Goal: Communication & Community: Answer question/provide support

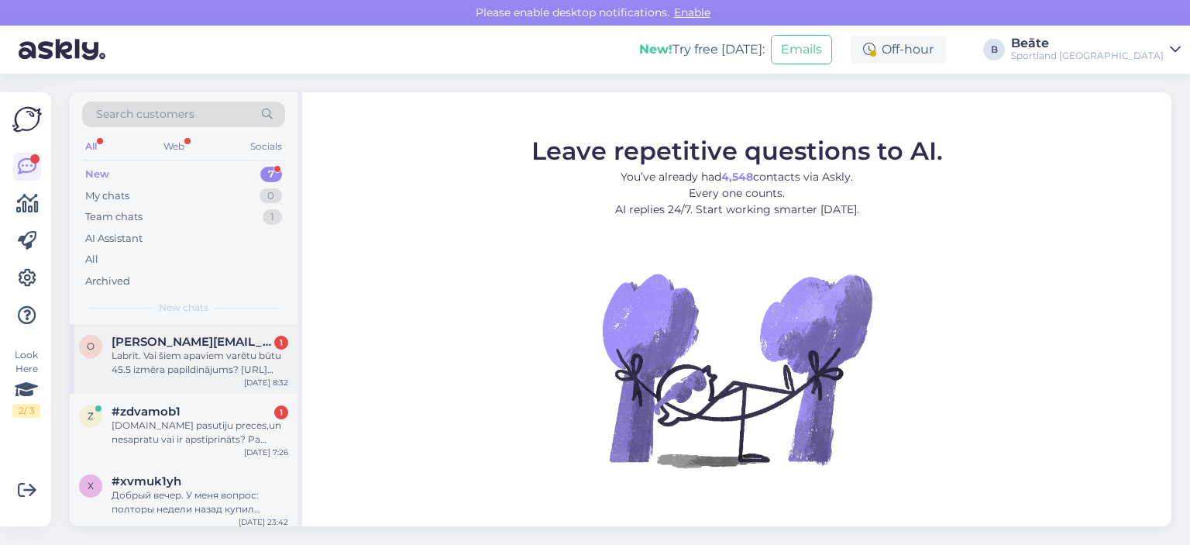
click at [192, 371] on div "Labrīt. Vai šiem apaviem varētu būtu 45.5 izmēra papildinājums? [URL][DOMAIN_NA…" at bounding box center [200, 363] width 177 height 28
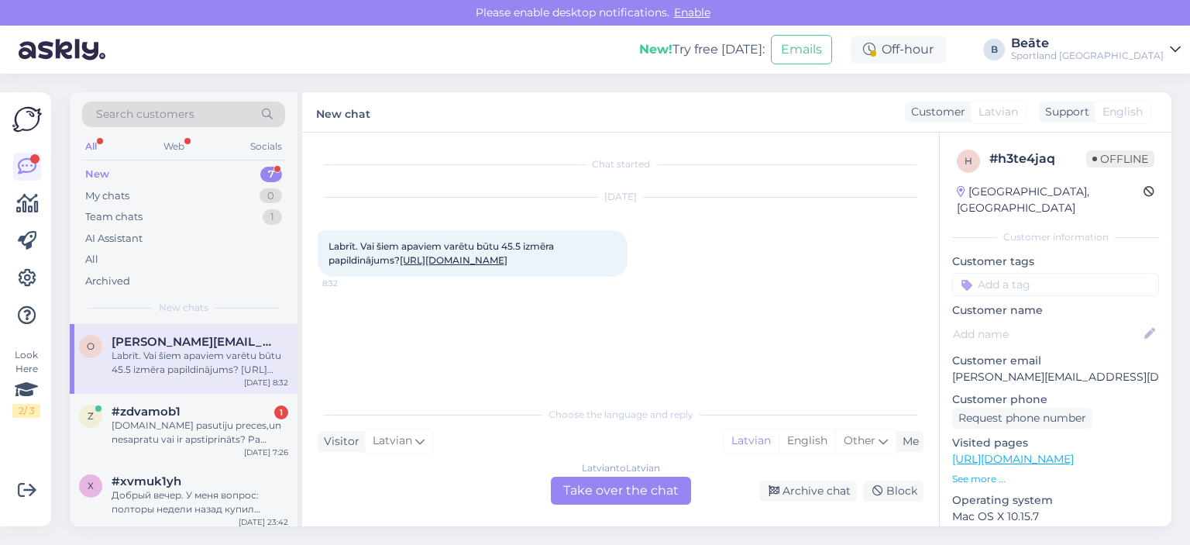
click at [508, 266] on link "[URL][DOMAIN_NAME]" at bounding box center [454, 260] width 108 height 12
click at [601, 496] on div "Latvian to Latvian Take over the chat" at bounding box center [621, 491] width 140 height 28
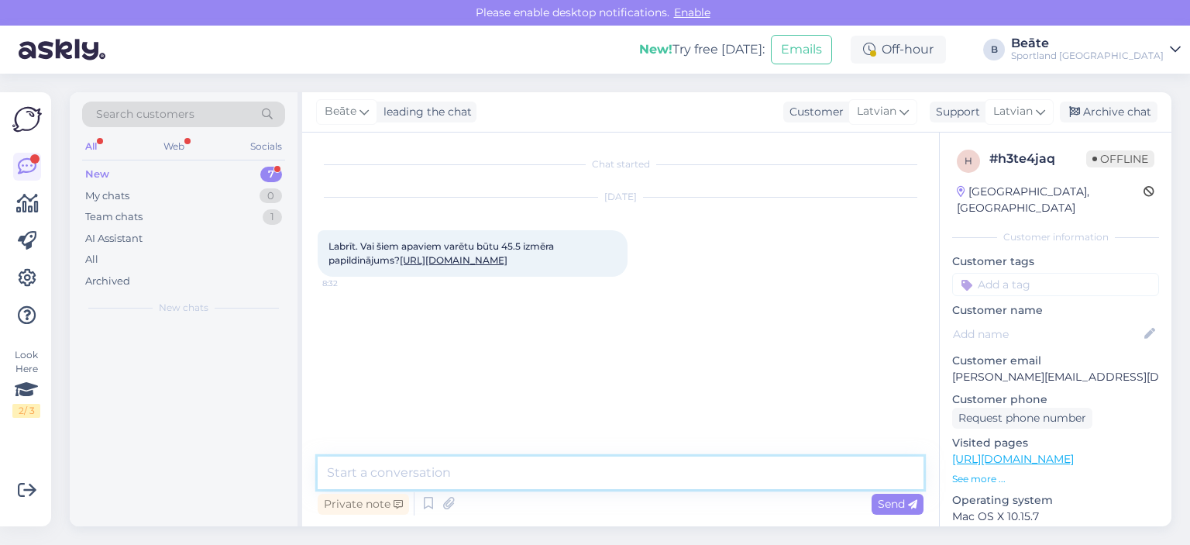
click at [581, 483] on textarea at bounding box center [621, 472] width 606 height 33
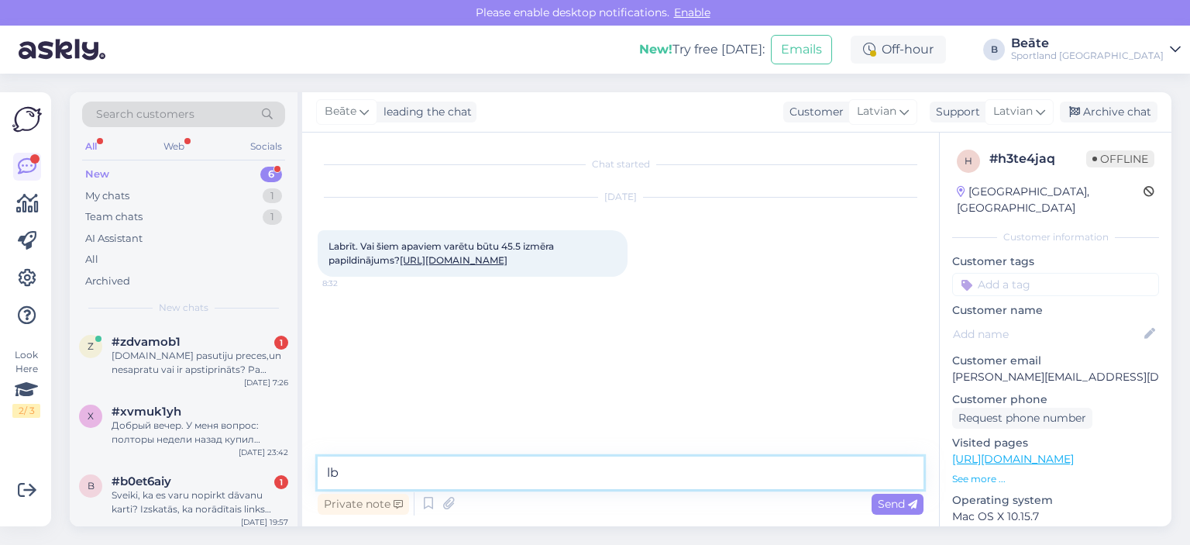
type textarea "l"
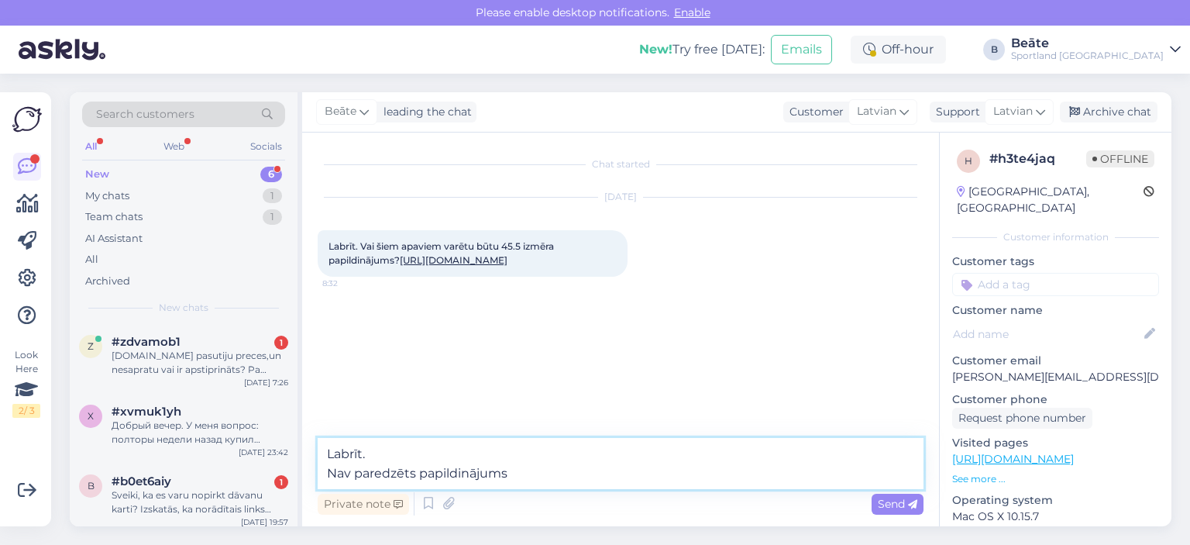
type textarea "Labrīt. Nav paredzēts papildinājums."
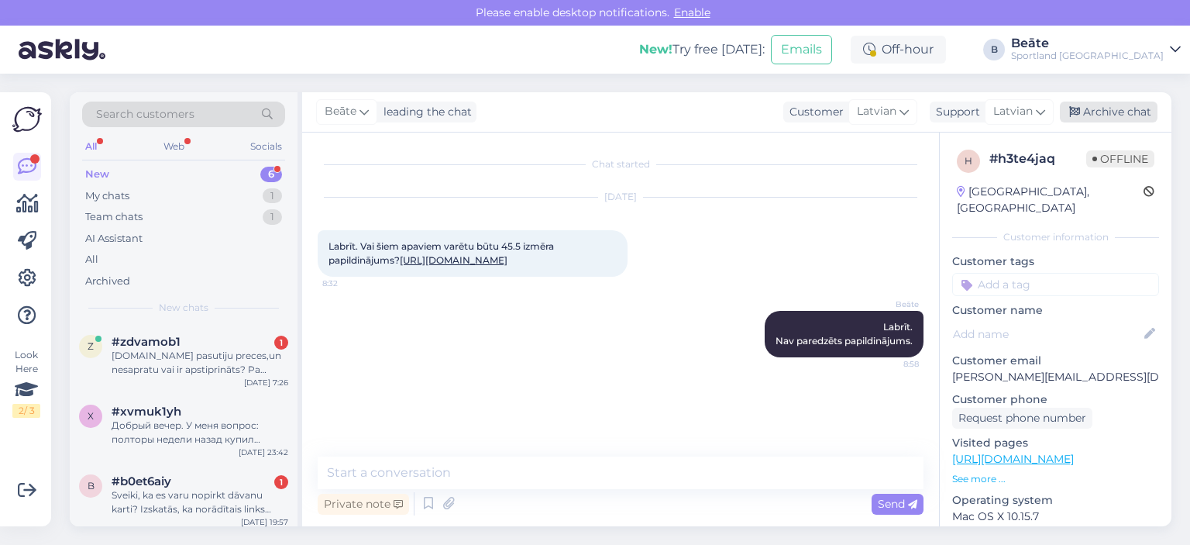
click at [1089, 112] on div "Archive chat" at bounding box center [1109, 112] width 98 height 21
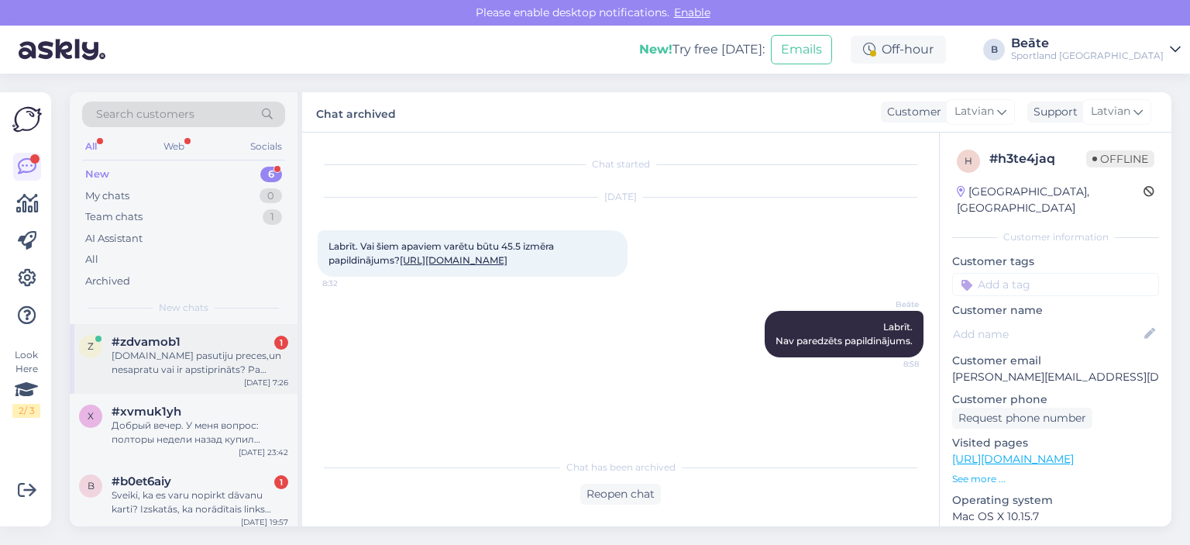
click at [205, 370] on div "[DOMAIN_NAME] pasutiju preces,un nesapratu vai ir apstiprināts? Pa daļam" at bounding box center [200, 363] width 177 height 28
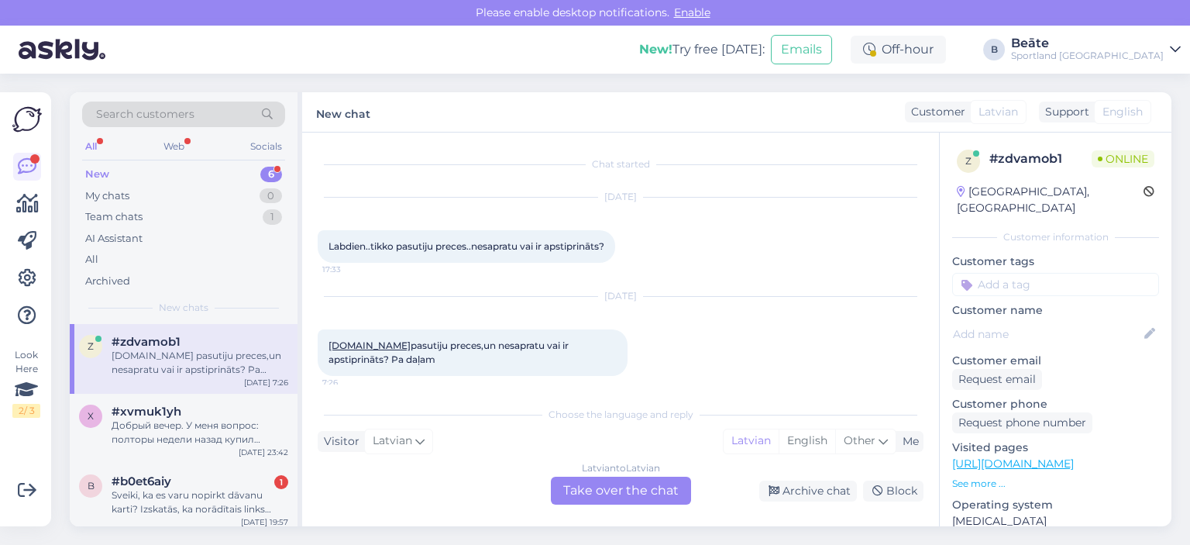
scroll to position [8, 0]
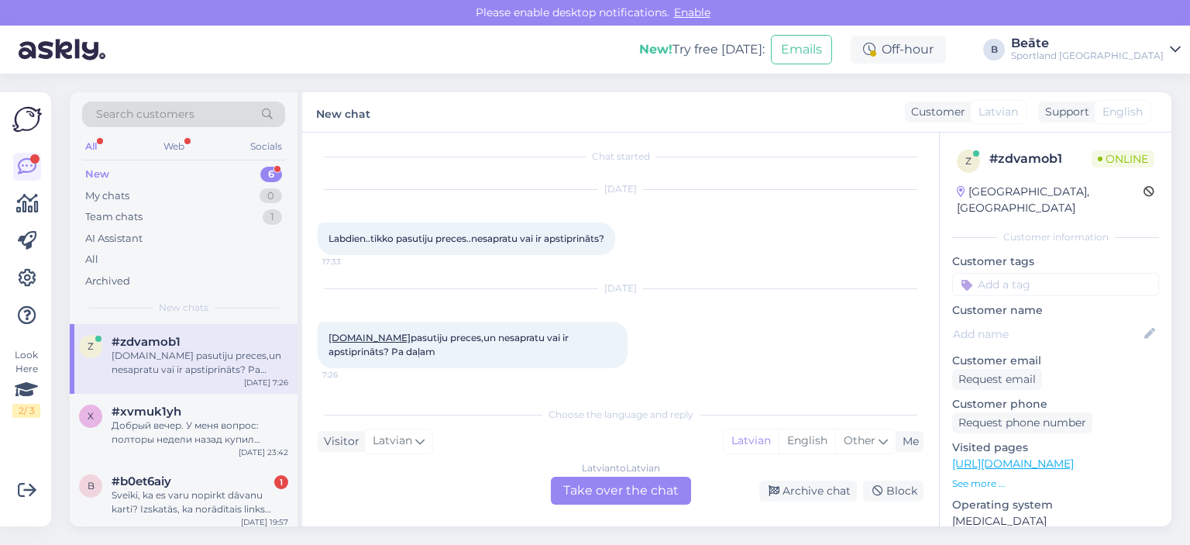
click at [642, 491] on div "Latvian to Latvian Take over the chat" at bounding box center [621, 491] width 140 height 28
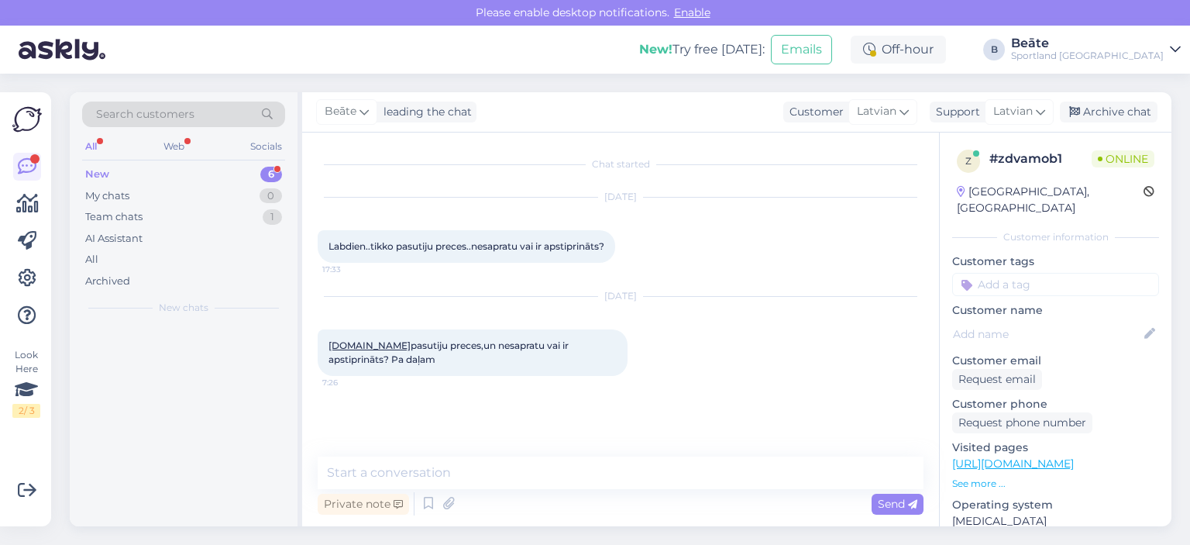
scroll to position [0, 0]
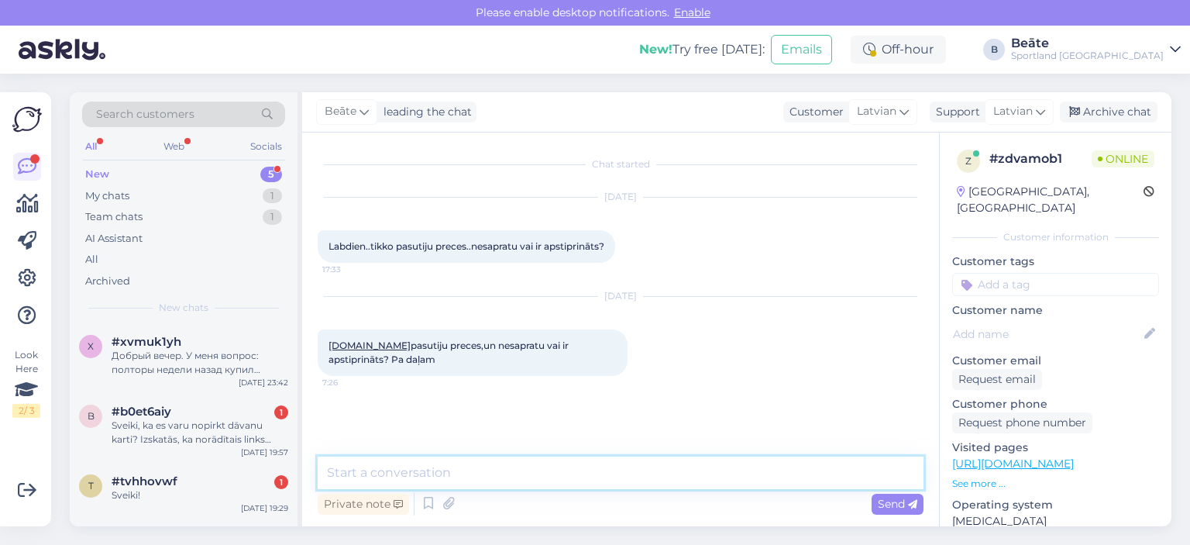
click at [650, 477] on textarea at bounding box center [621, 472] width 606 height 33
type textarea "Sveiki, kāds ir pasūtījuma numurs?"
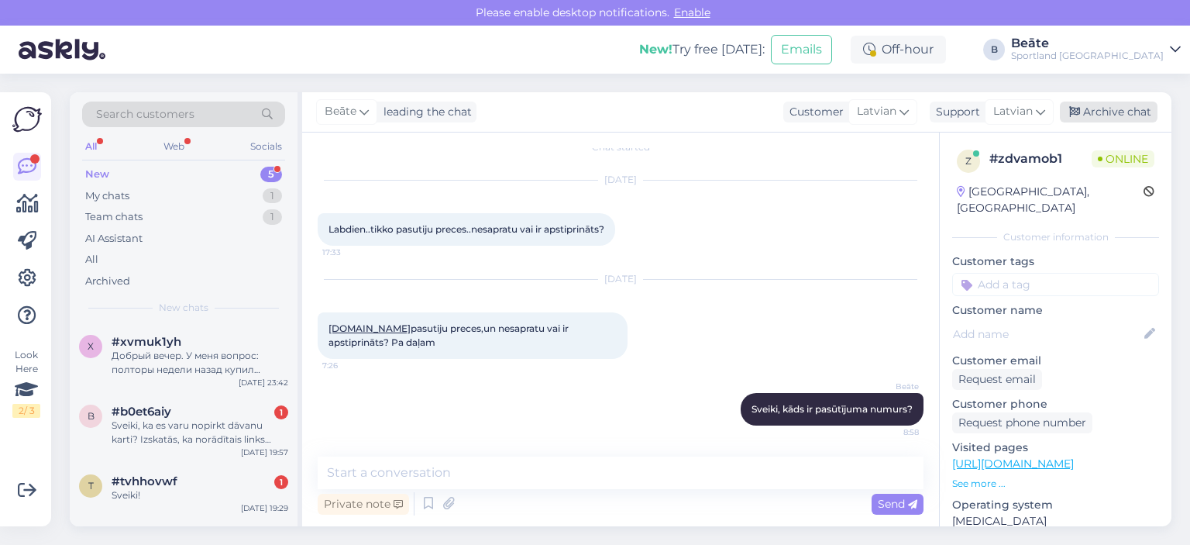
click at [1101, 111] on div "Archive chat" at bounding box center [1109, 112] width 98 height 21
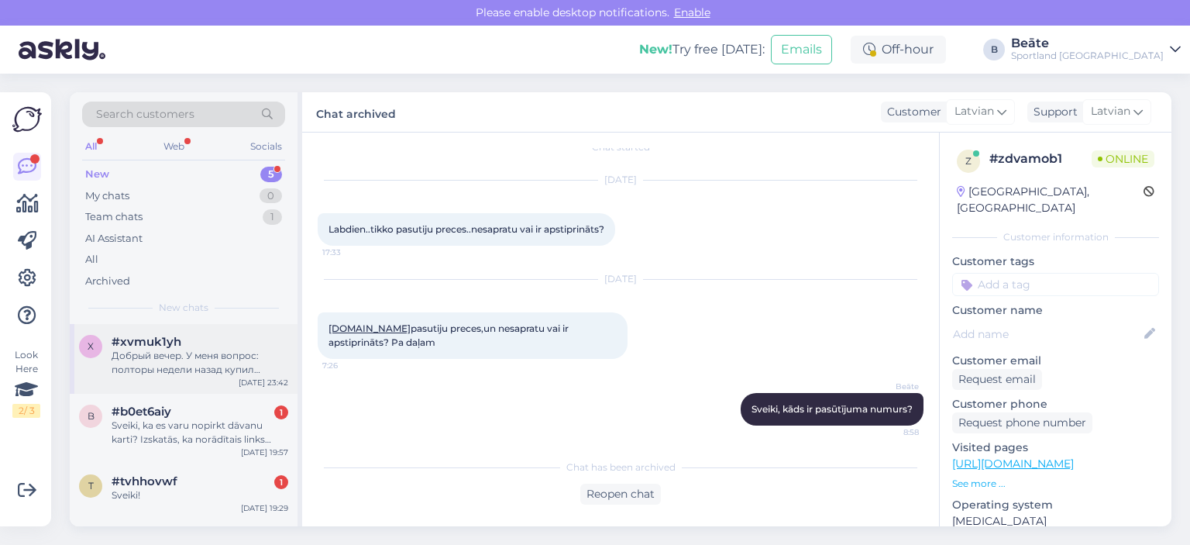
click at [180, 365] on div "Добрый вечер. У меня вопрос: полторы недели назад купил кроссовки фирмы Timberl…" at bounding box center [200, 363] width 177 height 28
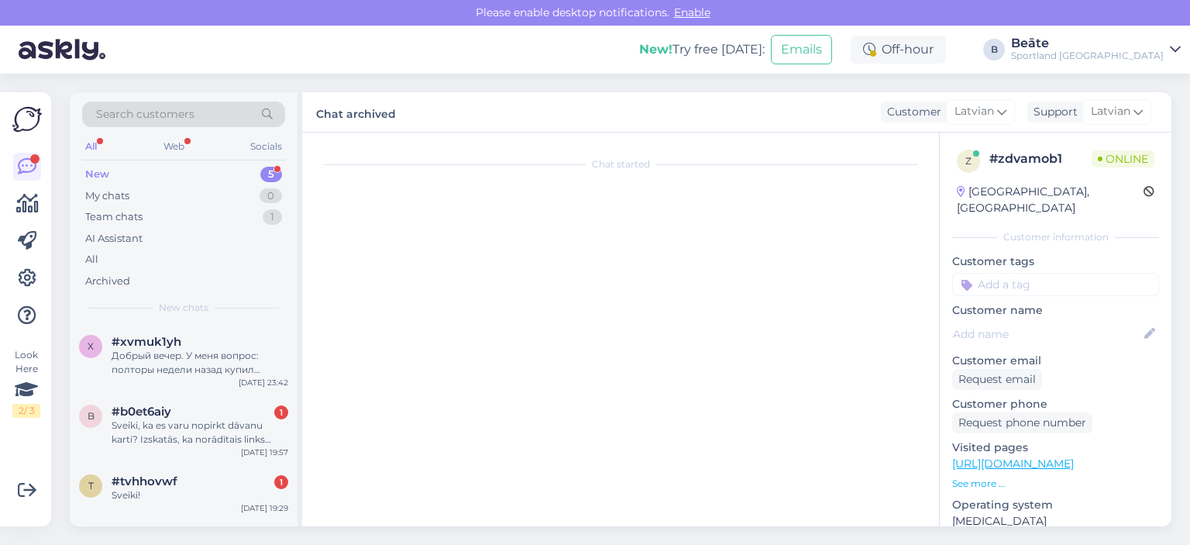
scroll to position [0, 0]
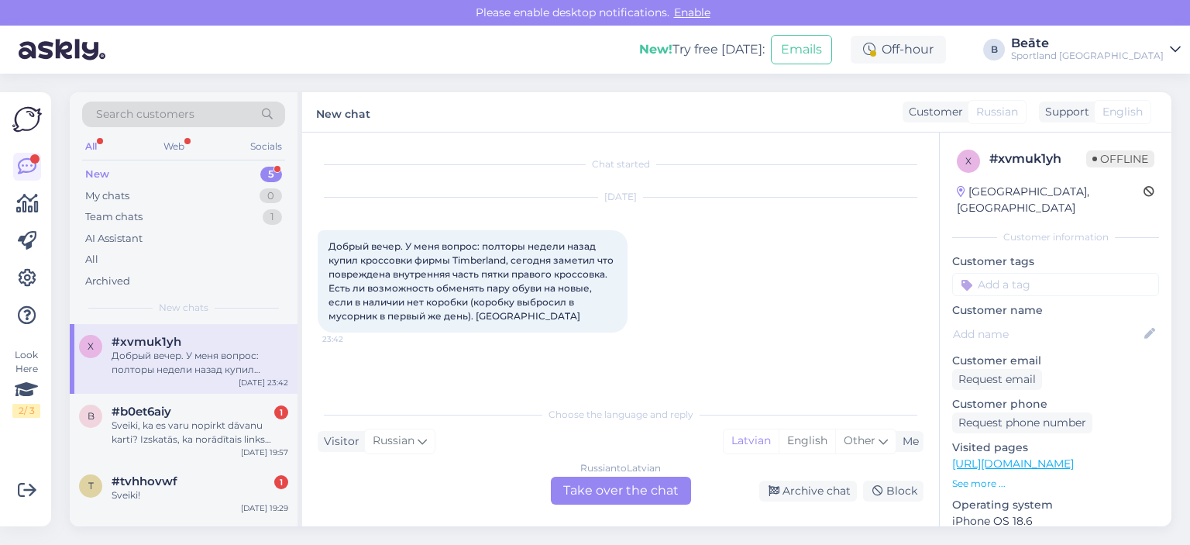
click at [622, 486] on div "Russian to Latvian Take over the chat" at bounding box center [621, 491] width 140 height 28
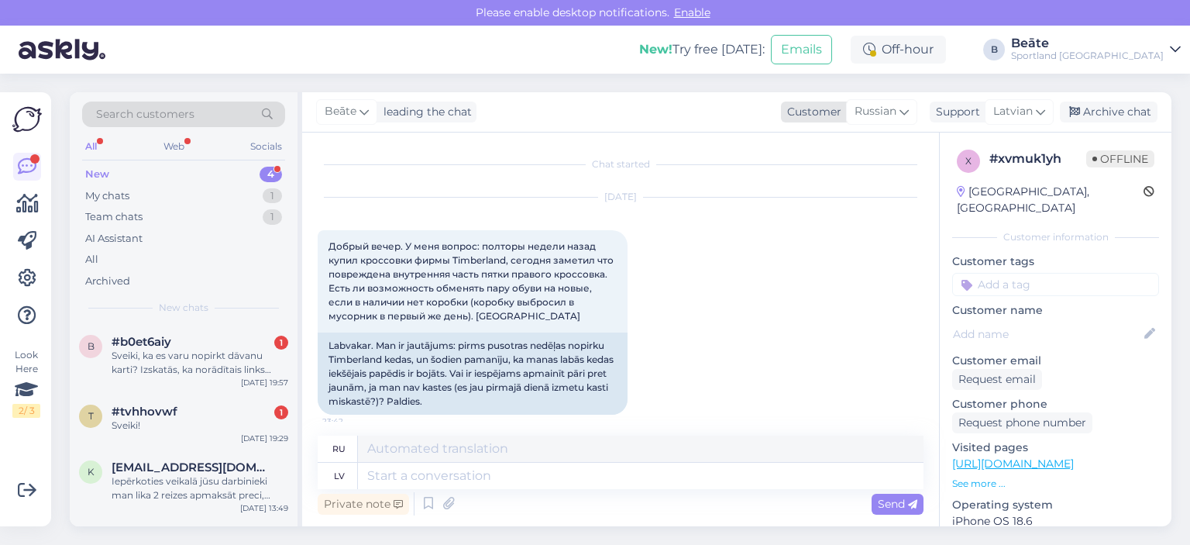
click at [896, 116] on span "Russian" at bounding box center [876, 111] width 42 height 17
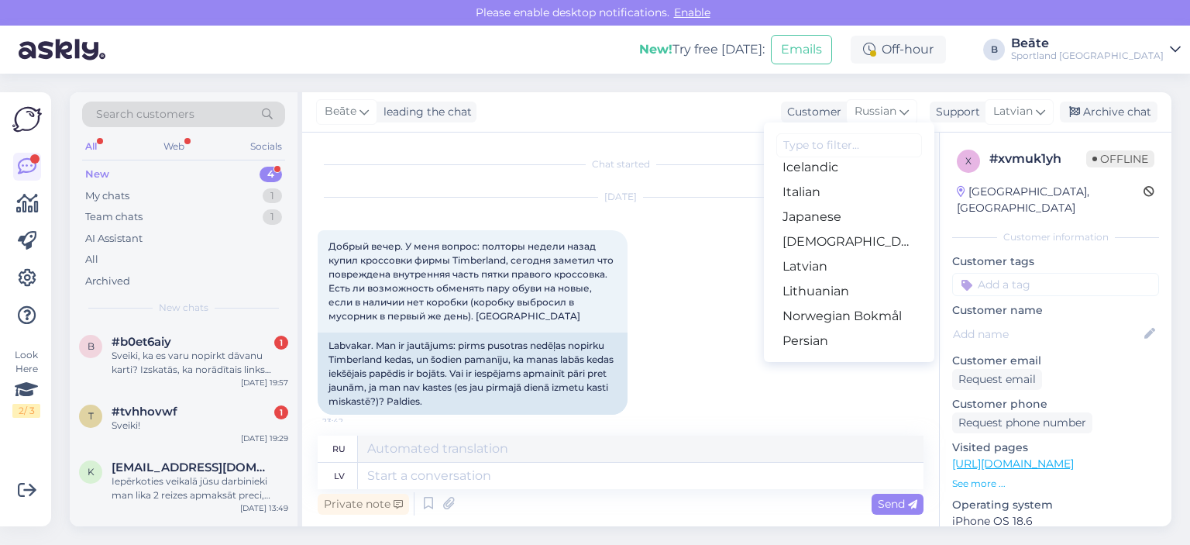
scroll to position [387, 0]
click at [826, 238] on link "Latvian" at bounding box center [849, 239] width 170 height 25
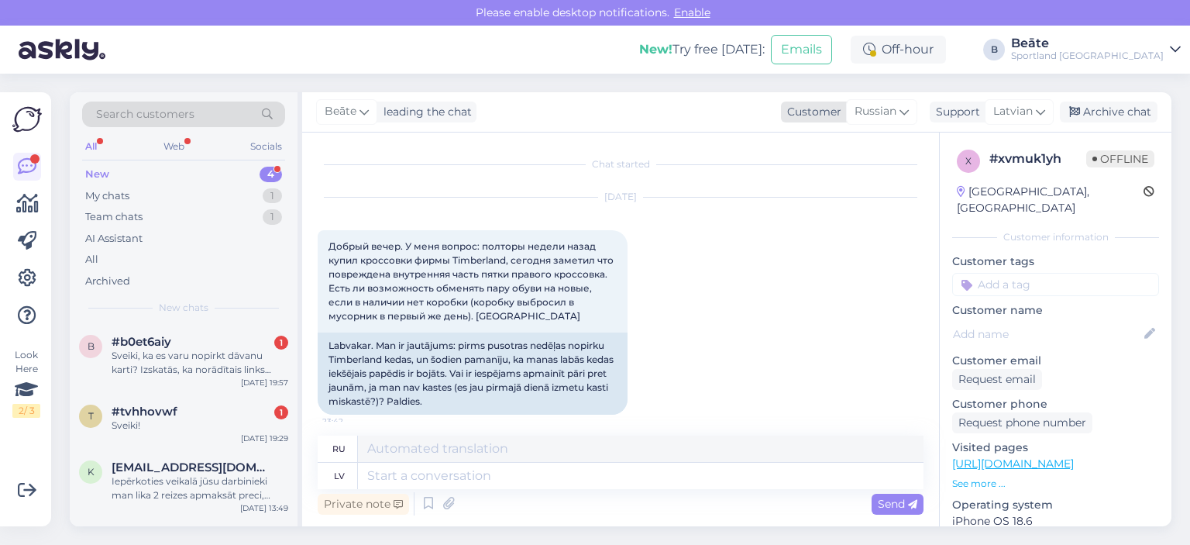
click at [900, 105] on icon at bounding box center [904, 111] width 9 height 17
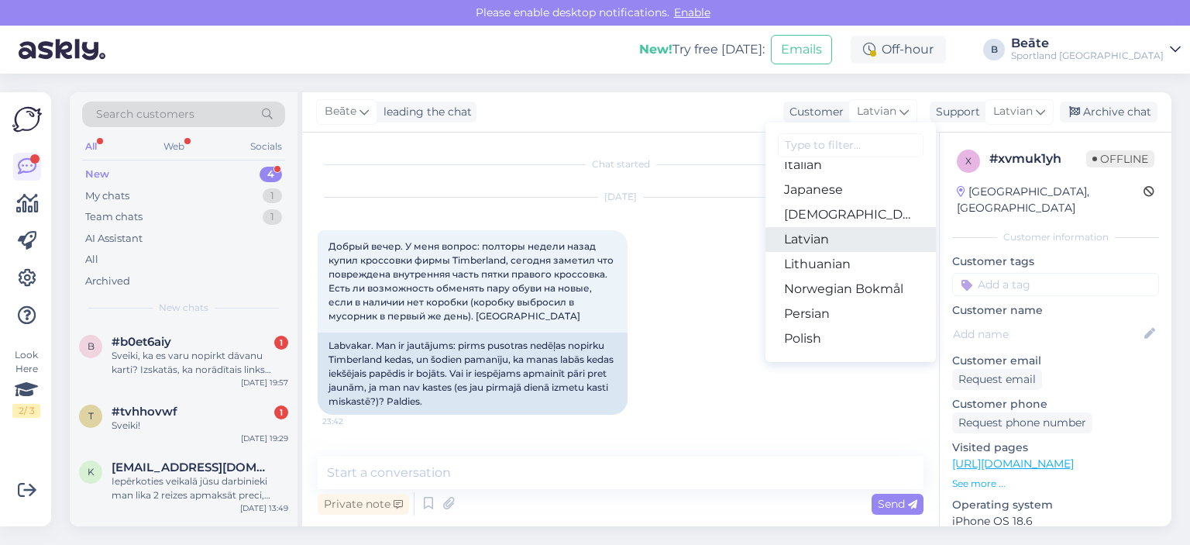
click at [818, 236] on link "Latvian" at bounding box center [851, 239] width 170 height 25
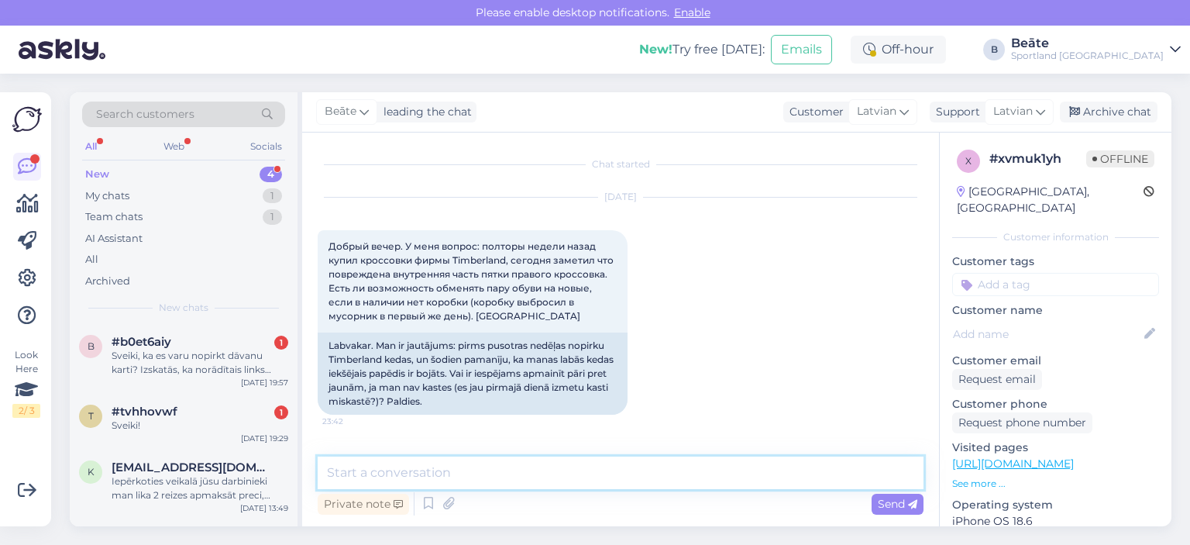
click at [629, 462] on textarea at bounding box center [621, 472] width 606 height 33
type textarea "Labdien, vai apavi pirkti klātienes veikalā vai e-veikalā?"
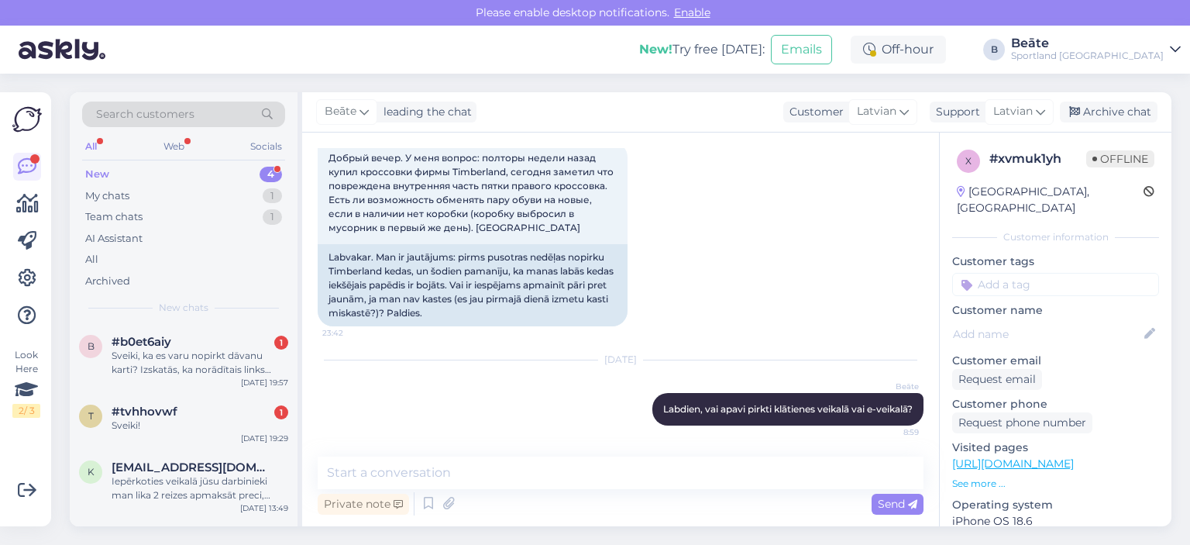
drag, startPoint x: 1121, startPoint y: 116, endPoint x: 1000, endPoint y: 142, distance: 122.8
click at [1121, 116] on div "Archive chat" at bounding box center [1109, 112] width 98 height 21
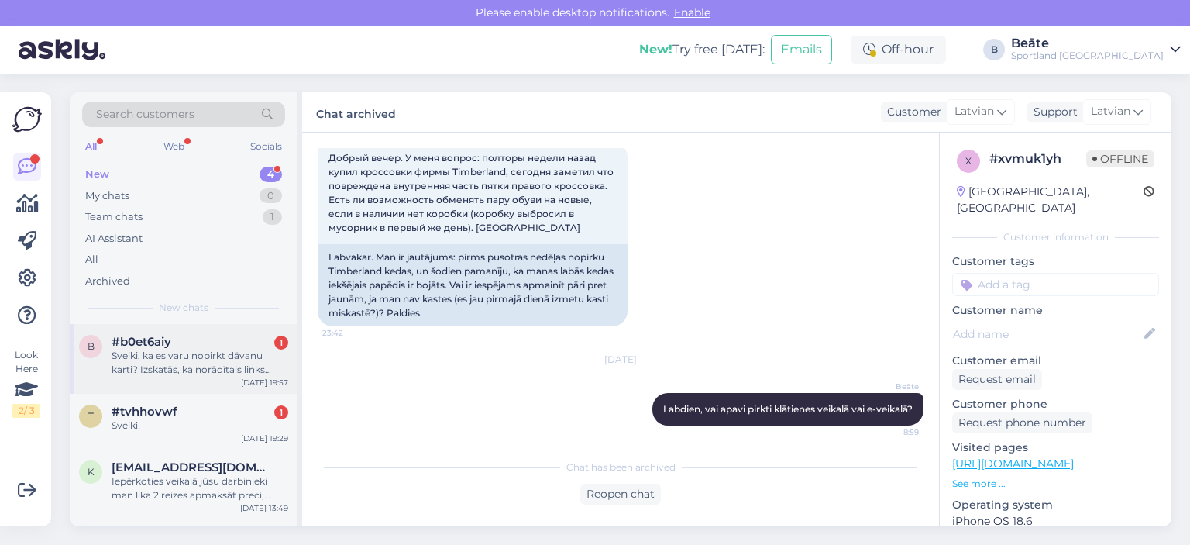
click at [223, 356] on div "Sveiki, ka es varu nopirkt dāvanu karti? Izskatās, ka norādītais links nestrādā." at bounding box center [200, 363] width 177 height 28
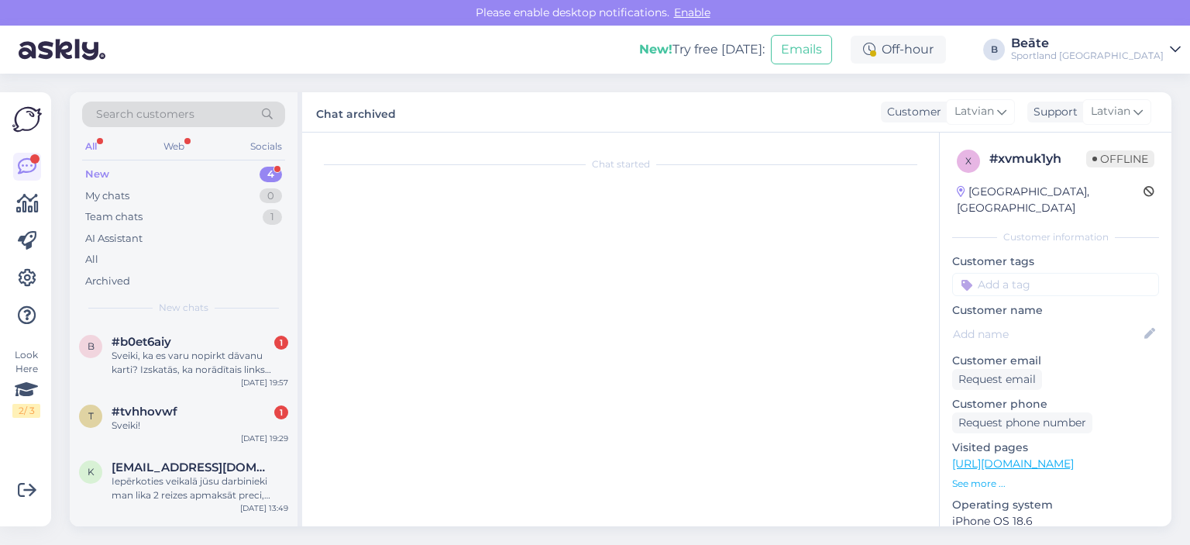
scroll to position [0, 0]
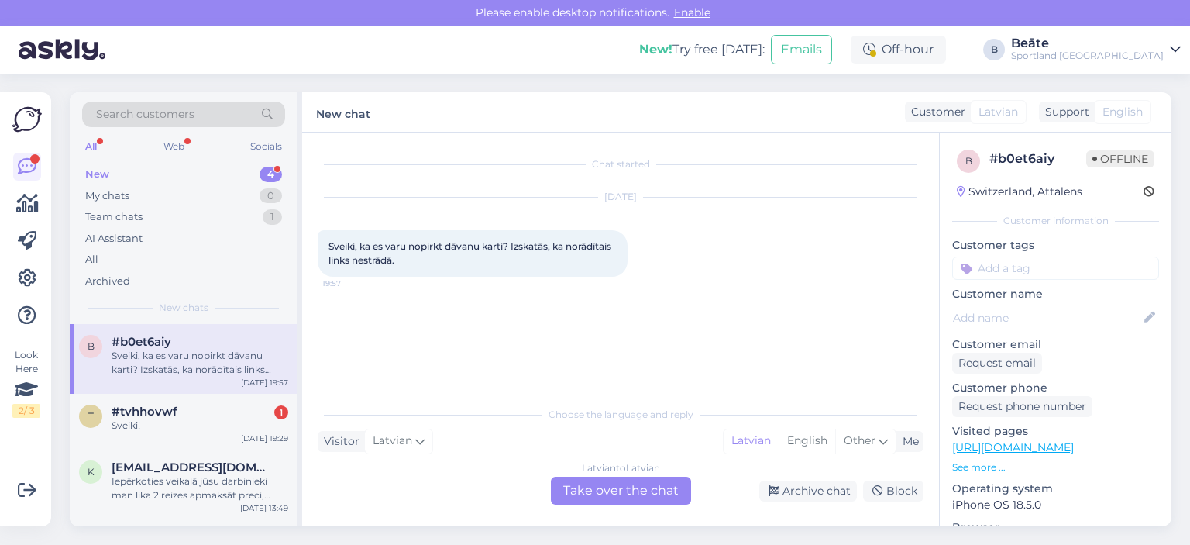
click at [638, 480] on div "Latvian to Latvian Take over the chat" at bounding box center [621, 491] width 140 height 28
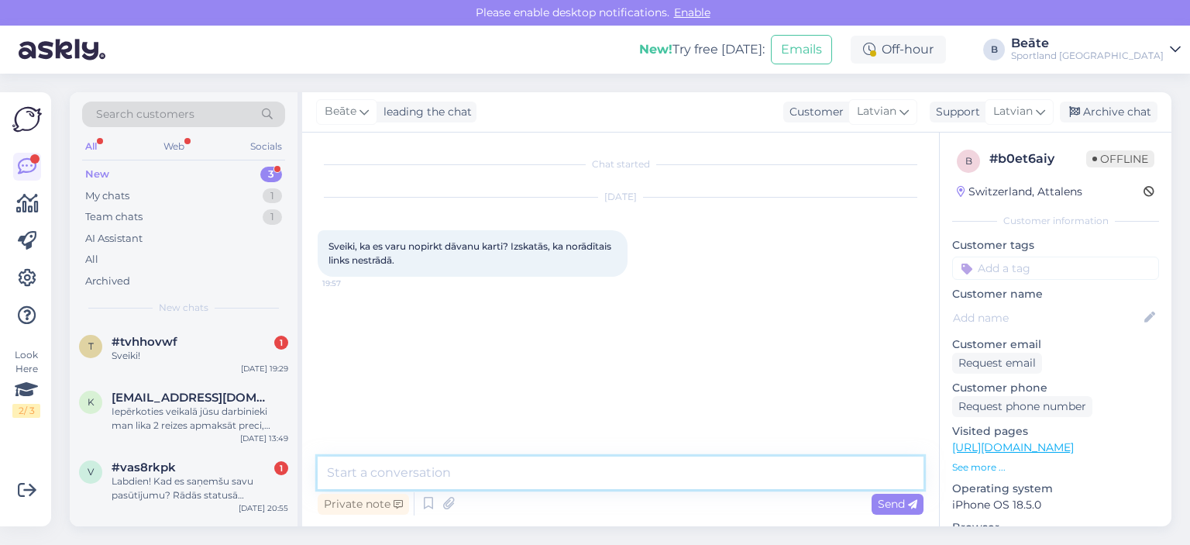
click at [606, 477] on textarea at bounding box center [621, 472] width 606 height 33
type textarea "Sveiki, dāvanu kartes būs iespējams iegādāties klātienes veikalos."
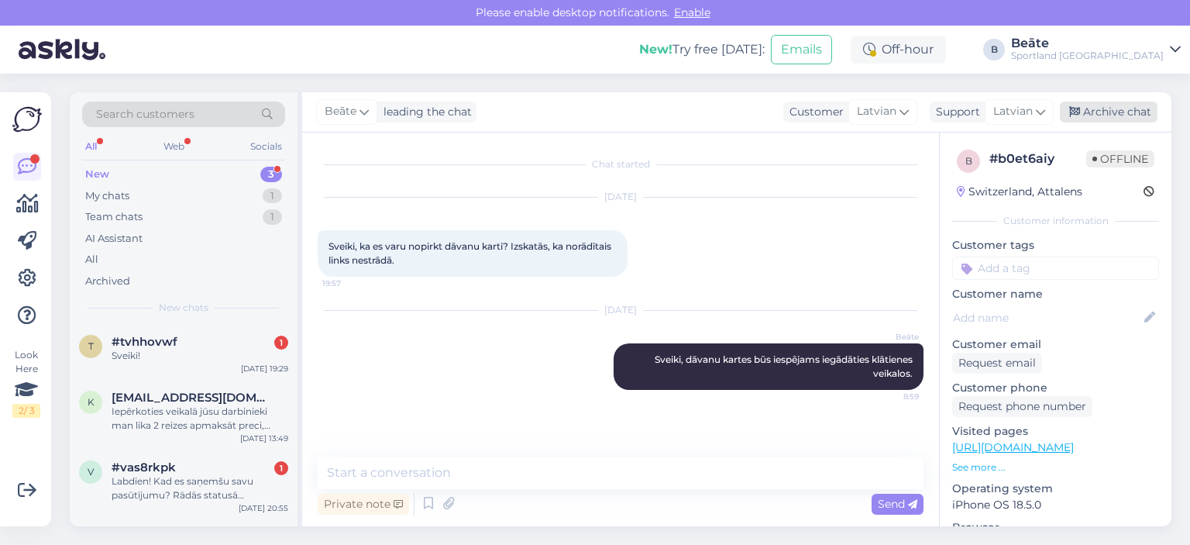
click at [1100, 102] on div "Archive chat" at bounding box center [1109, 112] width 98 height 21
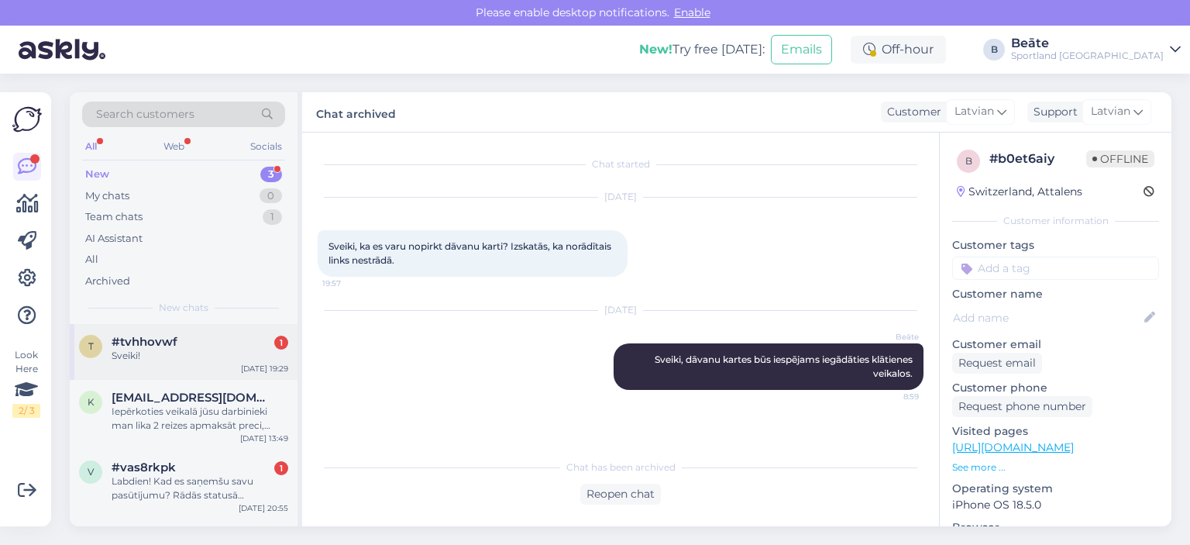
click at [179, 353] on div "Sveiki!" at bounding box center [200, 356] width 177 height 14
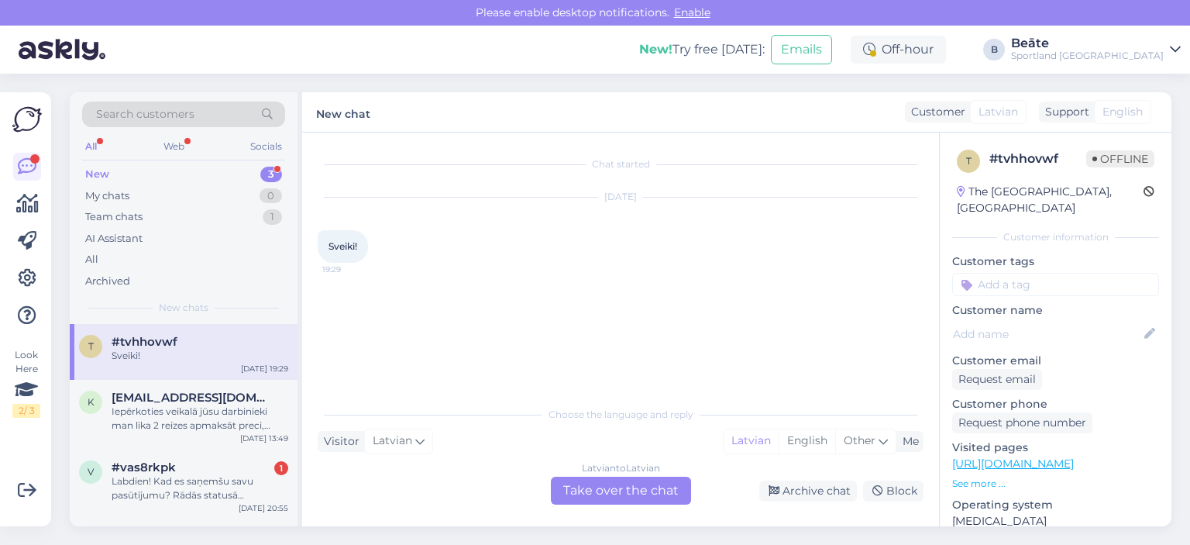
click at [601, 483] on div "Latvian to Latvian Take over the chat" at bounding box center [621, 491] width 140 height 28
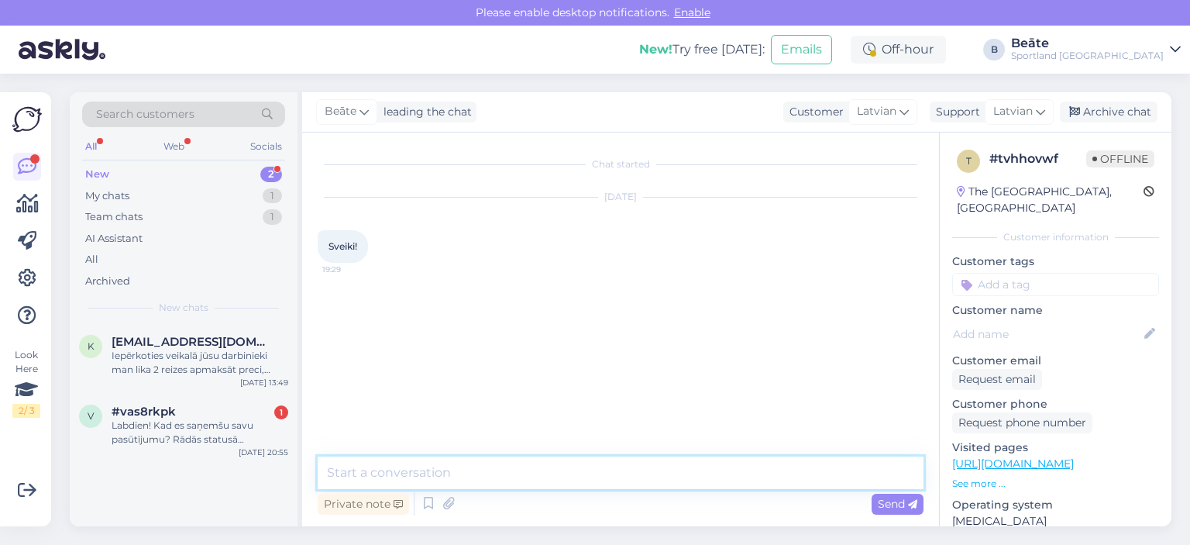
click at [602, 480] on textarea at bounding box center [621, 472] width 606 height 33
type textarea "Sveiki, kā varam Jums palīdzēt?"
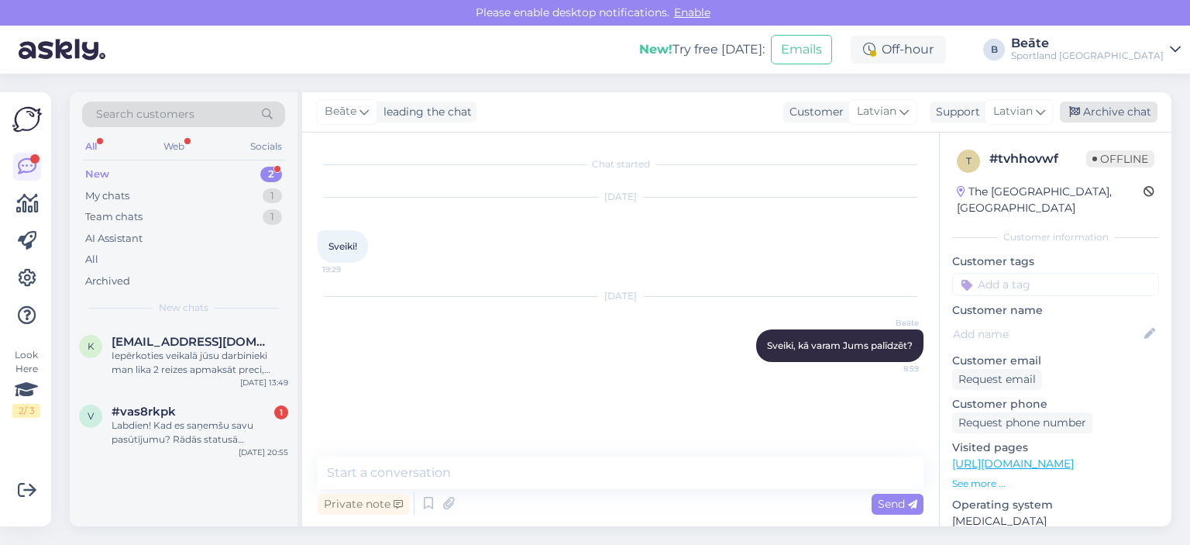
click at [1090, 117] on div "Archive chat" at bounding box center [1109, 112] width 98 height 21
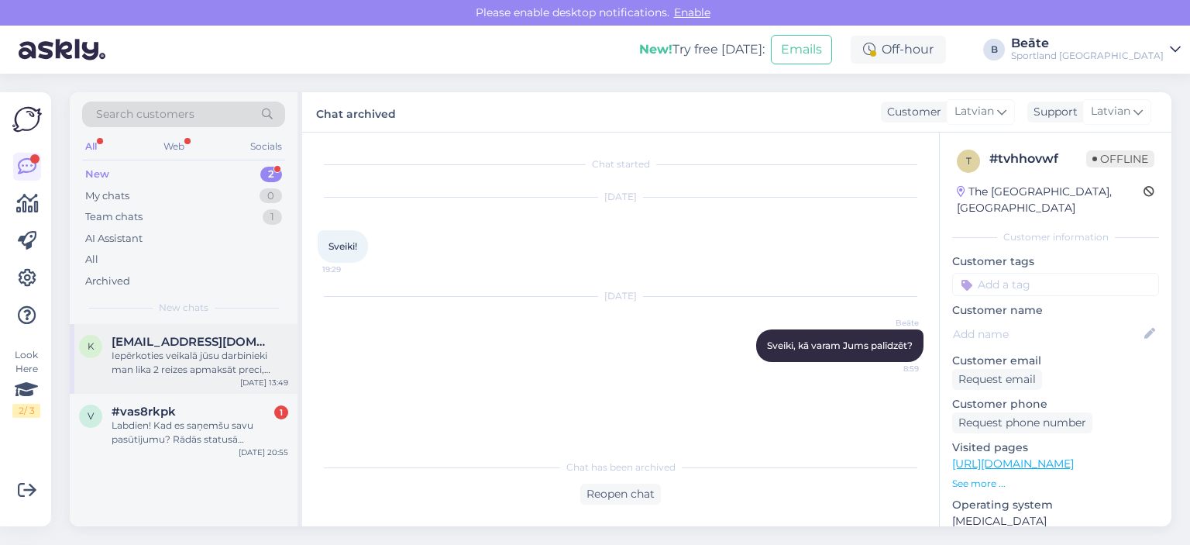
click at [194, 355] on div "Iepērkoties veikalā jūsu darbinieki man lika 2 reizes apmaksāt preci, sakot, ka…" at bounding box center [200, 363] width 177 height 28
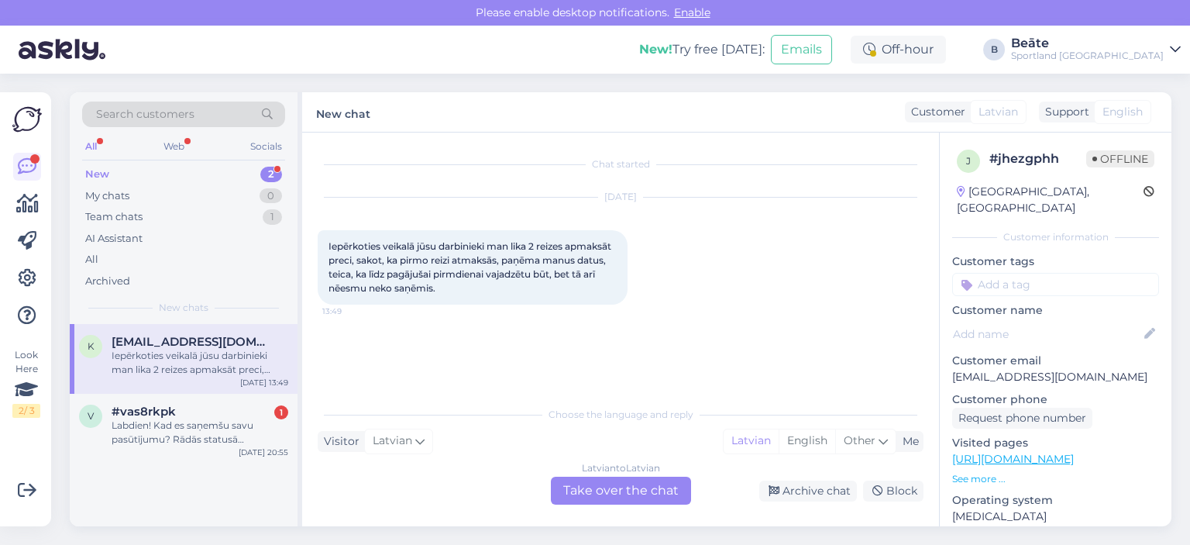
click at [628, 489] on div "Latvian to Latvian Take over the chat" at bounding box center [621, 491] width 140 height 28
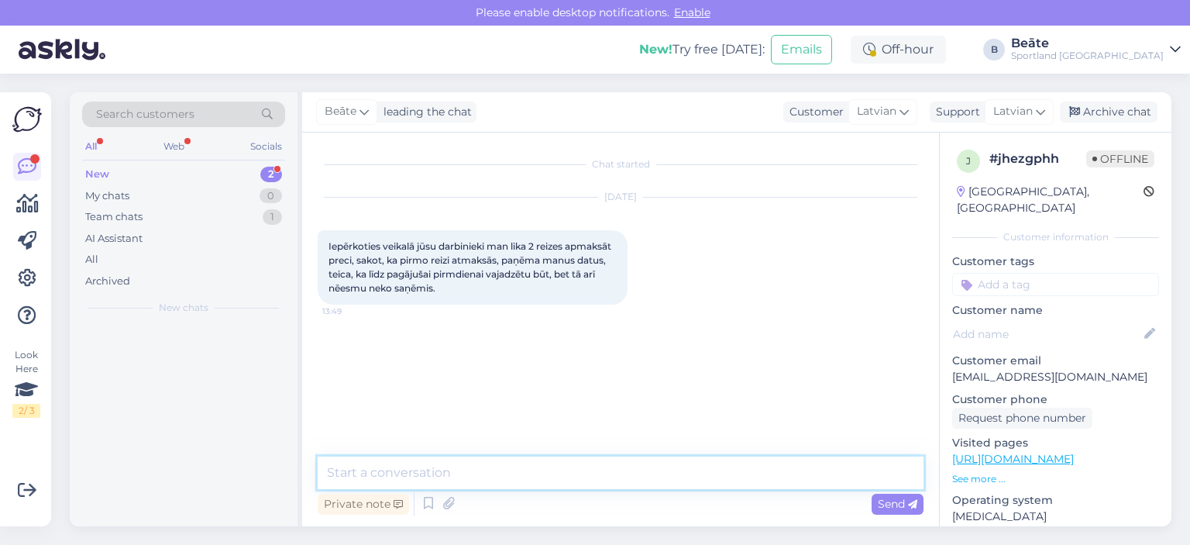
click at [608, 460] on textarea at bounding box center [621, 472] width 606 height 33
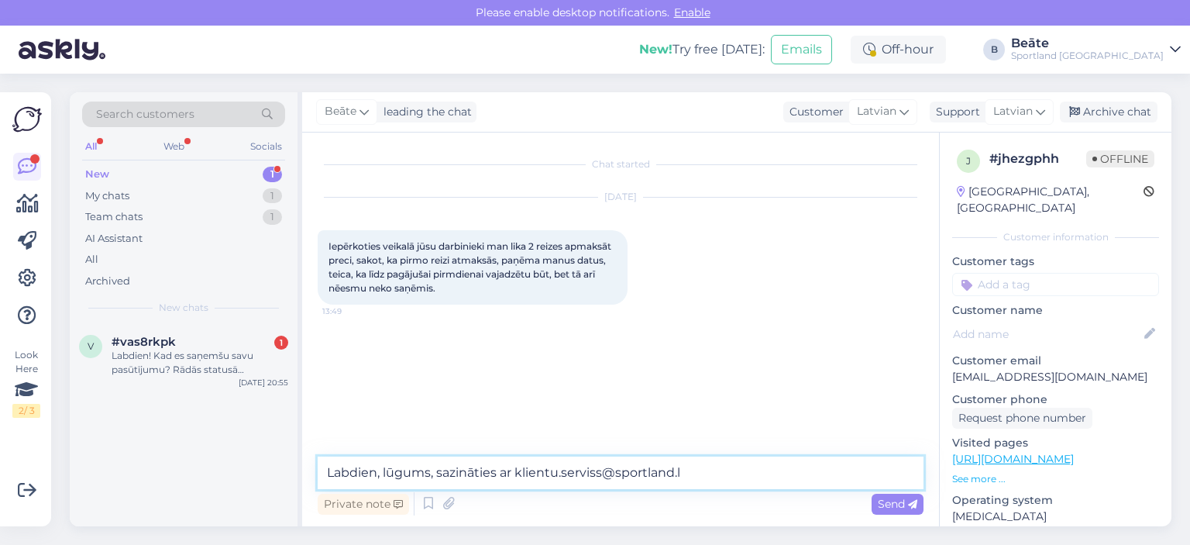
type textarea "Labdien, lūgums, sazināties ar [EMAIL_ADDRESS][DOMAIN_NAME]"
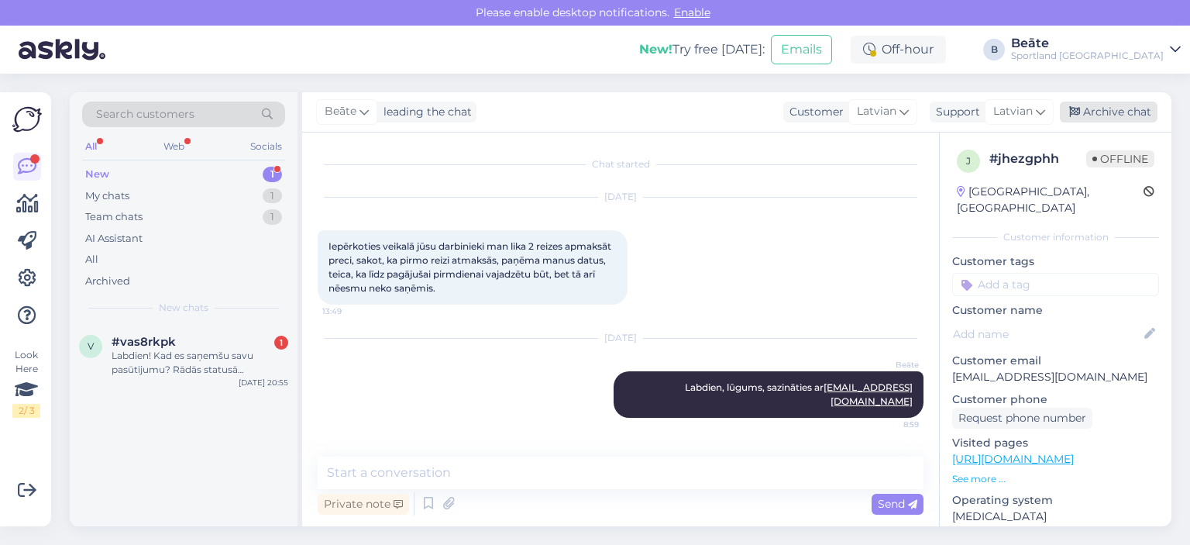
click at [1080, 111] on icon at bounding box center [1074, 112] width 11 height 11
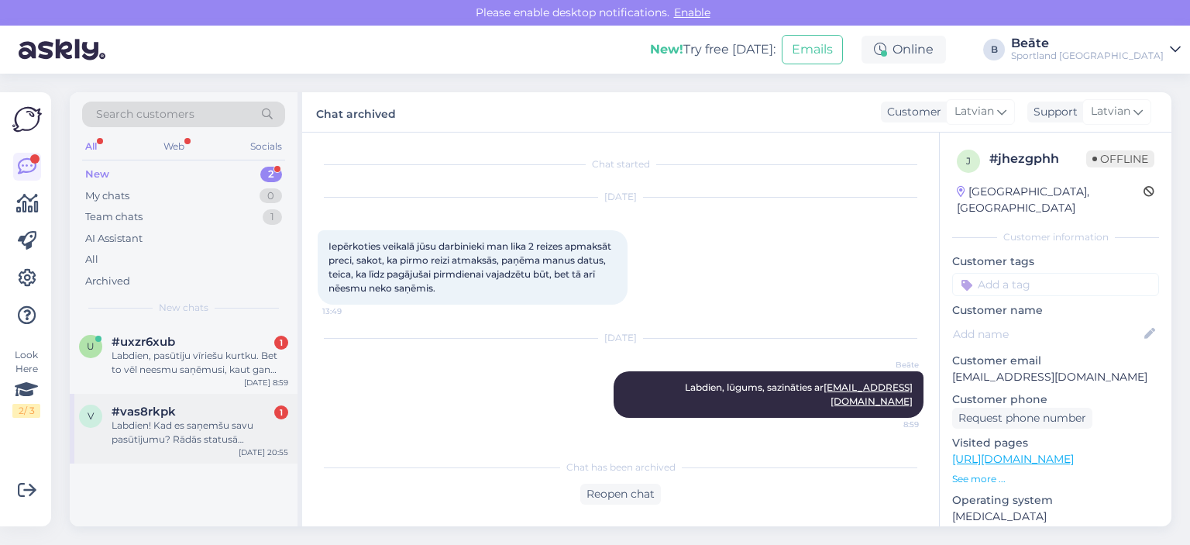
click at [239, 439] on div "Labdien! Kad es saņemšu savu pasūtījumu? Rādās statusā [GEOGRAPHIC_DATA]." at bounding box center [200, 432] width 177 height 28
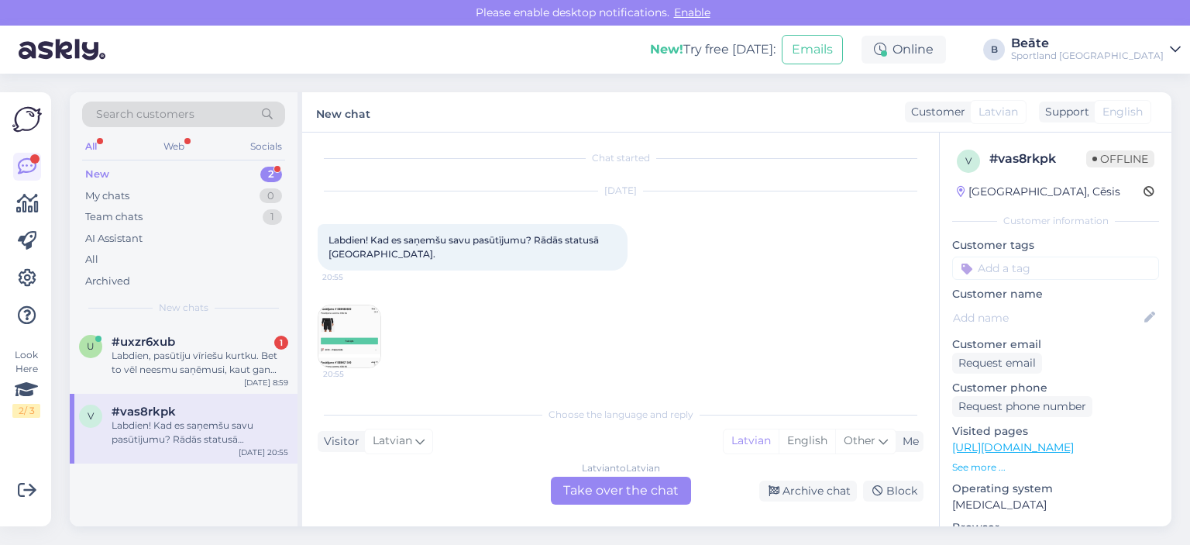
click at [372, 331] on img at bounding box center [350, 336] width 62 height 62
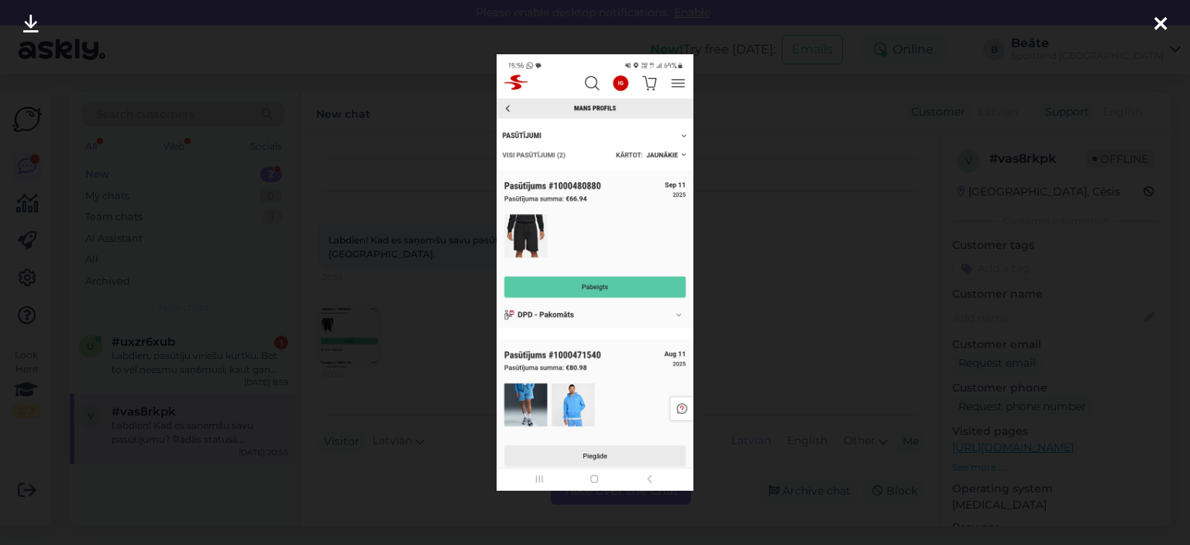
click at [792, 264] on div at bounding box center [595, 272] width 1190 height 545
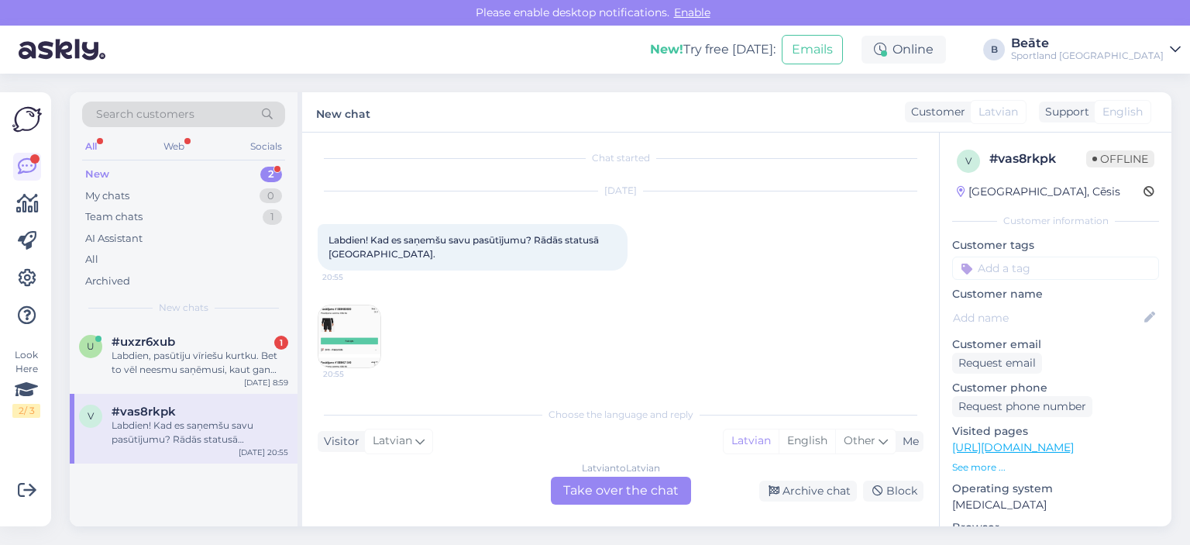
click at [598, 486] on div "Latvian to Latvian Take over the chat" at bounding box center [621, 491] width 140 height 28
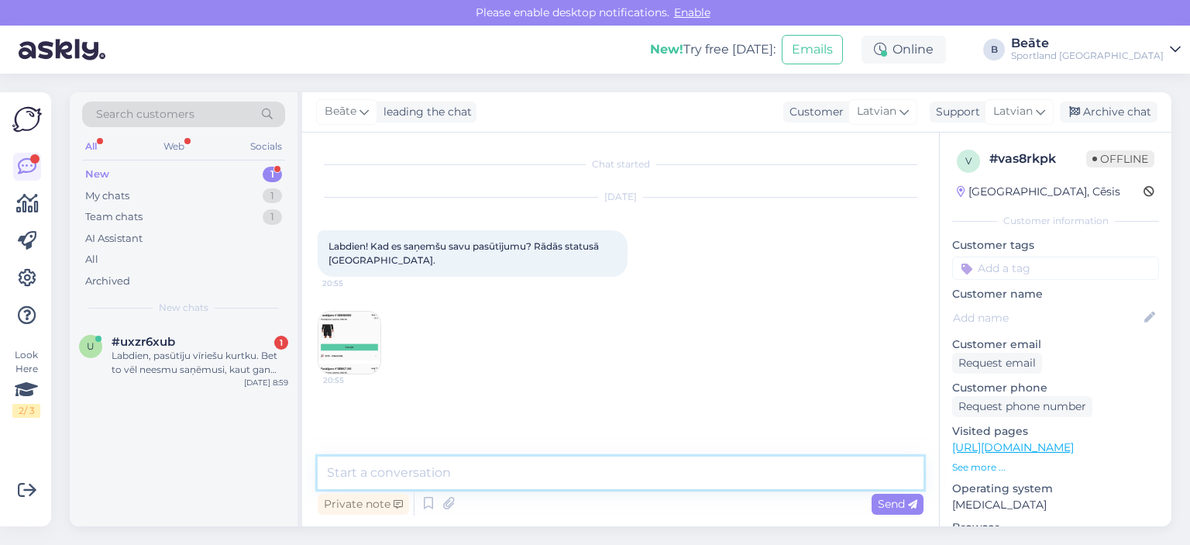
click at [598, 467] on textarea at bounding box center [621, 472] width 606 height 33
type textarea "Sveiki, pārbaudīsim pasūtījuma statusu"
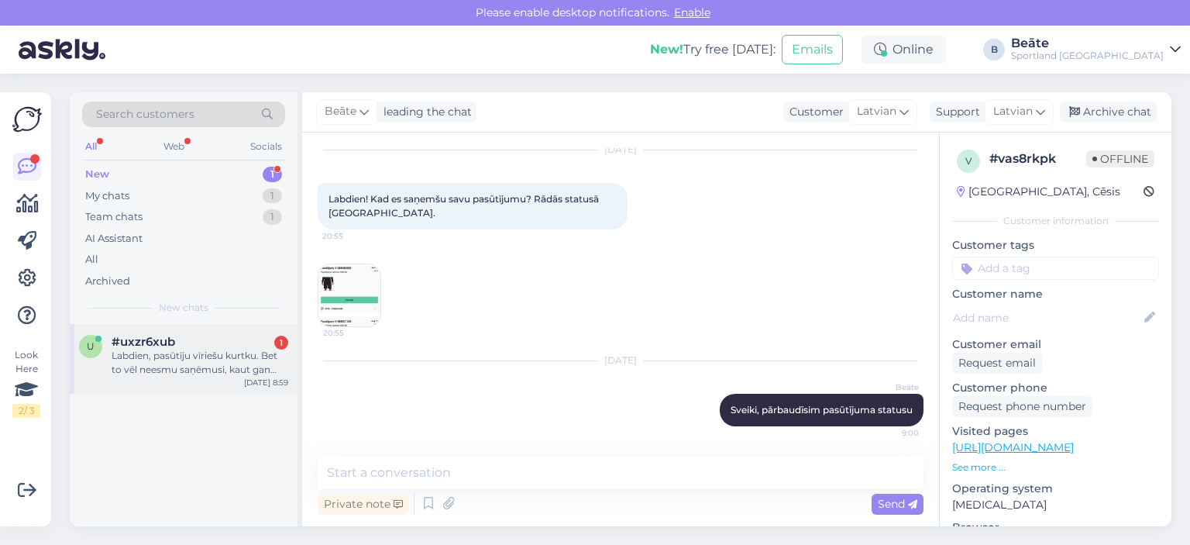
click at [162, 344] on span "#uxzr6xub" at bounding box center [144, 342] width 64 height 14
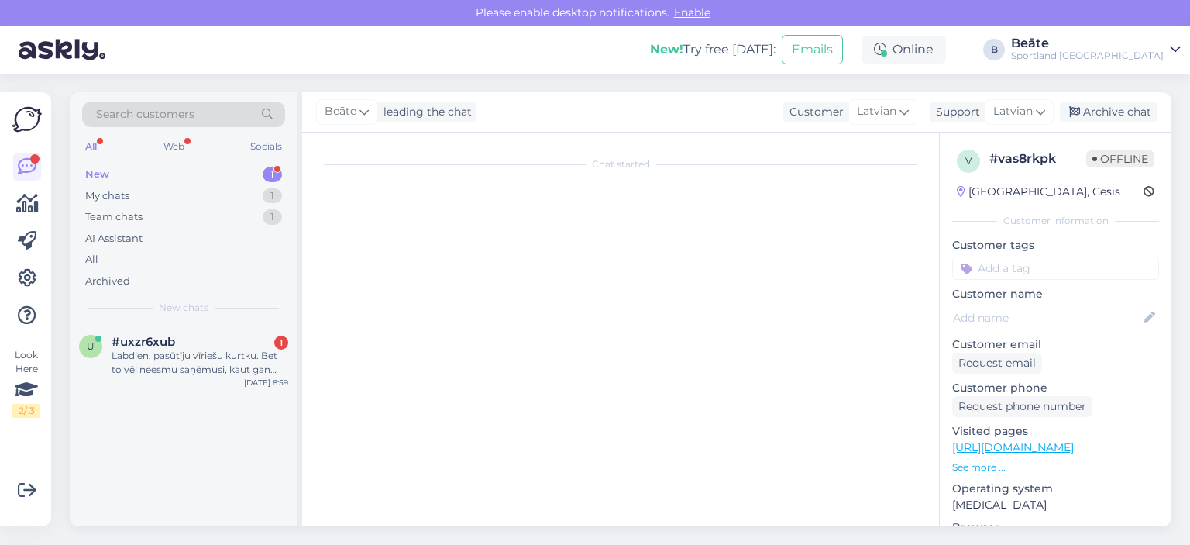
scroll to position [0, 0]
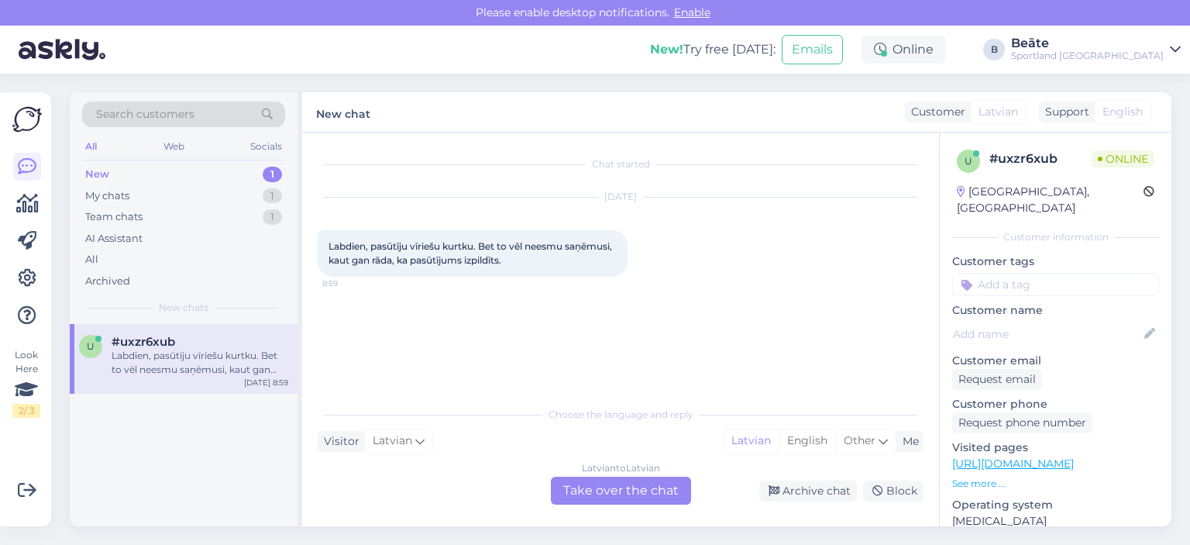
click at [622, 482] on div "Latvian to Latvian Take over the chat" at bounding box center [621, 491] width 140 height 28
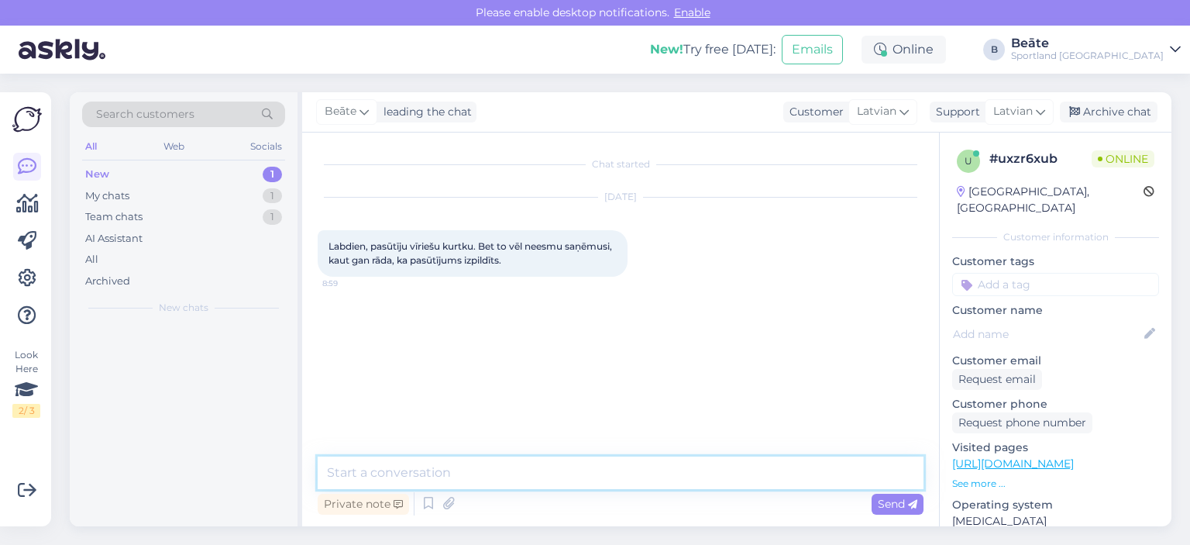
click at [622, 474] on textarea at bounding box center [621, 472] width 606 height 33
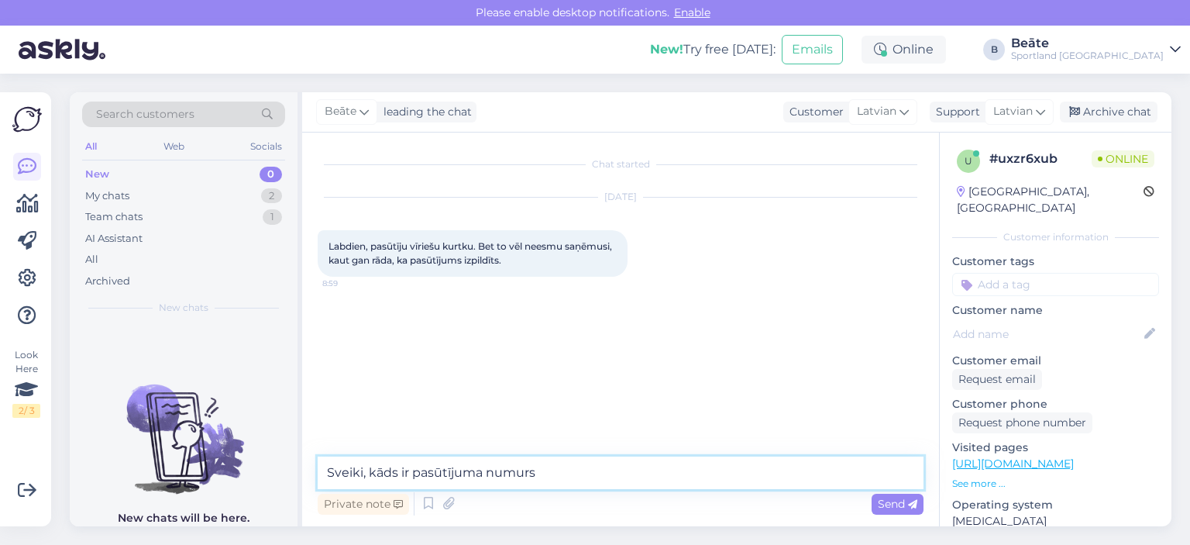
type textarea "Sveiki, kāds ir pasūtījuma numurs?"
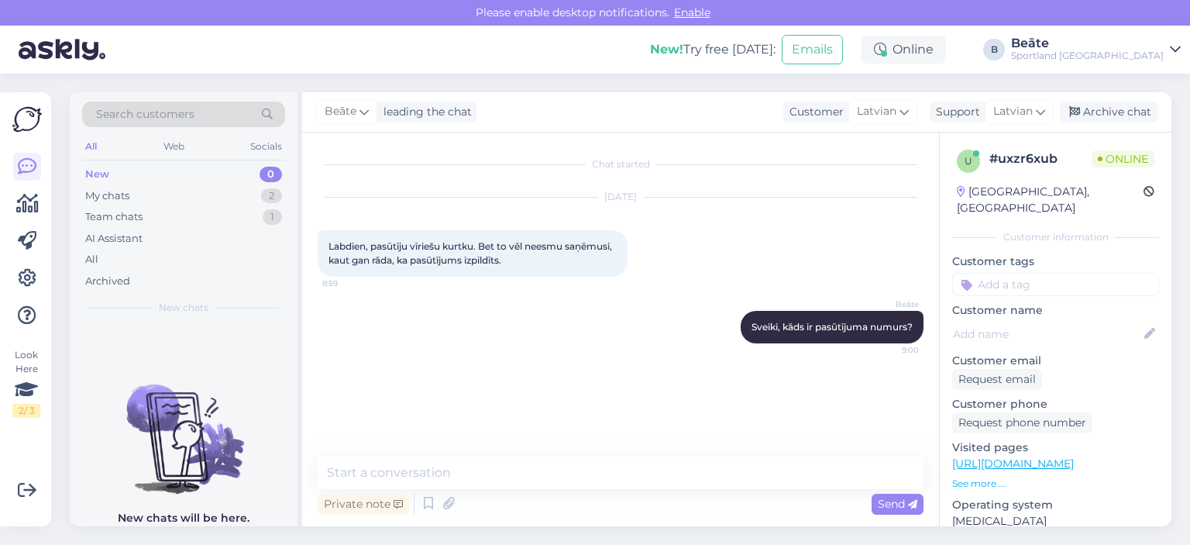
click at [1104, 98] on div "[PERSON_NAME] leading the chat Customer Latvian Arabic Belarusian Bulgarian Chi…" at bounding box center [736, 112] width 869 height 40
click at [1117, 108] on div "Archive chat" at bounding box center [1109, 112] width 98 height 21
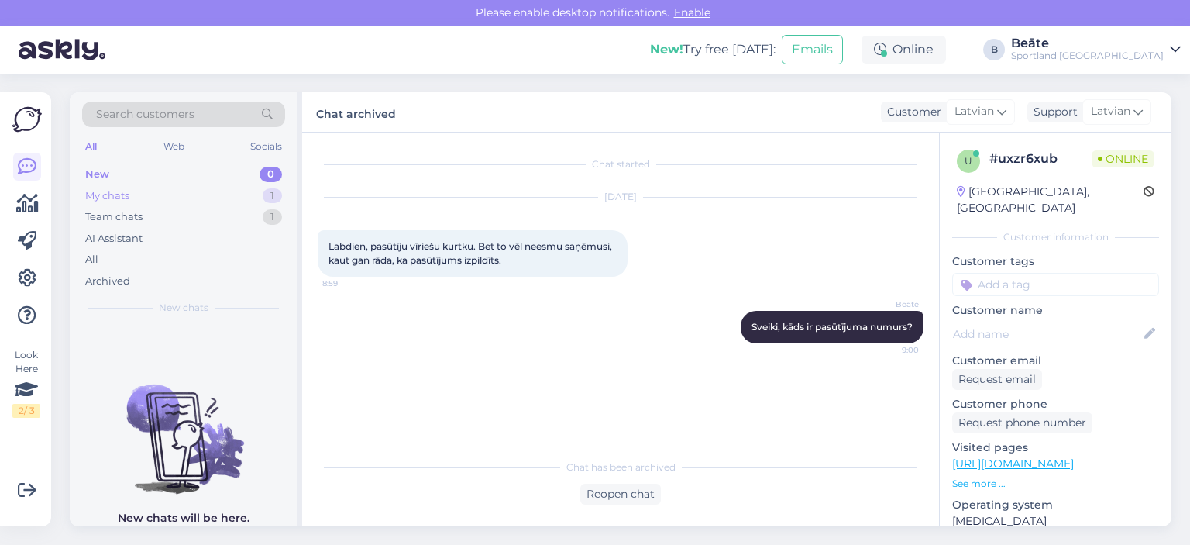
click at [177, 193] on div "My chats 1" at bounding box center [183, 196] width 203 height 22
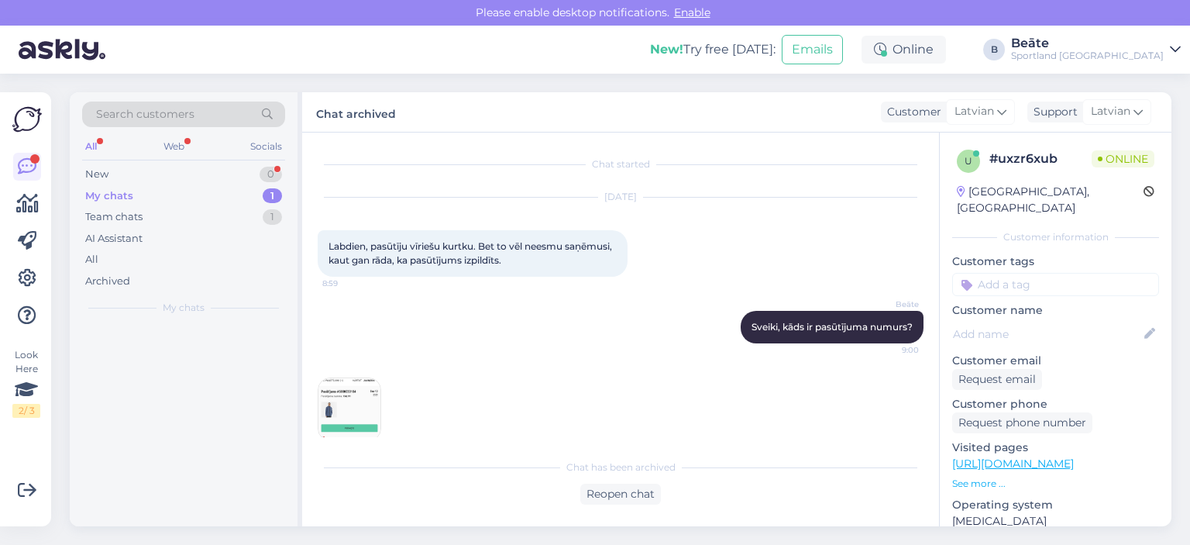
scroll to position [20, 0]
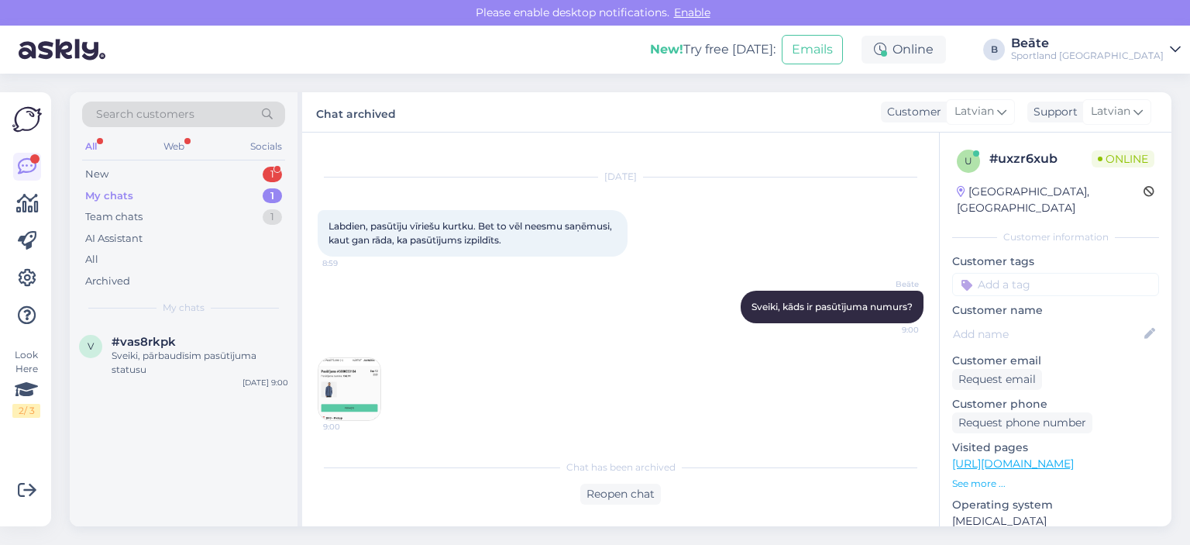
click at [350, 391] on img at bounding box center [350, 389] width 62 height 62
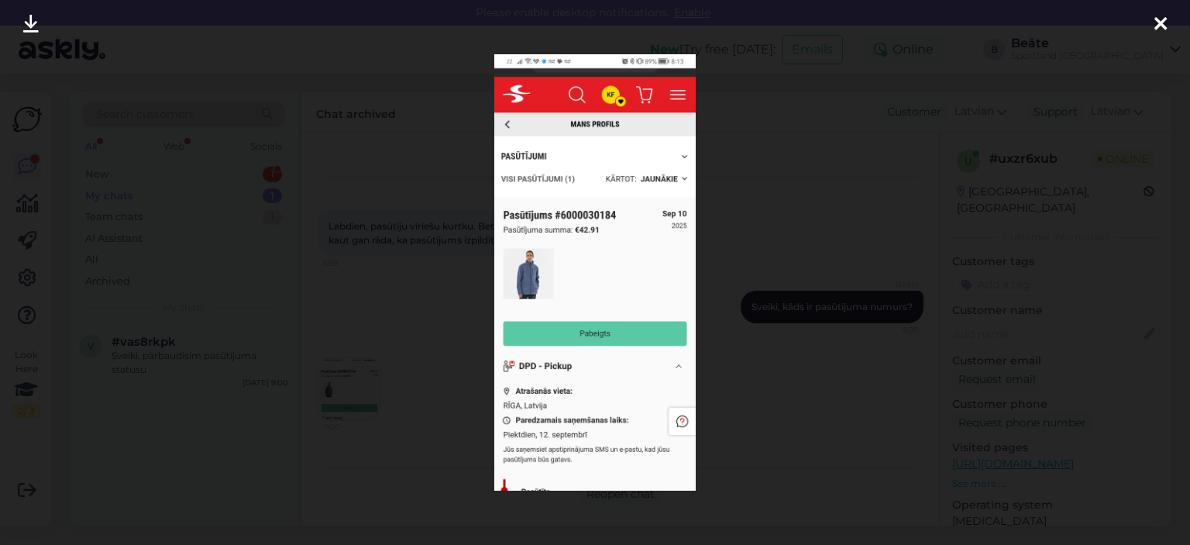
click at [814, 344] on div at bounding box center [595, 272] width 1190 height 545
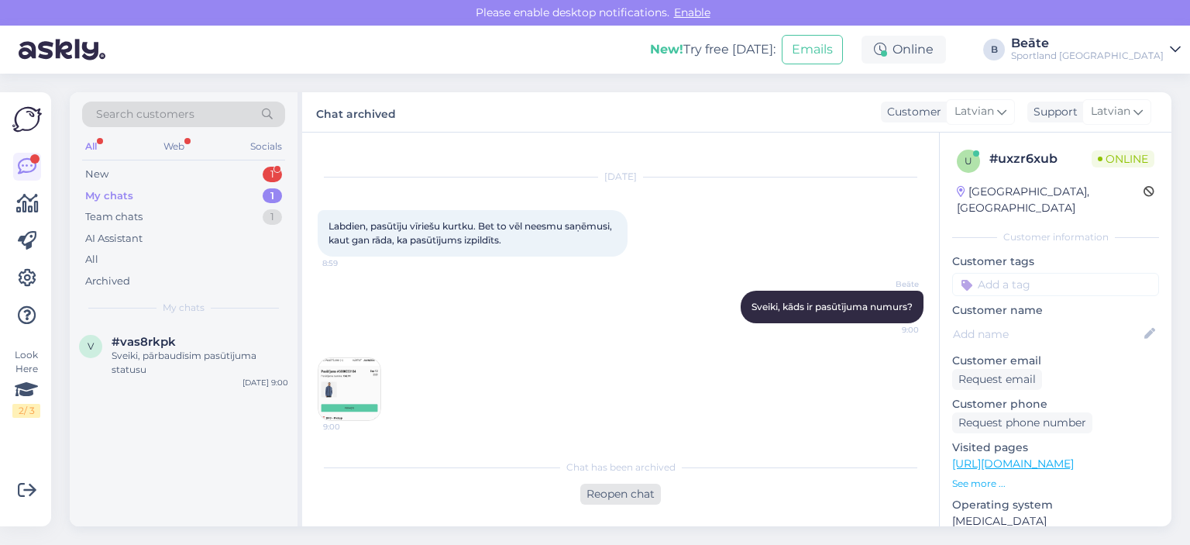
click at [614, 492] on div "Reopen chat" at bounding box center [620, 494] width 81 height 21
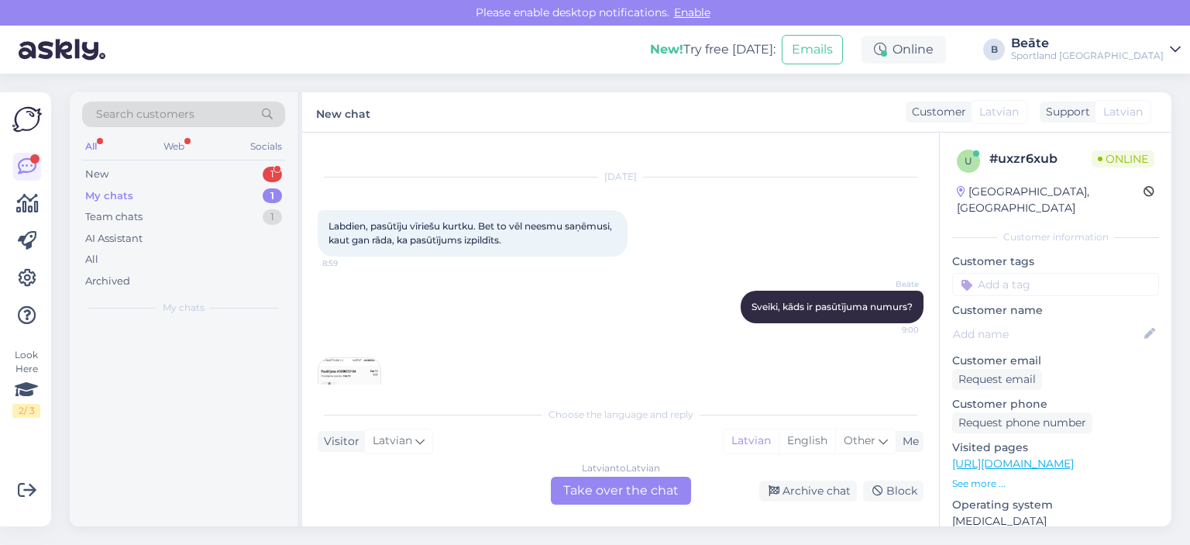
click at [614, 483] on div "Latvian to Latvian Take over the chat" at bounding box center [621, 491] width 140 height 28
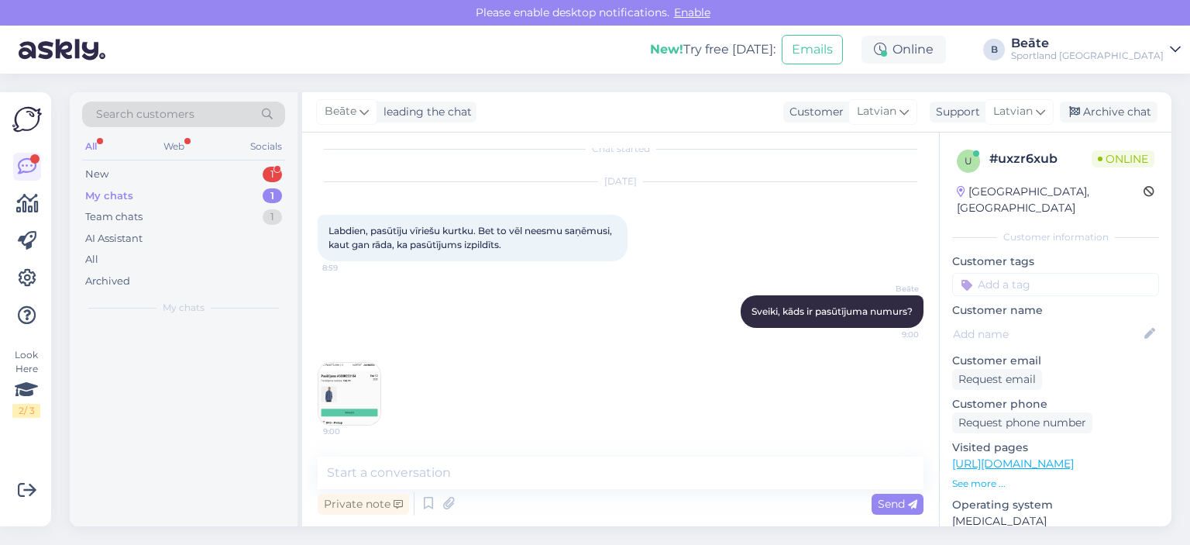
scroll to position [15, 0]
click at [614, 483] on textarea at bounding box center [621, 472] width 606 height 33
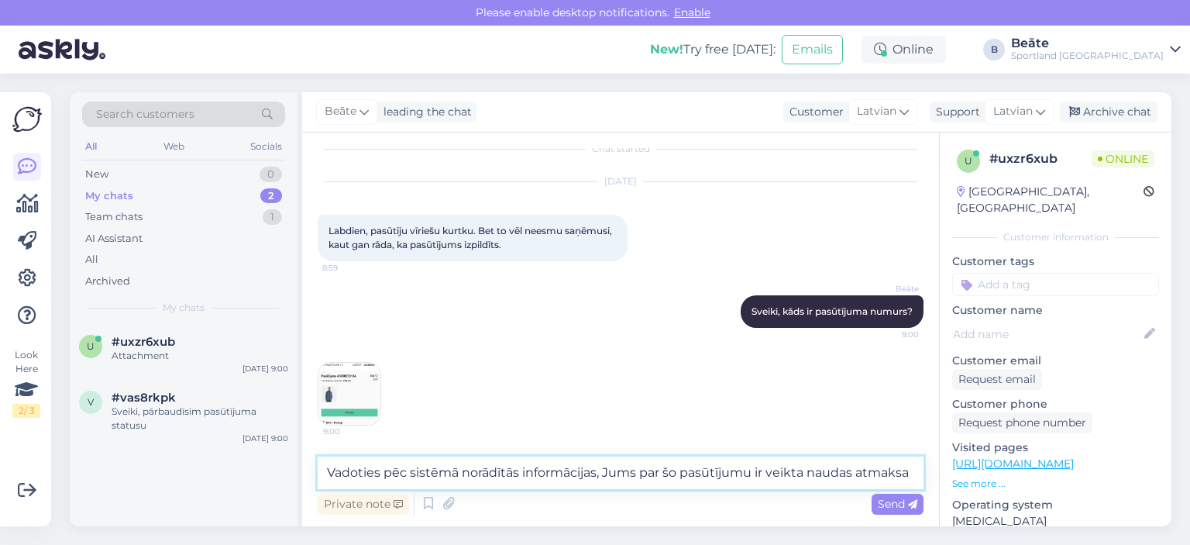
scroll to position [20, 0]
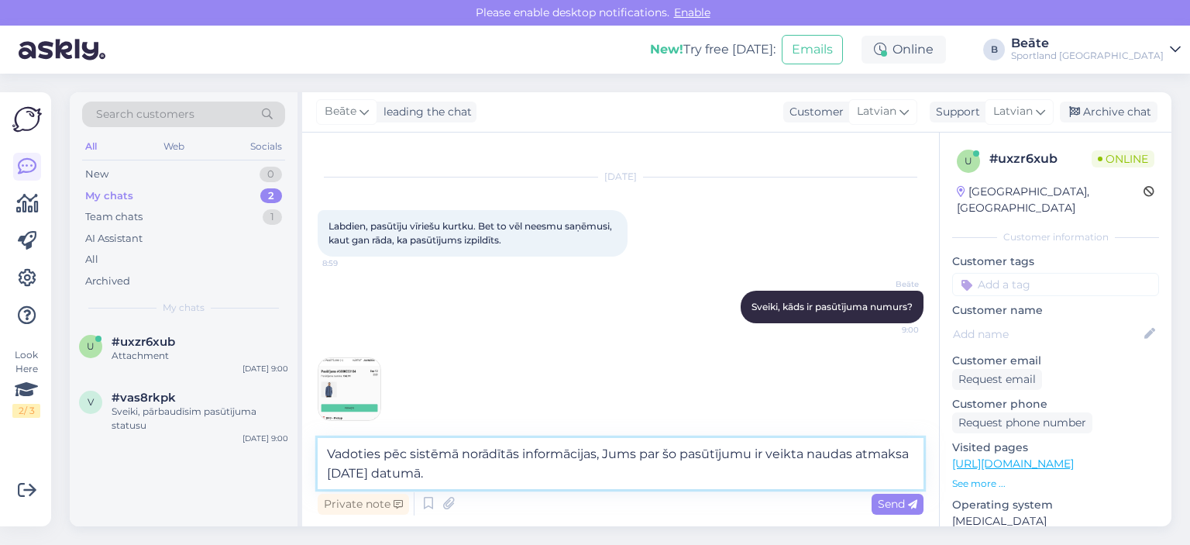
type textarea "Vadoties pēc sistēmā norādītās informācijas, Jums par šo pasūtījumu ir veikta n…"
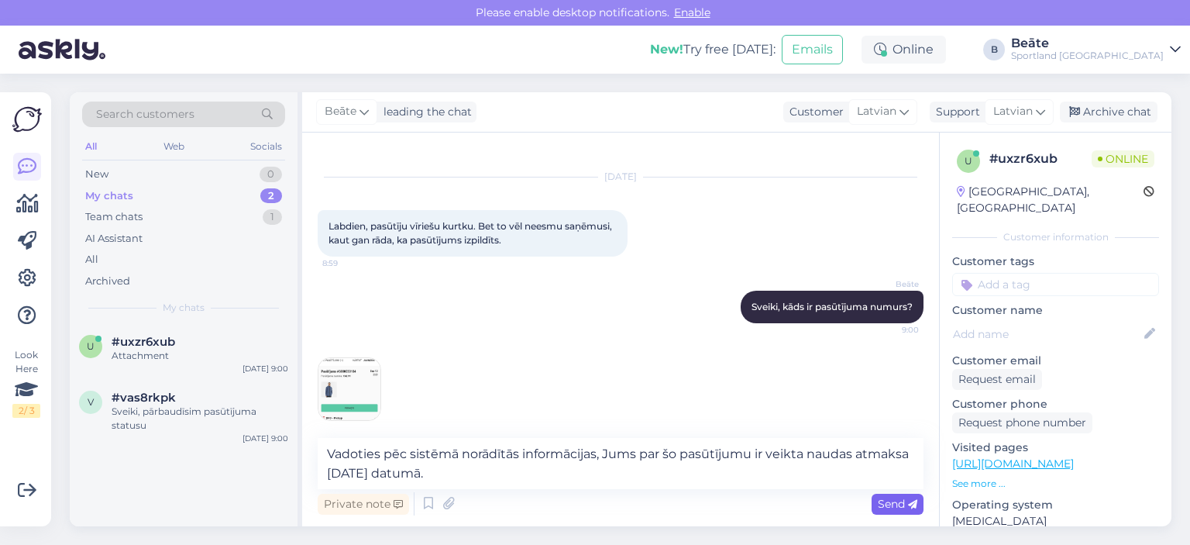
click at [893, 510] on span "Send" at bounding box center [898, 504] width 40 height 14
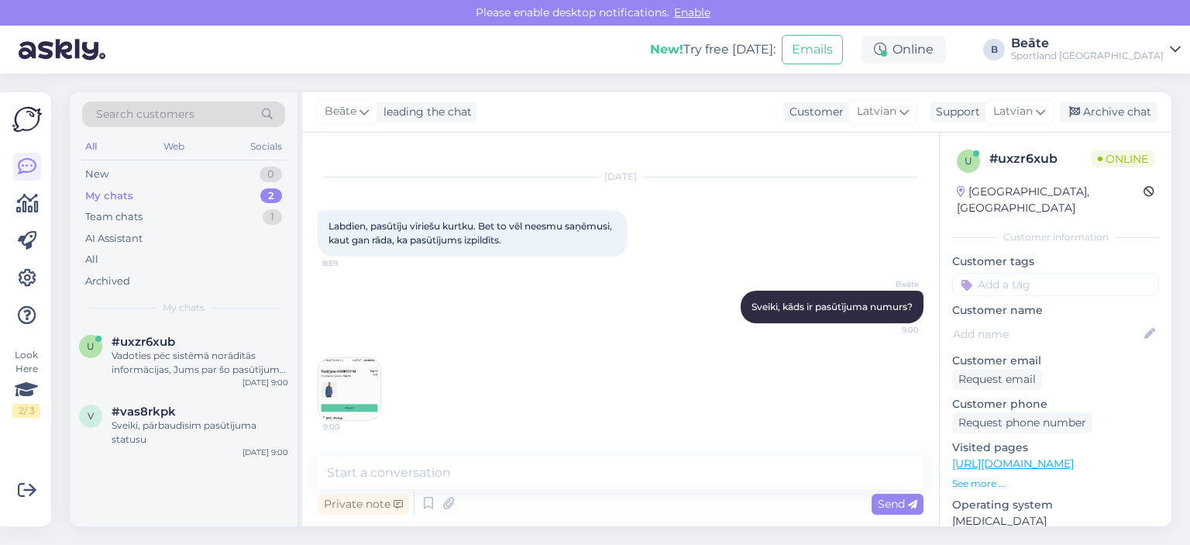
scroll to position [96, 0]
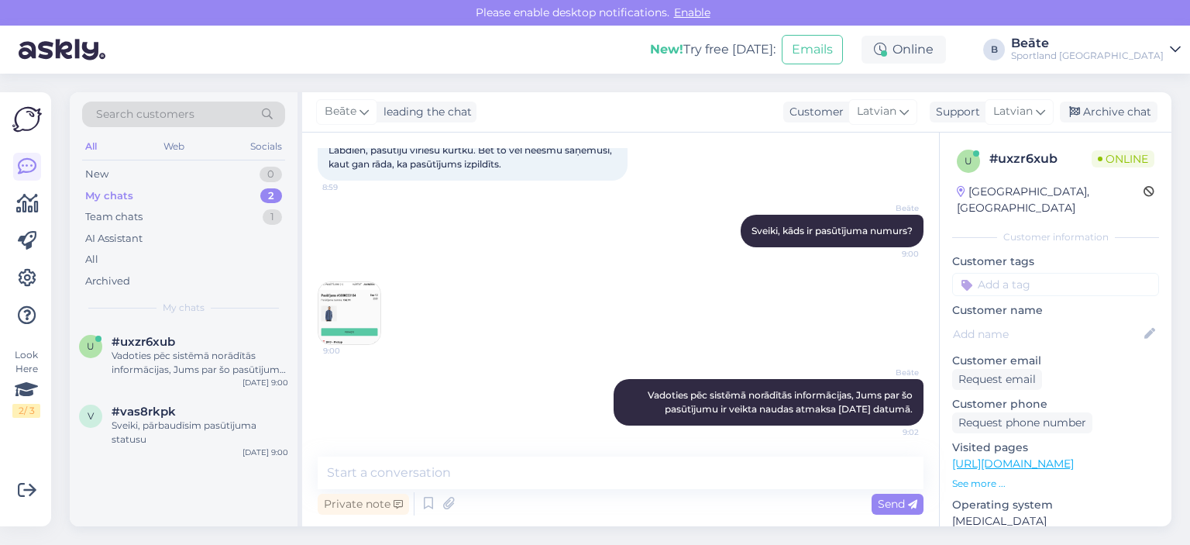
click at [1104, 98] on div "[PERSON_NAME] leading the chat Customer Latvian Arabic Belarusian Bulgarian Chi…" at bounding box center [736, 112] width 869 height 40
click at [1110, 124] on div "[PERSON_NAME] leading the chat Customer Latvian Arabic Belarusian Bulgarian Chi…" at bounding box center [736, 112] width 869 height 40
click at [1107, 117] on div "Archive chat" at bounding box center [1109, 112] width 98 height 21
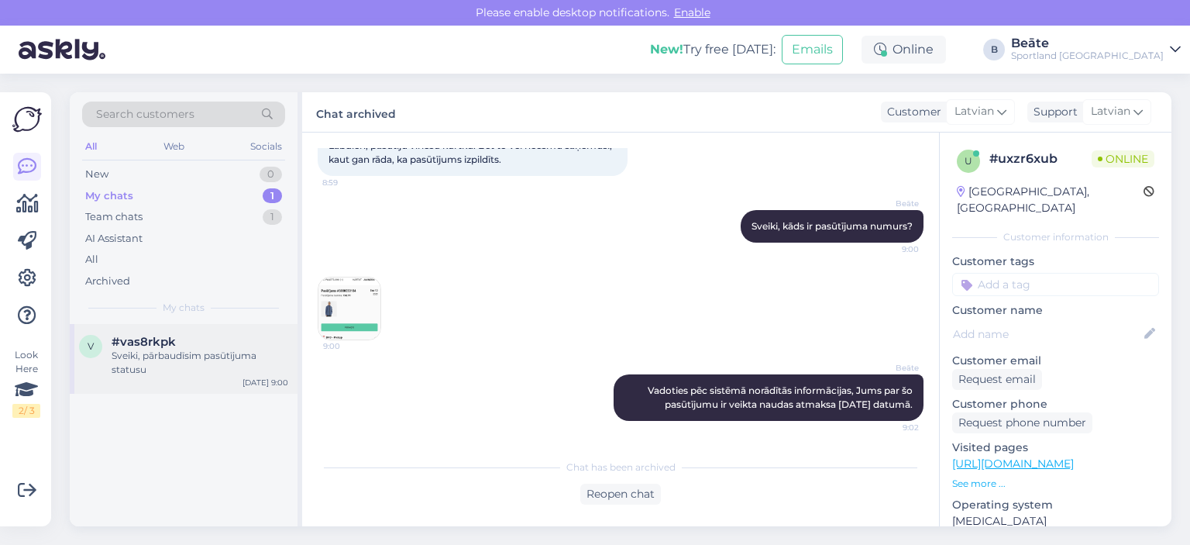
click at [160, 365] on div "Sveiki, pārbaudīsim pasūtījuma statusu" at bounding box center [200, 363] width 177 height 28
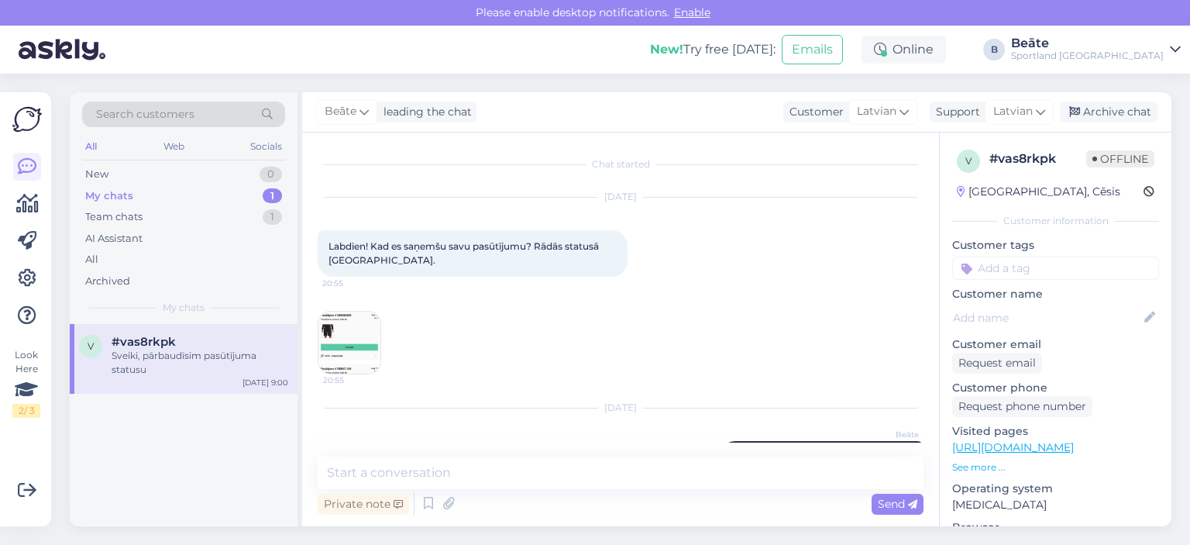
scroll to position [47, 0]
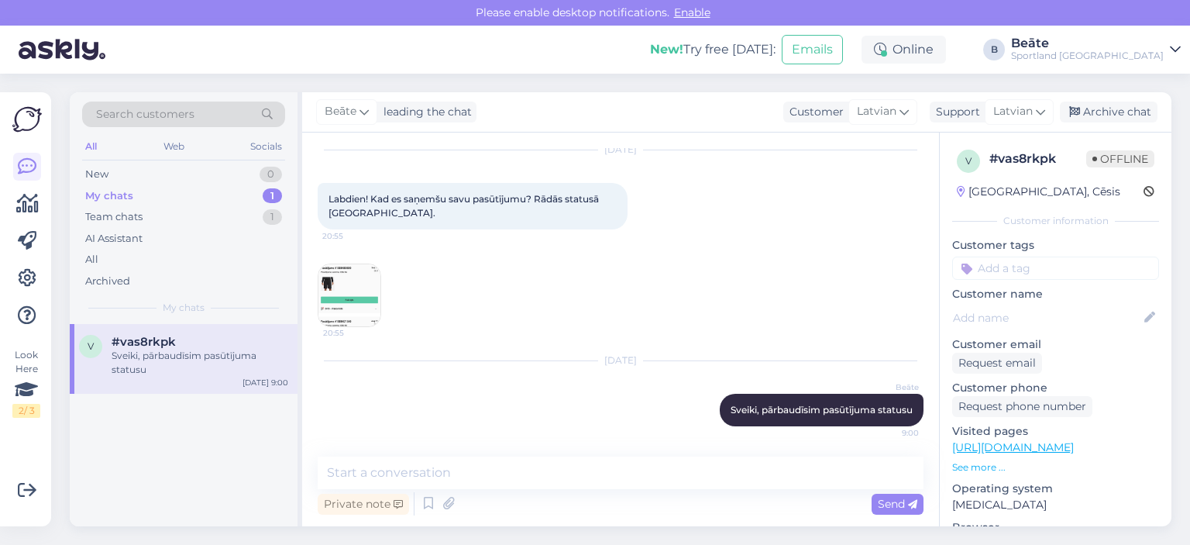
click at [360, 288] on img at bounding box center [350, 295] width 62 height 62
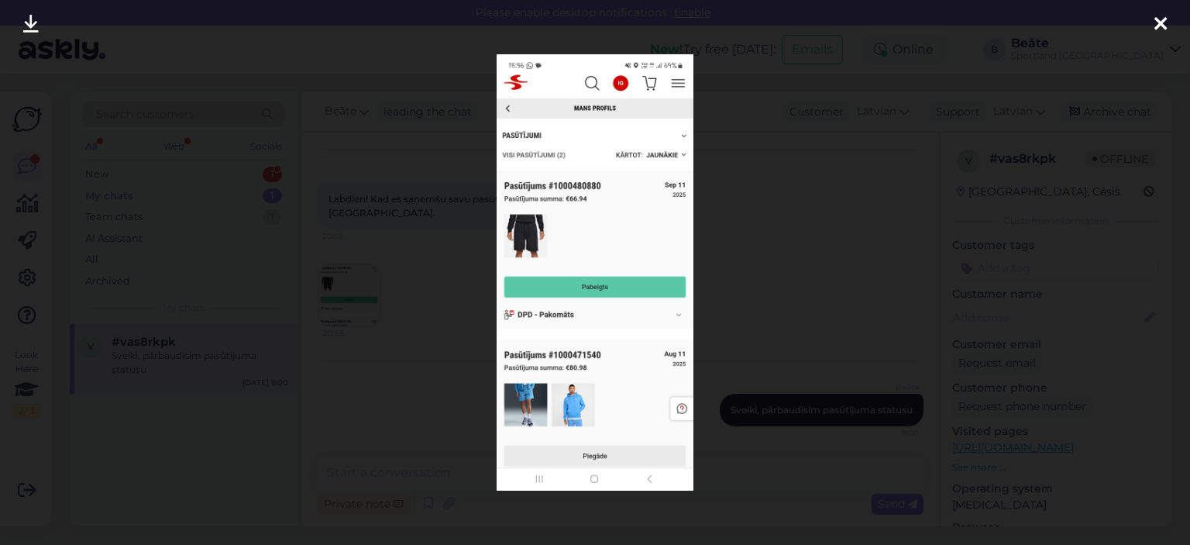
click at [442, 176] on div at bounding box center [595, 272] width 1190 height 545
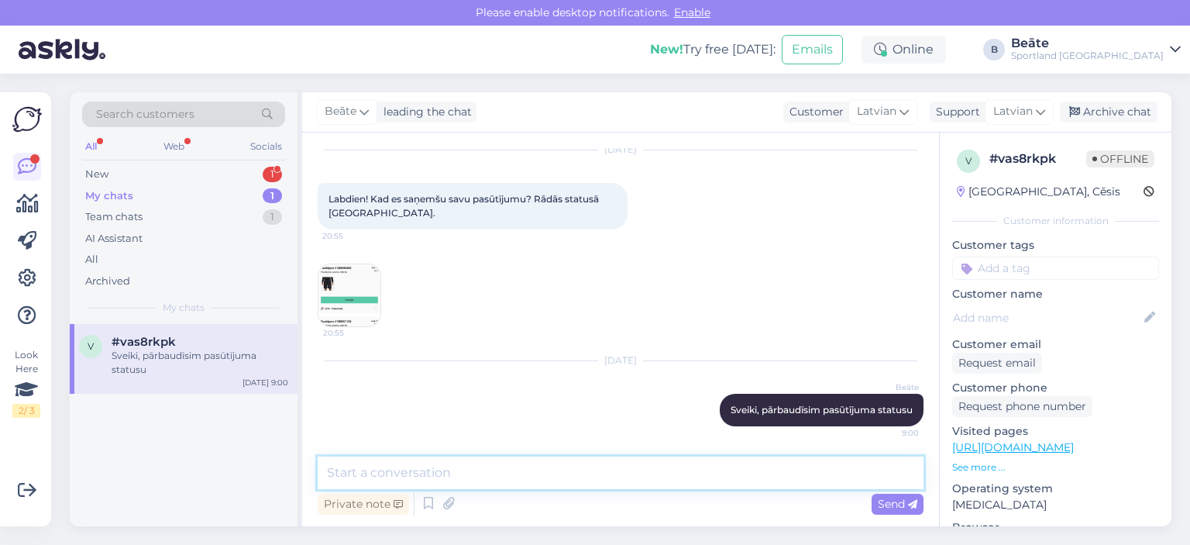
click at [546, 480] on textarea at bounding box center [621, 472] width 606 height 33
type textarea "a"
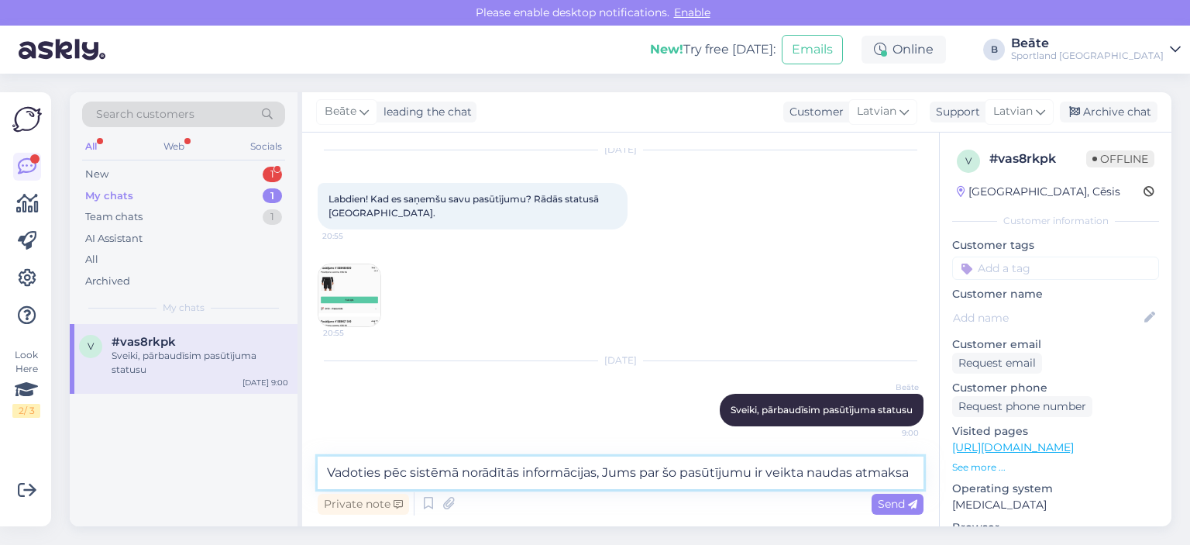
type textarea "Vadoties pēc sistēmā norādītās informācijas, Jums par šo pasūtījumu ir veikta n…"
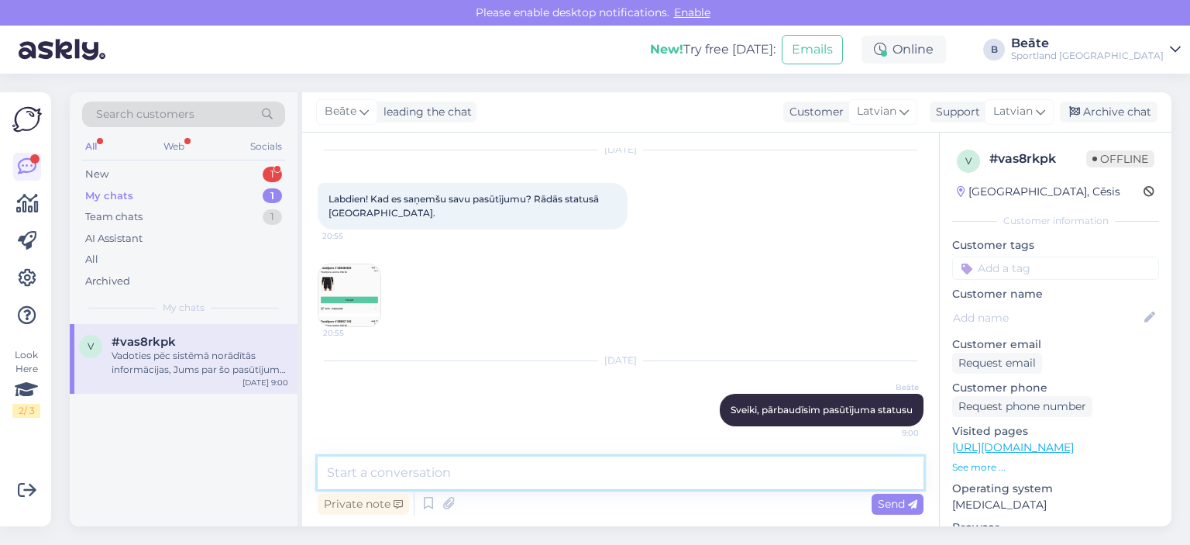
scroll to position [128, 0]
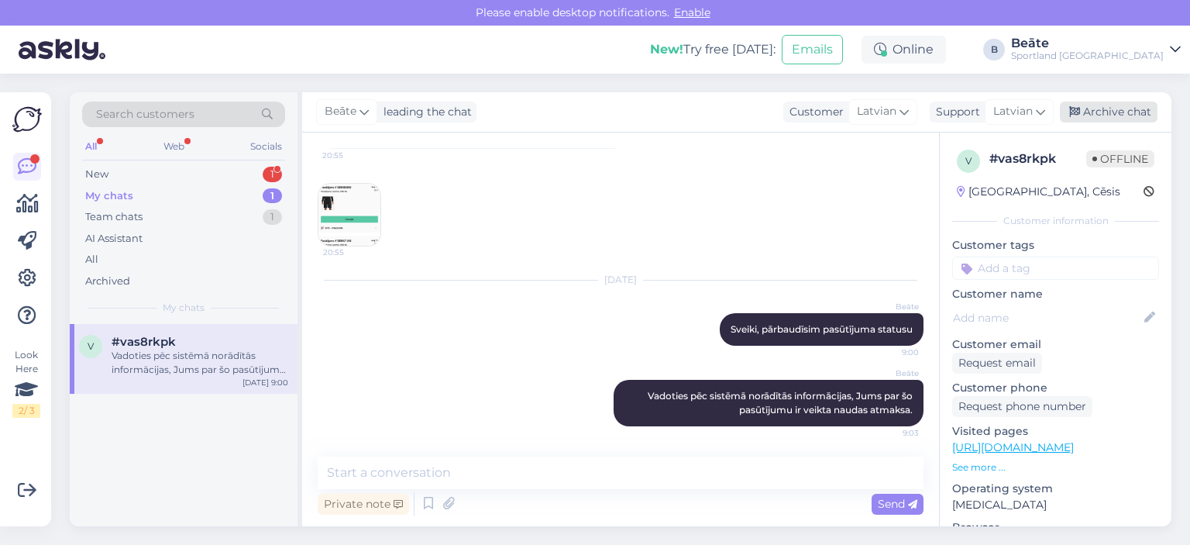
click at [1091, 114] on div "Archive chat" at bounding box center [1109, 112] width 98 height 21
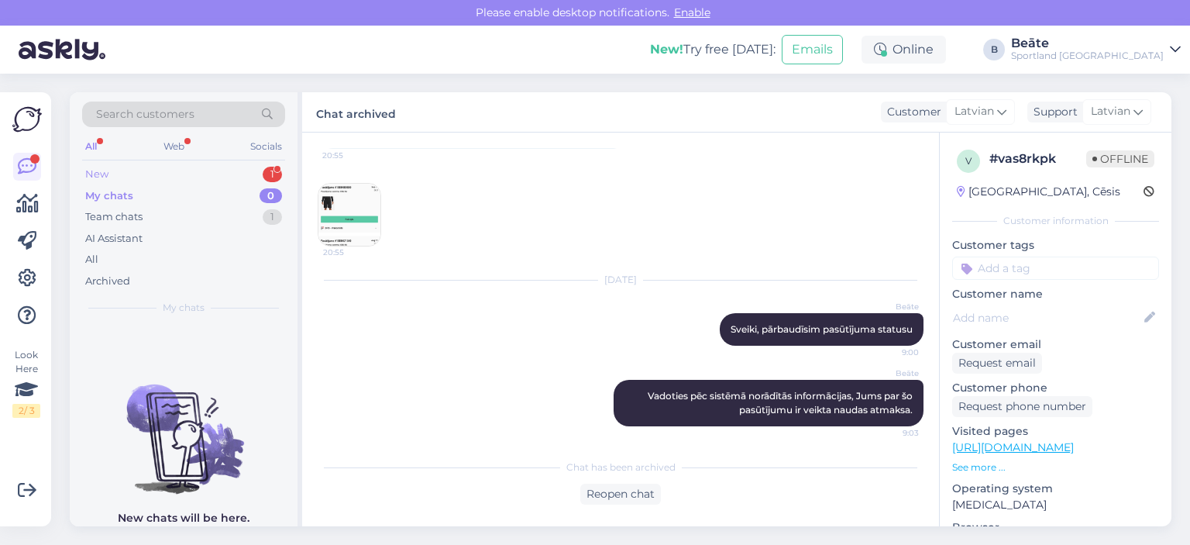
click at [122, 171] on div "New 1" at bounding box center [183, 175] width 203 height 22
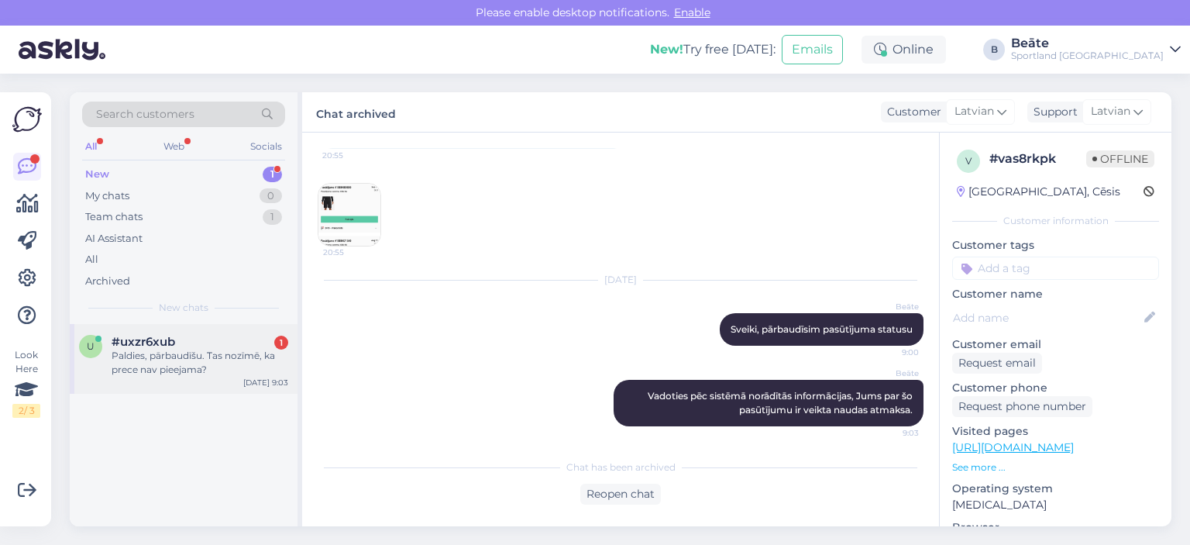
click at [190, 361] on div "Paldies, pārbaudīšu. Tas nozīmē, ka prece nav pieejama?" at bounding box center [200, 363] width 177 height 28
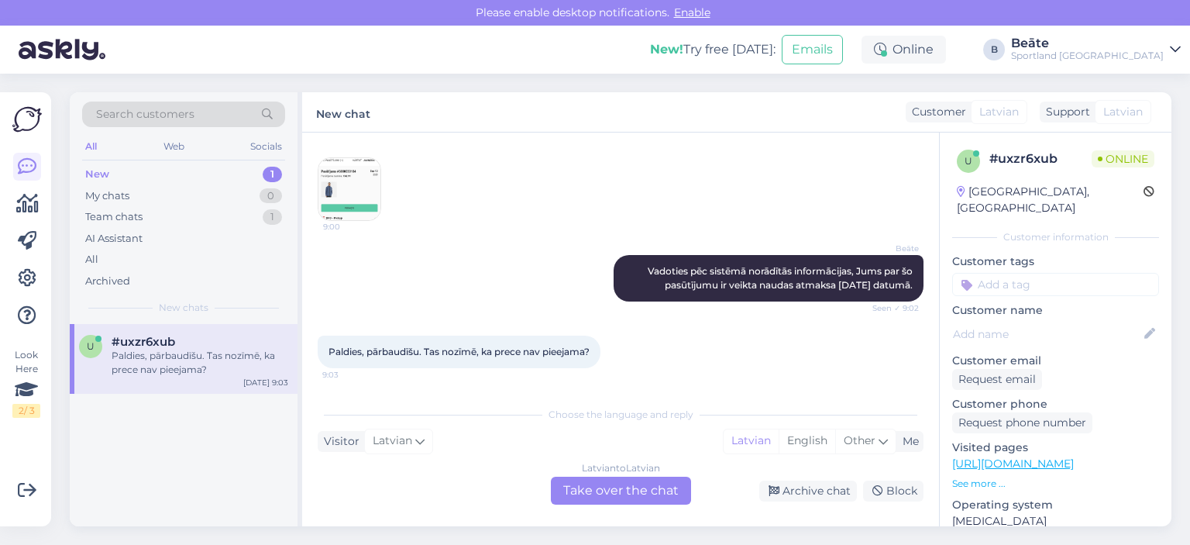
click at [632, 491] on div "Latvian to Latvian Take over the chat" at bounding box center [621, 491] width 140 height 28
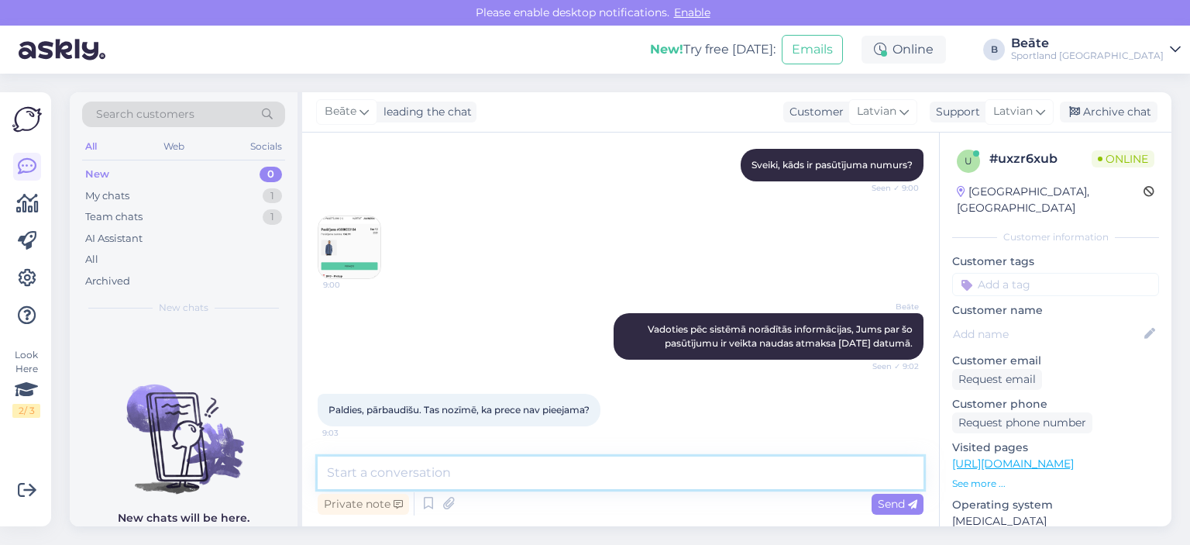
click at [611, 484] on textarea at bounding box center [621, 472] width 606 height 33
type textarea "Jā, diemžēl, šai precei nebūs pieejams vairs L izmērs."
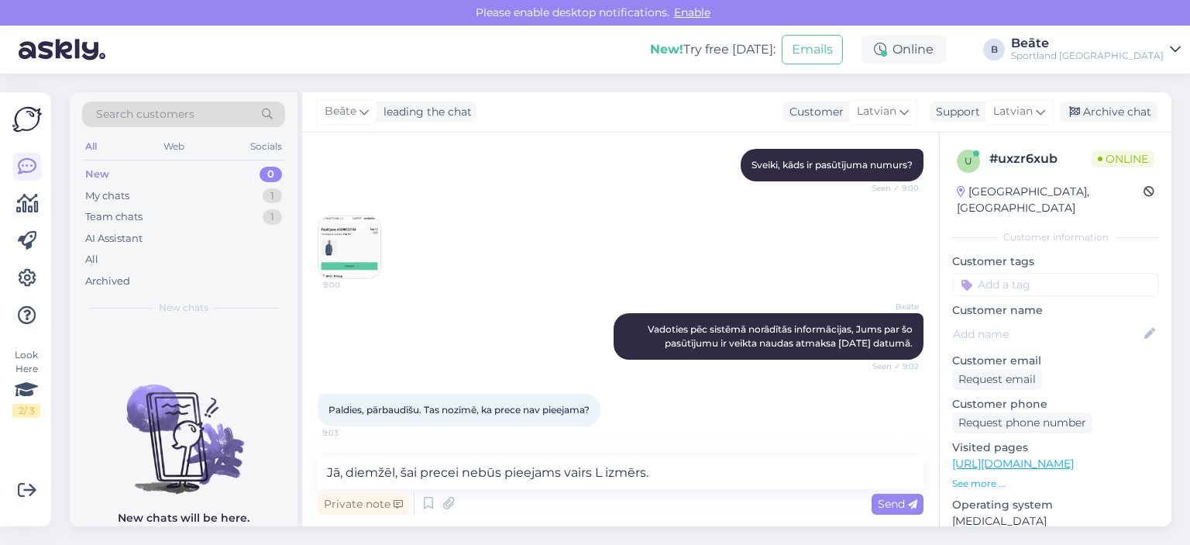
click at [358, 235] on img at bounding box center [350, 247] width 62 height 62
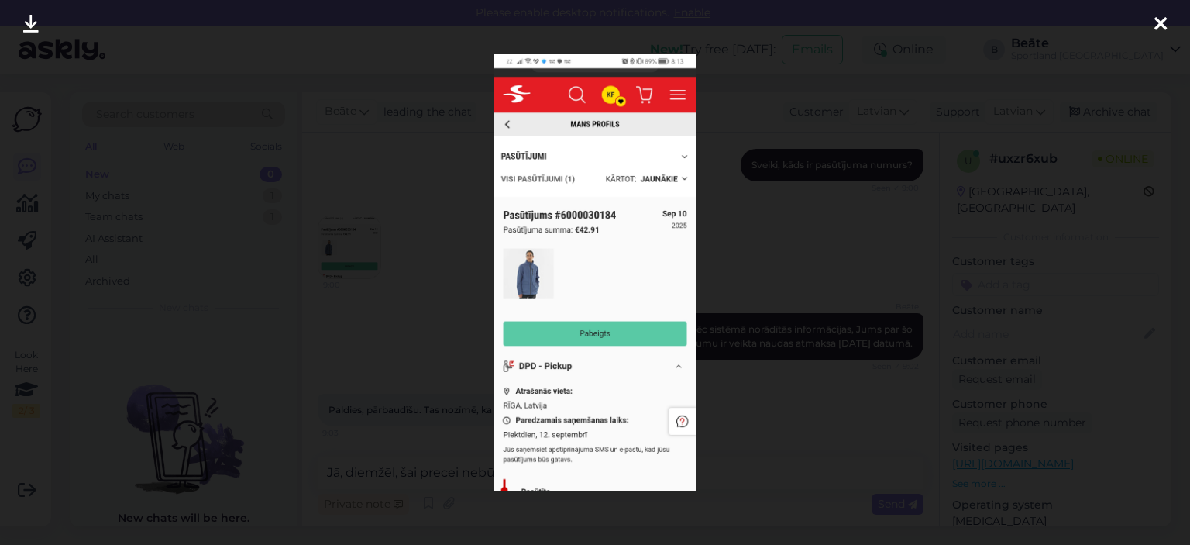
click at [751, 246] on div at bounding box center [595, 272] width 1190 height 545
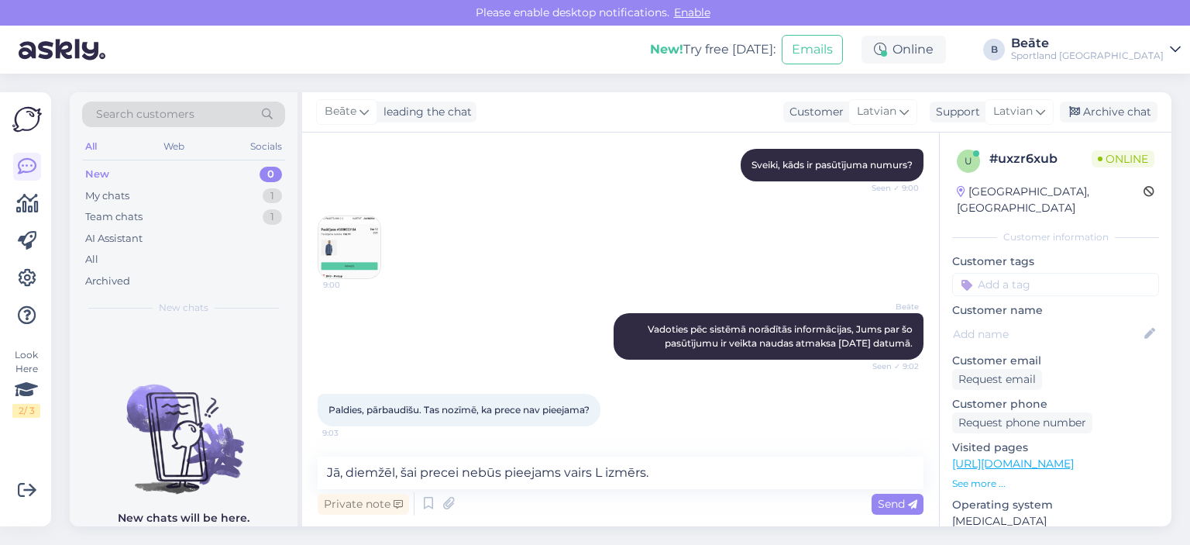
click at [342, 232] on img at bounding box center [350, 247] width 62 height 62
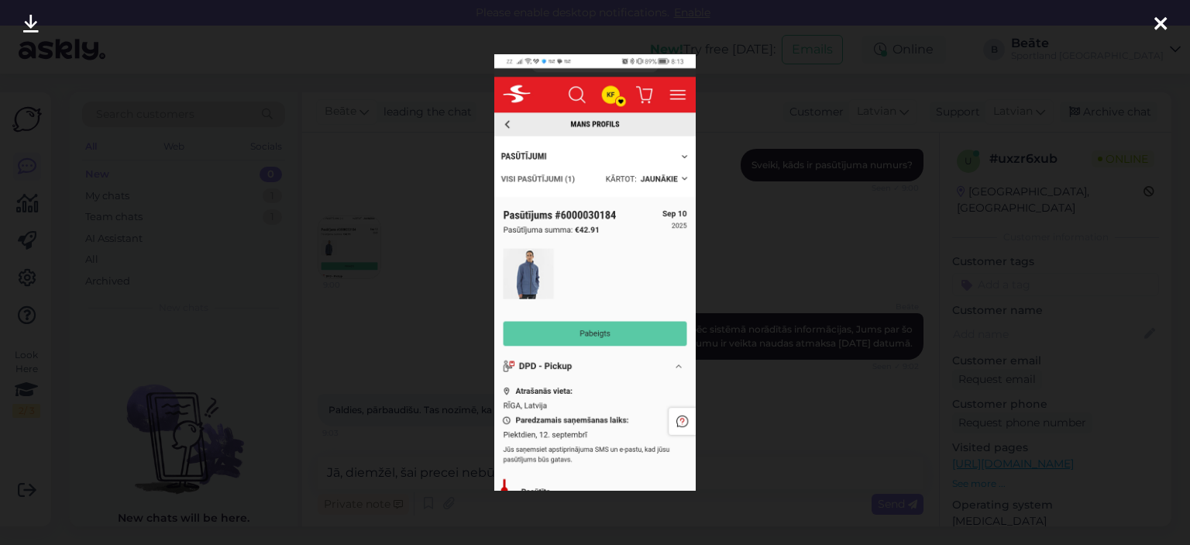
click at [715, 240] on div at bounding box center [595, 272] width 1190 height 545
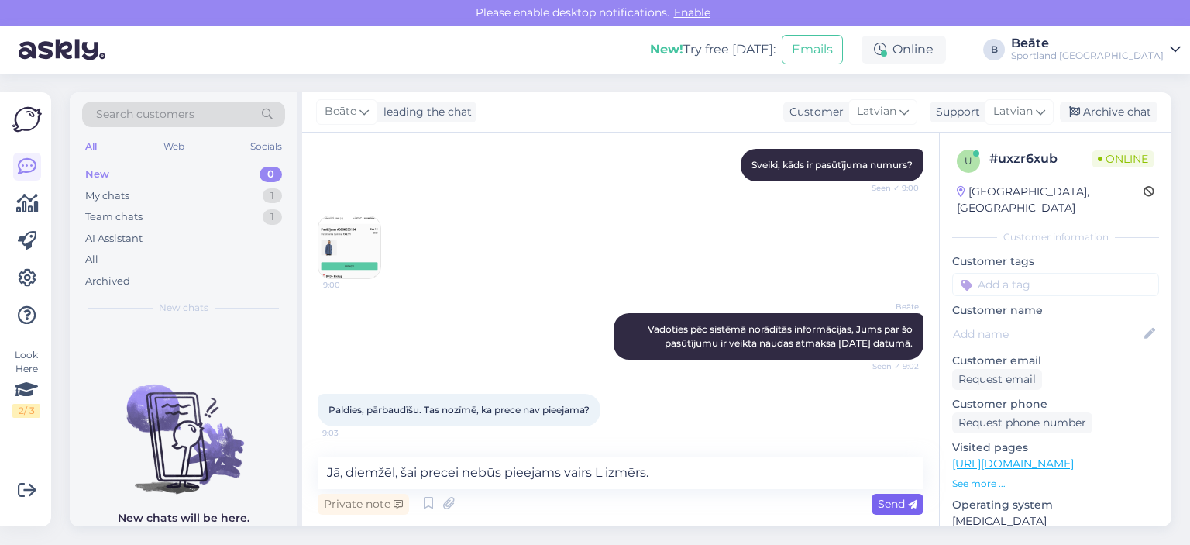
click at [911, 501] on icon at bounding box center [912, 504] width 9 height 9
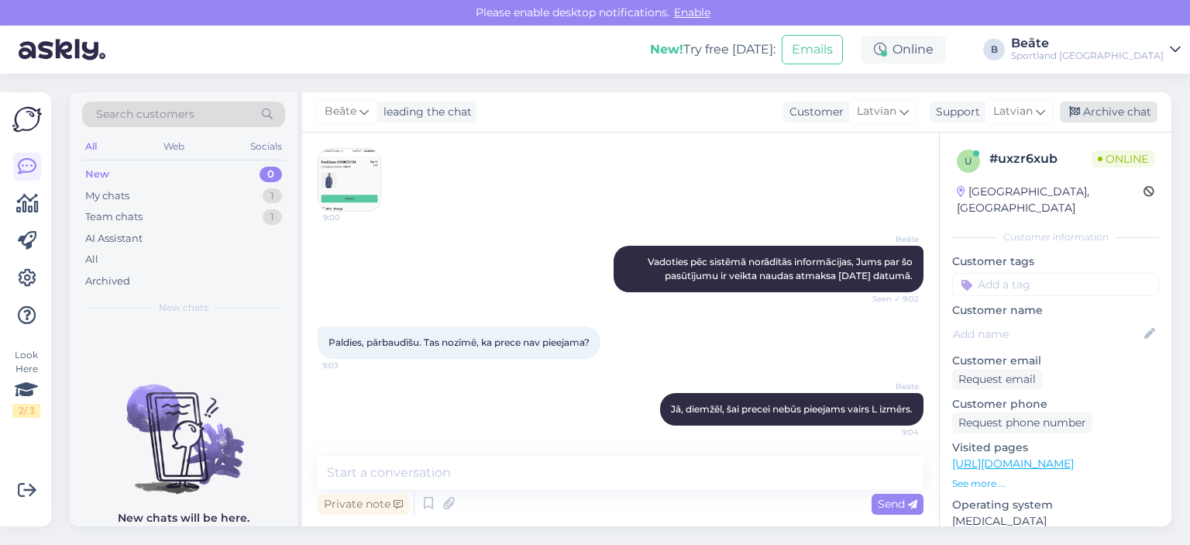
click at [1125, 112] on div "Archive chat" at bounding box center [1109, 112] width 98 height 21
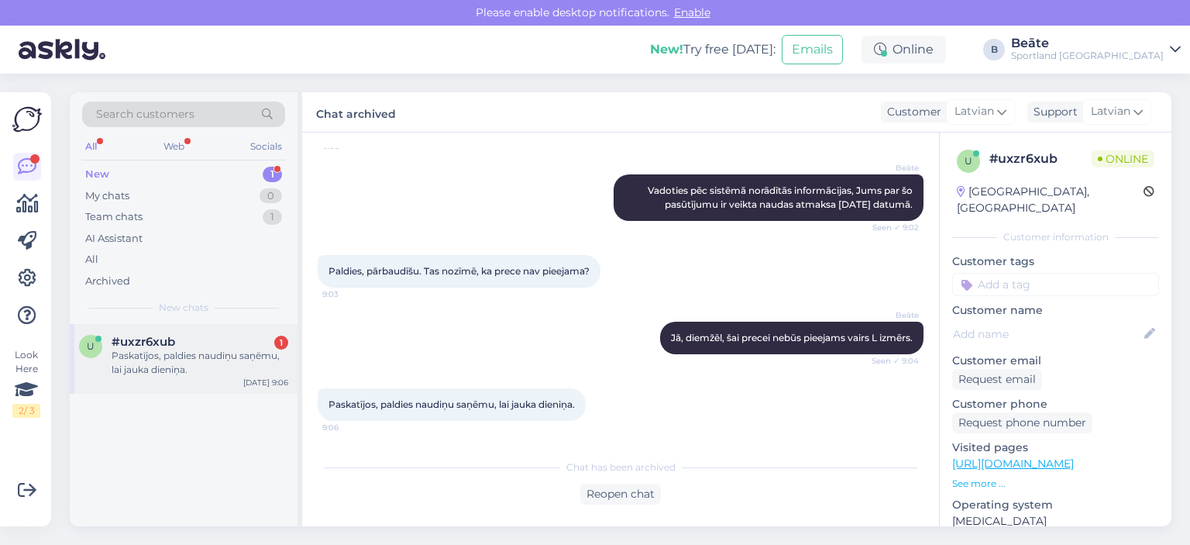
click at [214, 346] on div "#uxzr6xub 1" at bounding box center [200, 342] width 177 height 14
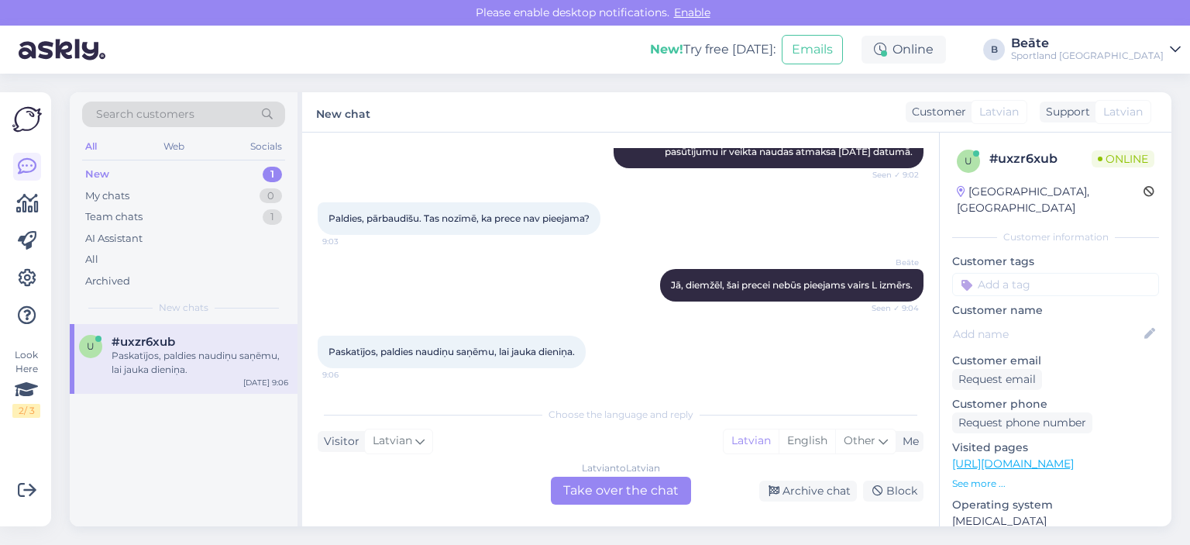
click at [612, 484] on div "Latvian to Latvian Take over the chat" at bounding box center [621, 491] width 140 height 28
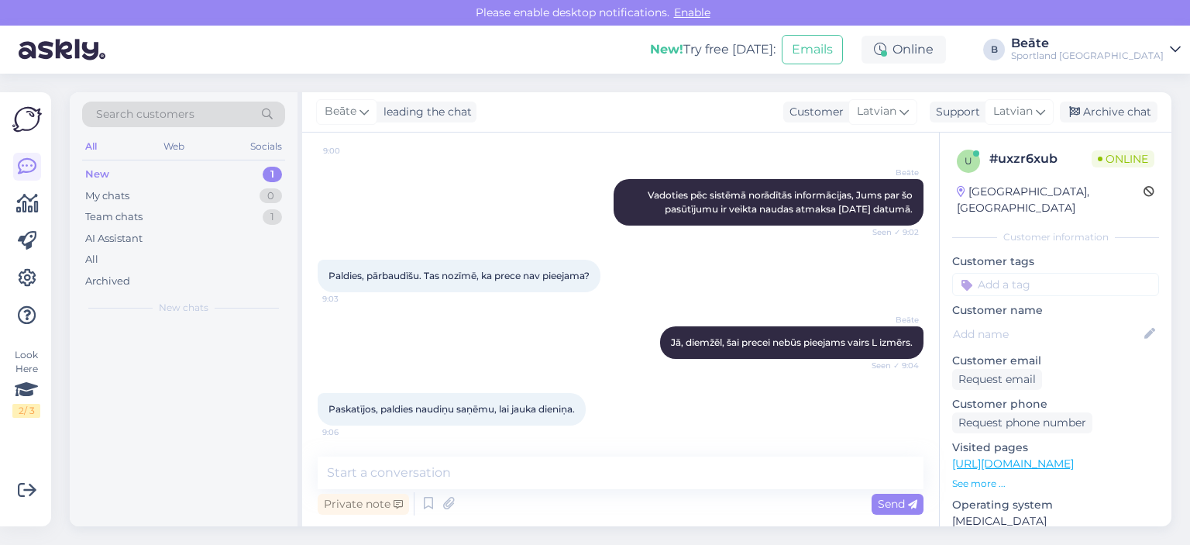
scroll to position [295, 0]
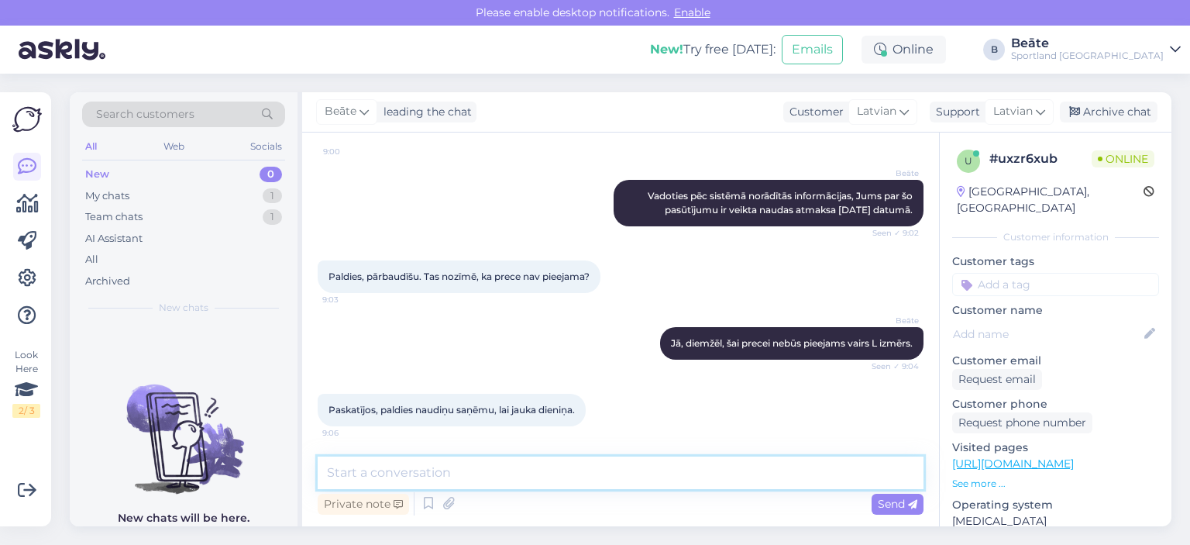
click at [612, 483] on textarea at bounding box center [621, 472] width 606 height 33
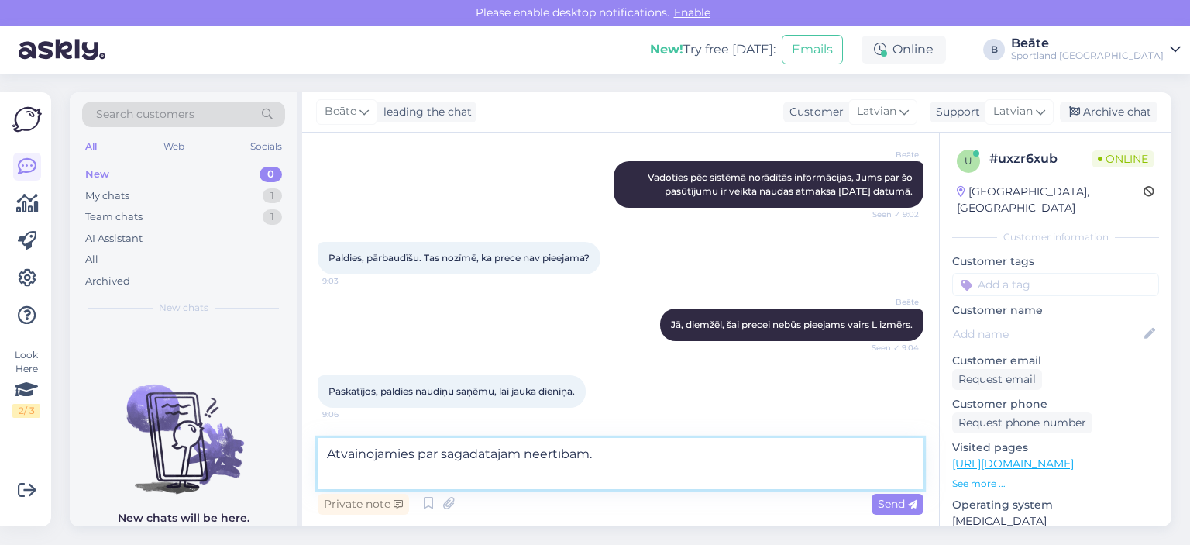
scroll to position [333, 0]
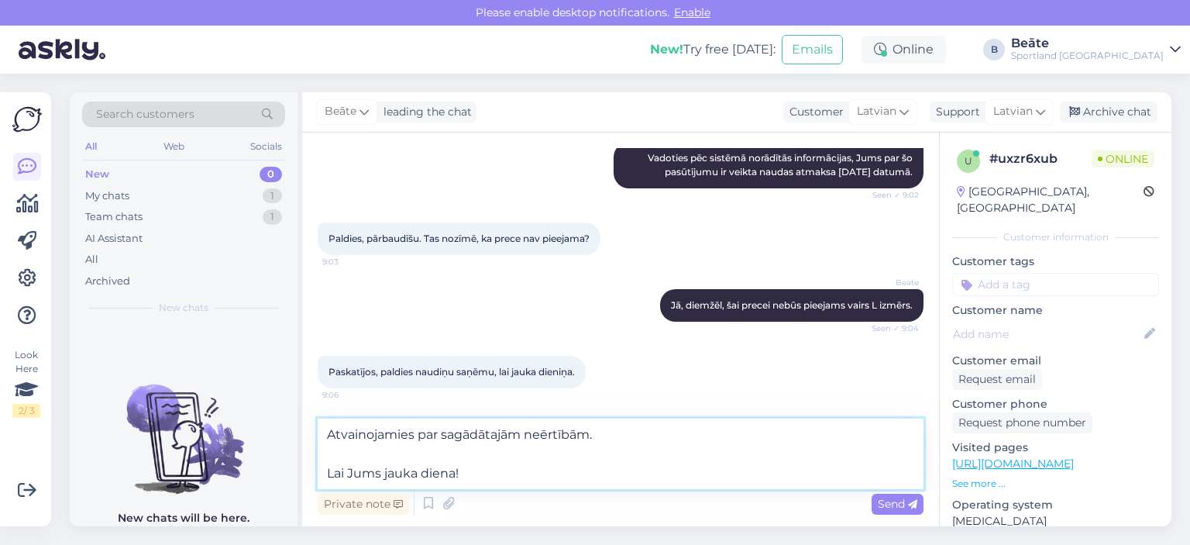
type textarea "Atvainojamies par sagādātajām neērtībām. Lai Jums jauka diena!"
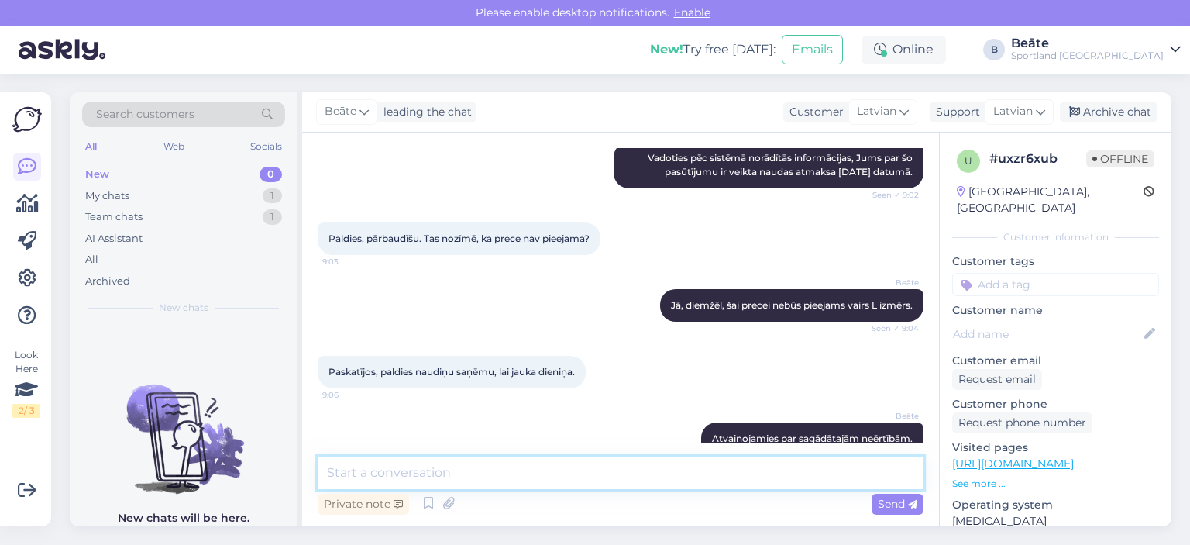
scroll to position [391, 0]
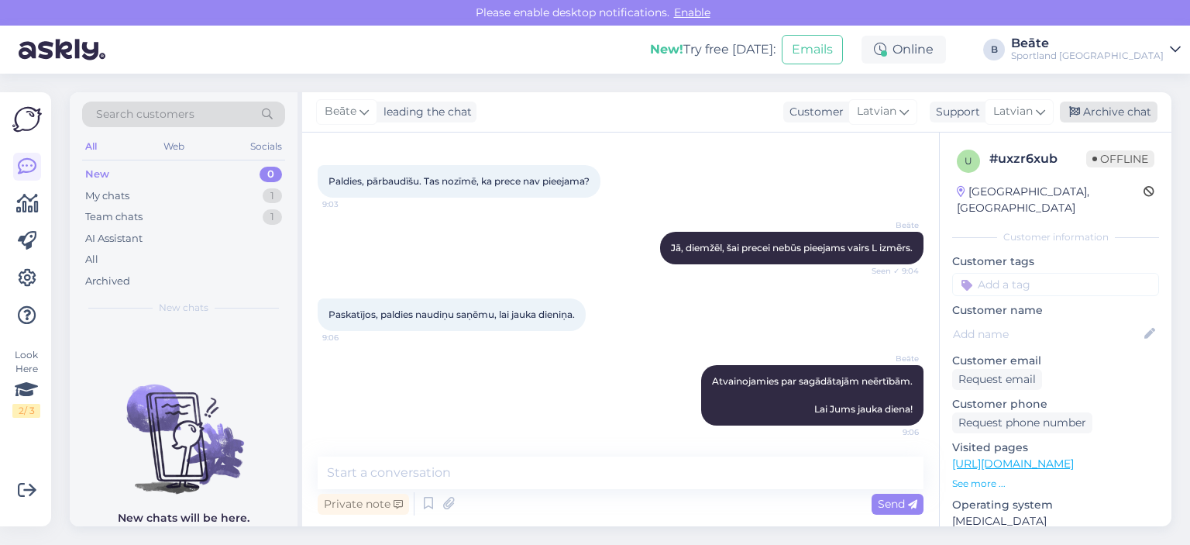
click at [1122, 115] on div "Archive chat" at bounding box center [1109, 112] width 98 height 21
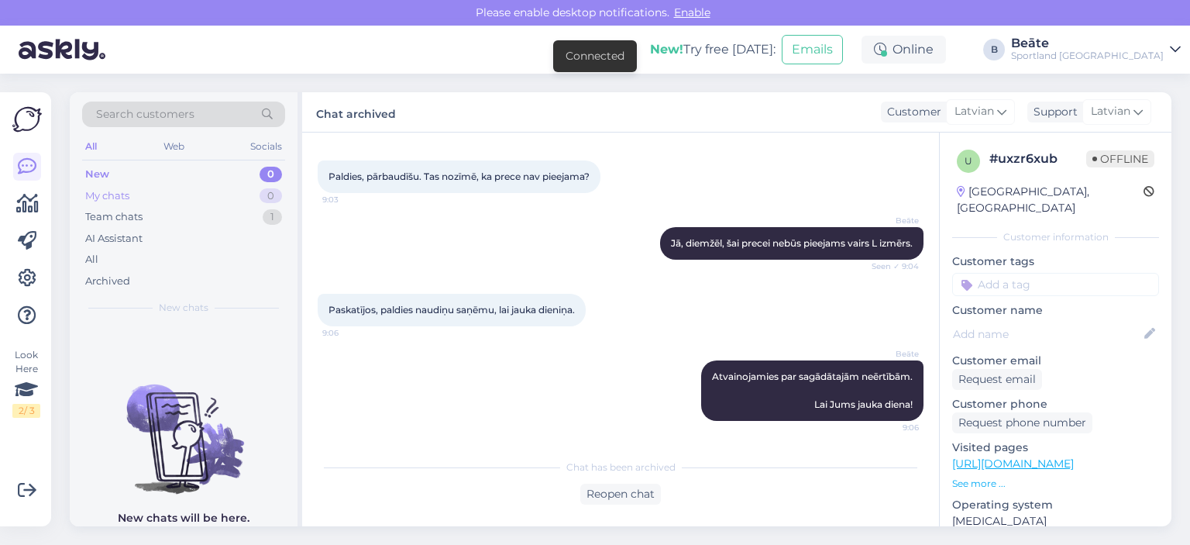
click at [108, 200] on div "My chats" at bounding box center [107, 195] width 44 height 15
click at [107, 179] on div "New" at bounding box center [96, 174] width 23 height 15
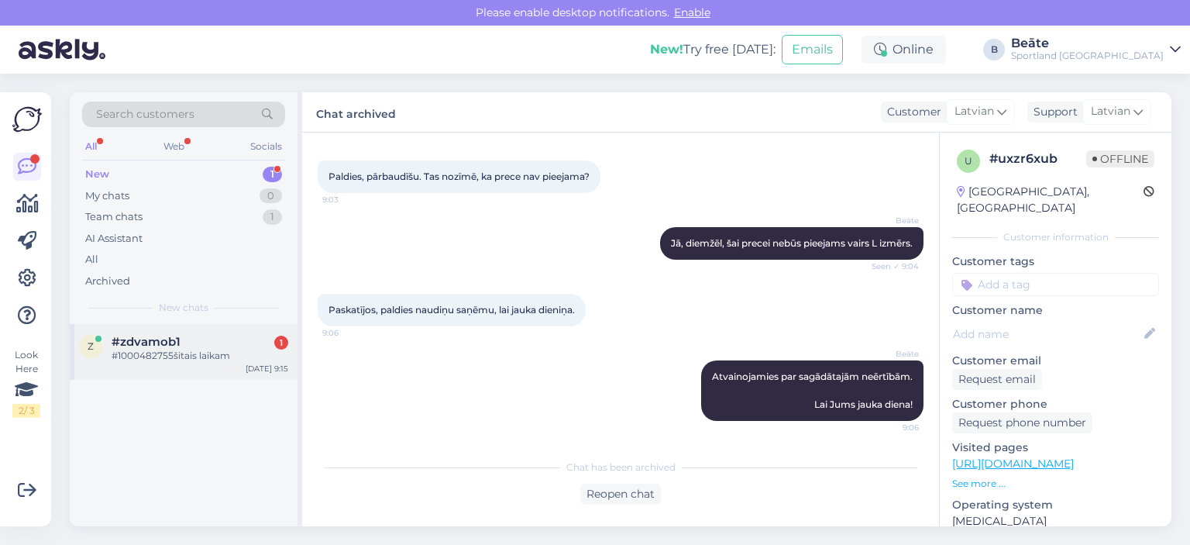
click at [165, 342] on span "#zdvamob1" at bounding box center [146, 342] width 69 height 14
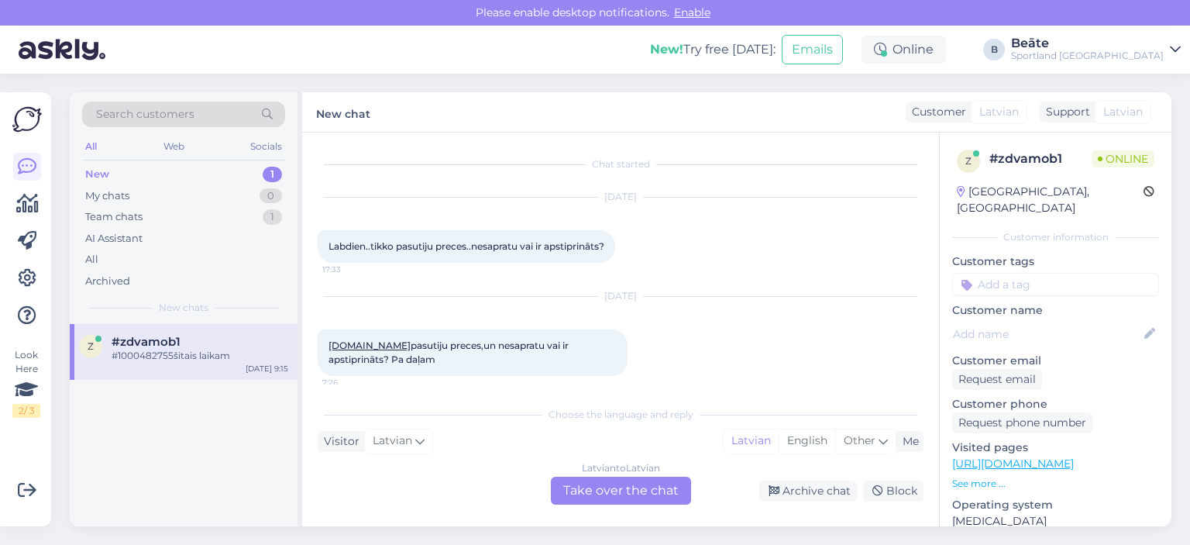
scroll to position [141, 0]
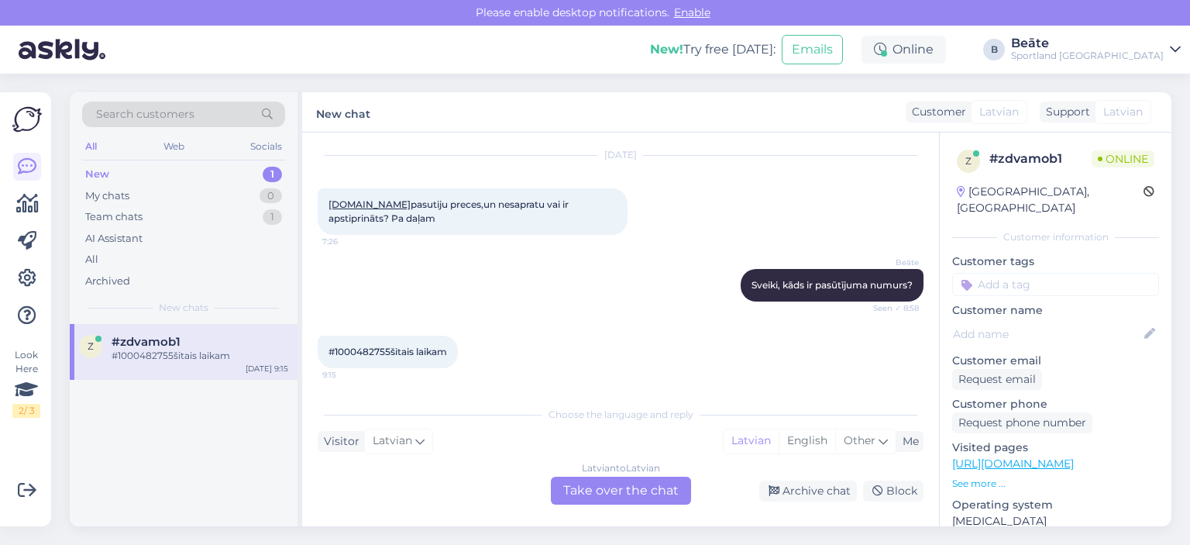
click at [592, 486] on div "Latvian to Latvian Take over the chat" at bounding box center [621, 491] width 140 height 28
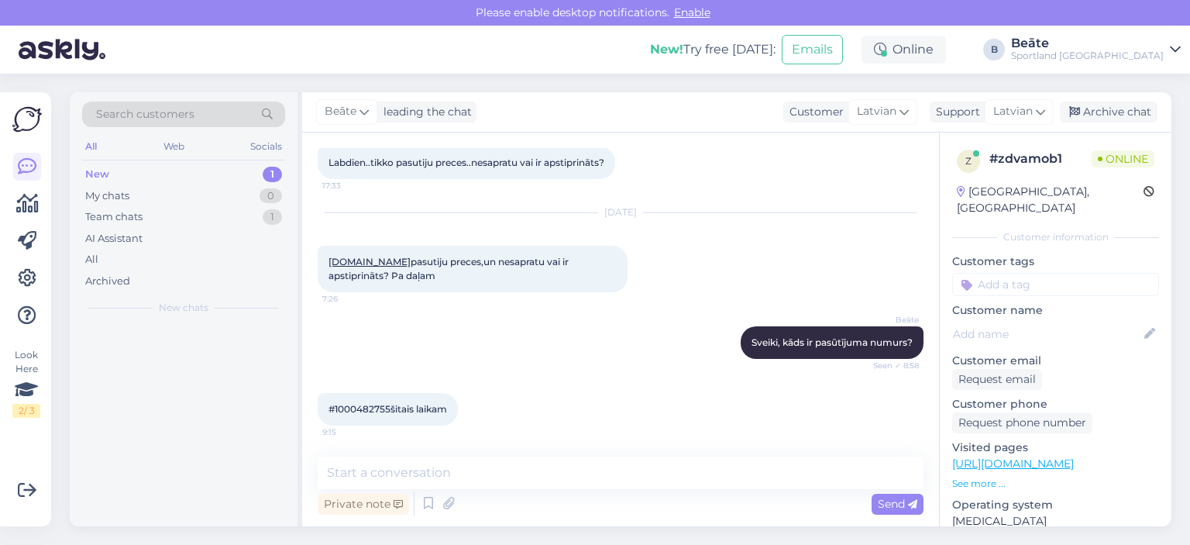
scroll to position [84, 0]
click at [370, 405] on span "#1000482755šitais laikam" at bounding box center [388, 409] width 119 height 12
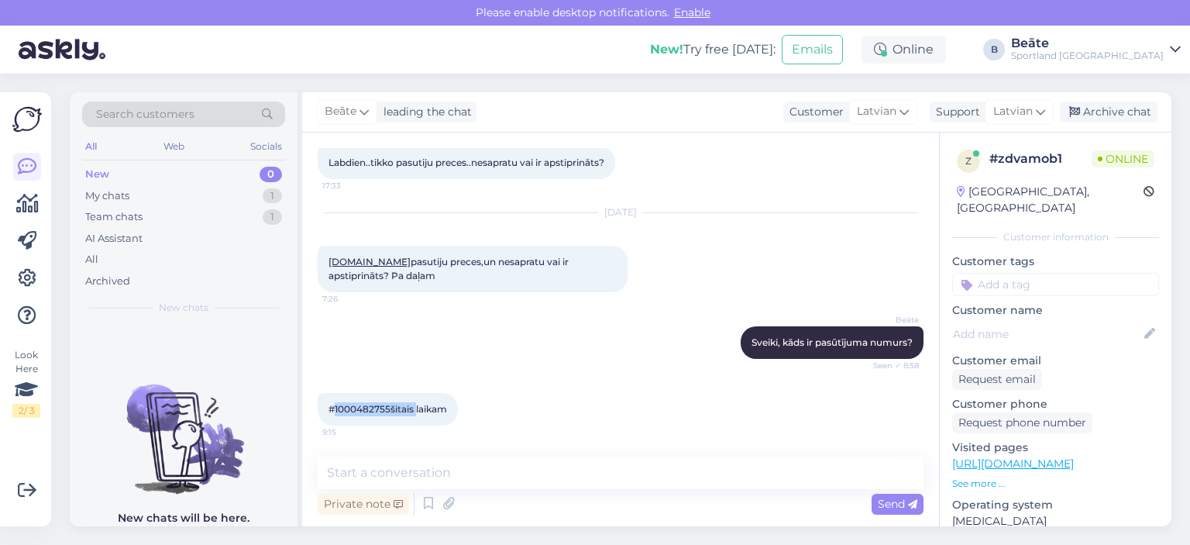
click at [377, 405] on span "#1000482755šitais laikam" at bounding box center [388, 409] width 119 height 12
drag, startPoint x: 390, startPoint y: 406, endPoint x: 335, endPoint y: 406, distance: 55.0
click at [335, 406] on span "#1000482755šitais laikam" at bounding box center [388, 409] width 119 height 12
copy span "1000482755"
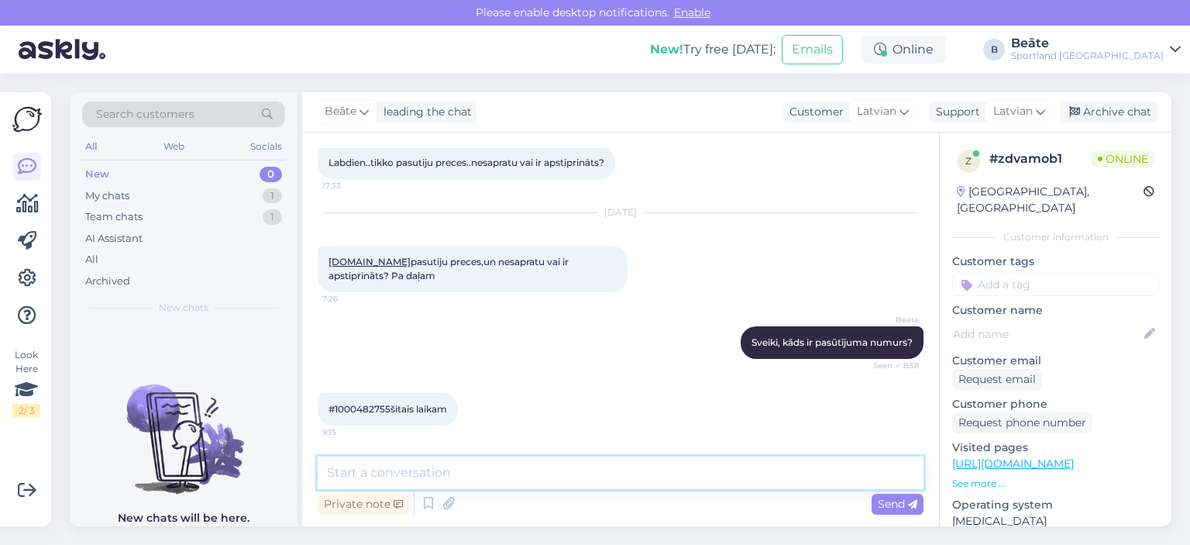
click at [468, 484] on textarea at bounding box center [621, 472] width 606 height 33
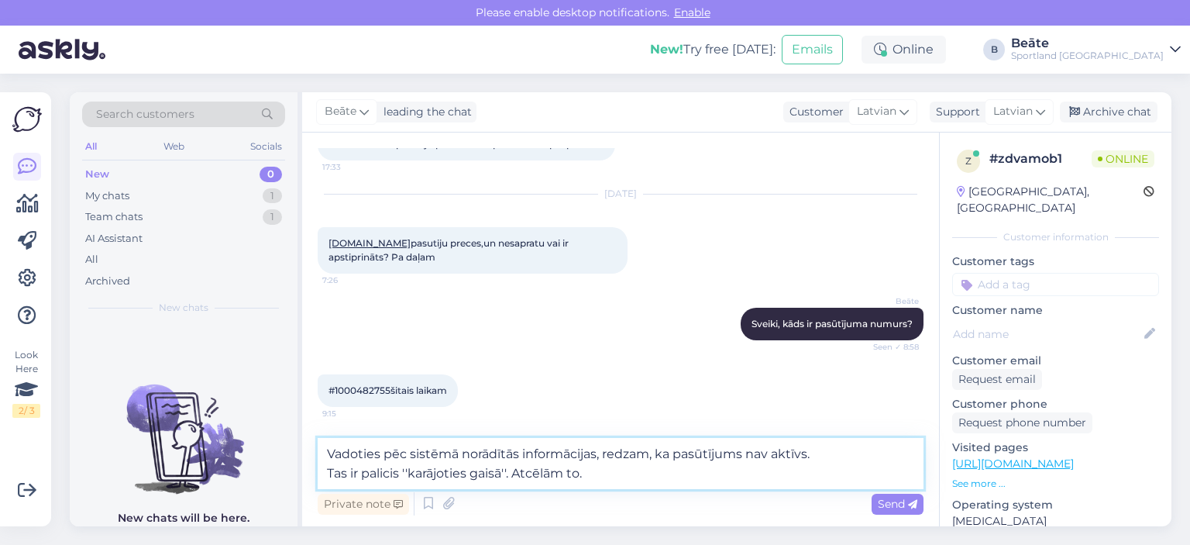
scroll to position [121, 0]
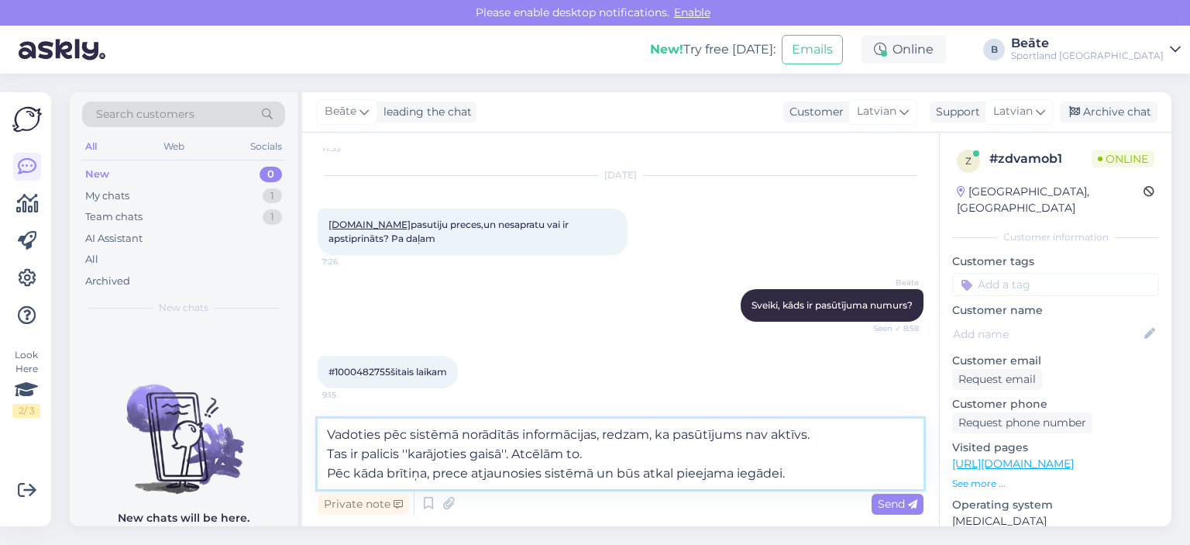
type textarea "Vadoties pēc sistēmā norādītās informācijas, redzam, ka pasūtījums nav aktīvs. …"
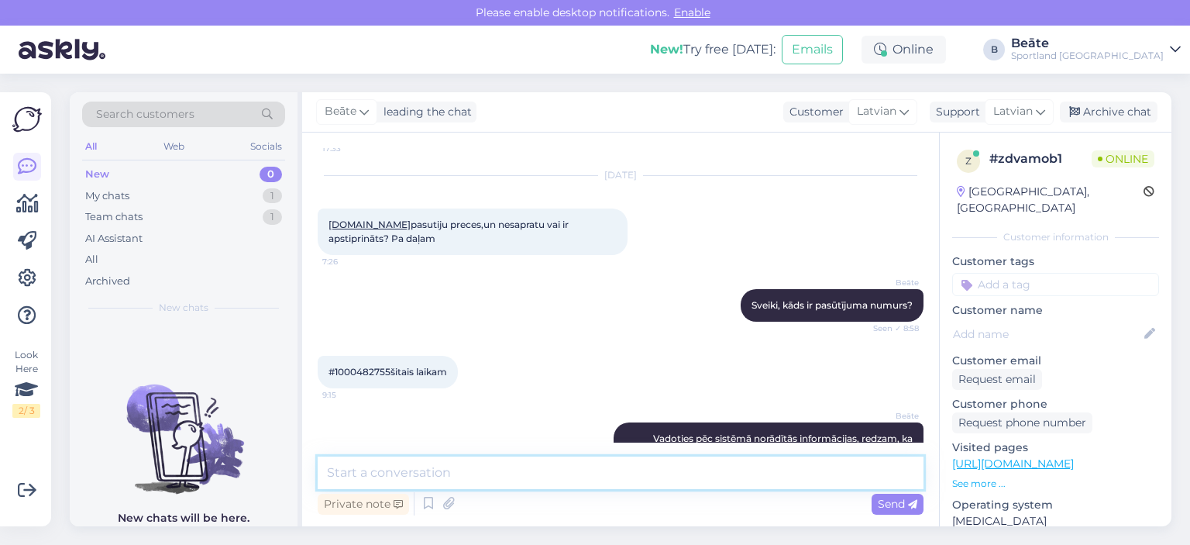
scroll to position [206, 0]
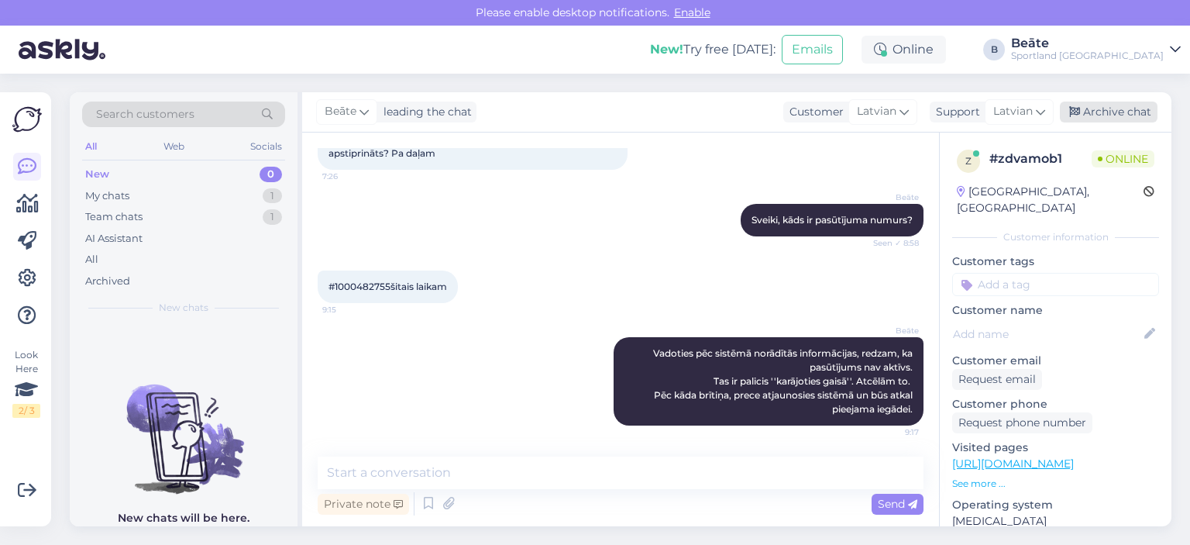
click at [1123, 117] on div "Archive chat" at bounding box center [1109, 112] width 98 height 21
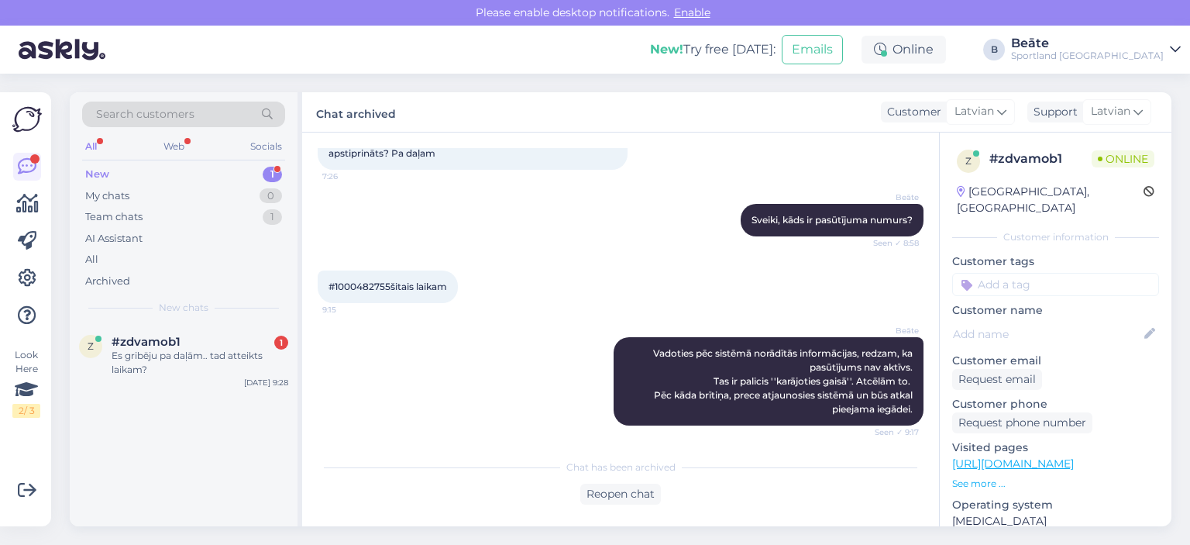
scroll to position [277, 0]
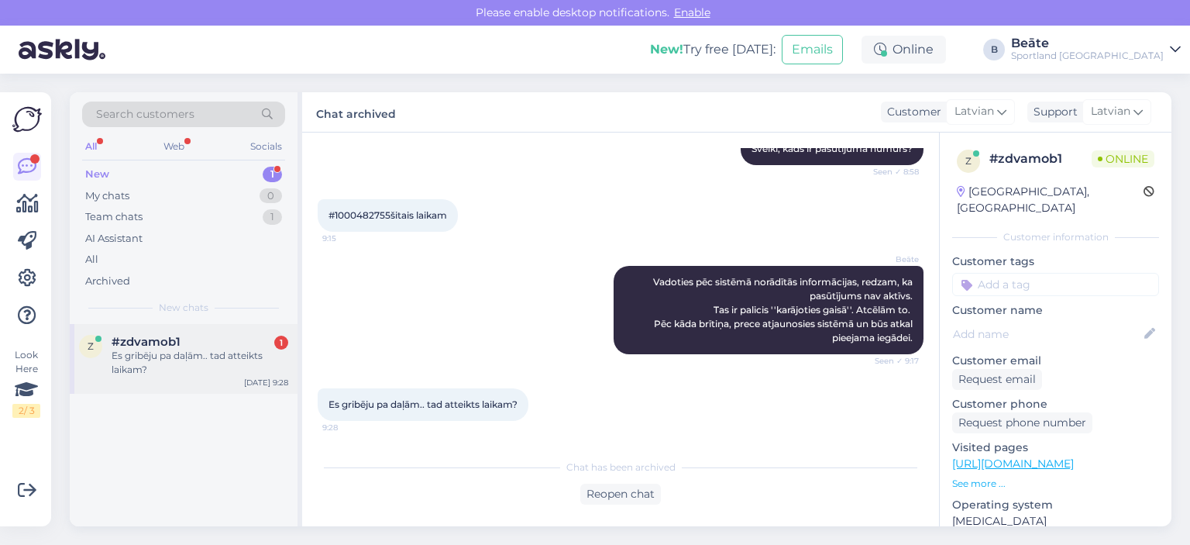
click at [244, 336] on div "#zdvamob1 1" at bounding box center [200, 342] width 177 height 14
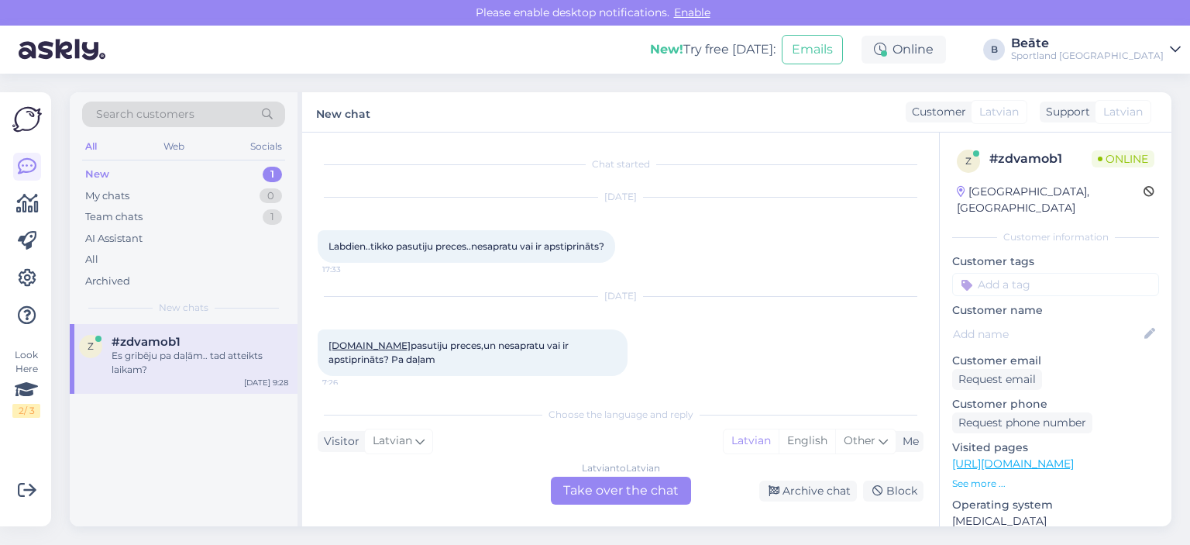
scroll to position [330, 0]
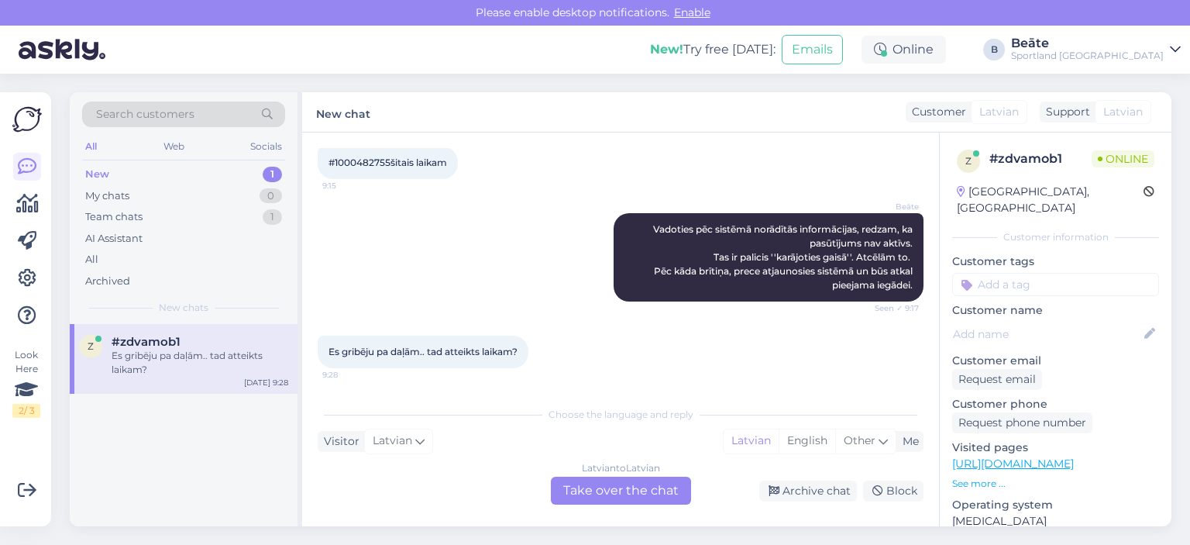
click at [615, 487] on div "Latvian to Latvian Take over the chat" at bounding box center [621, 491] width 140 height 28
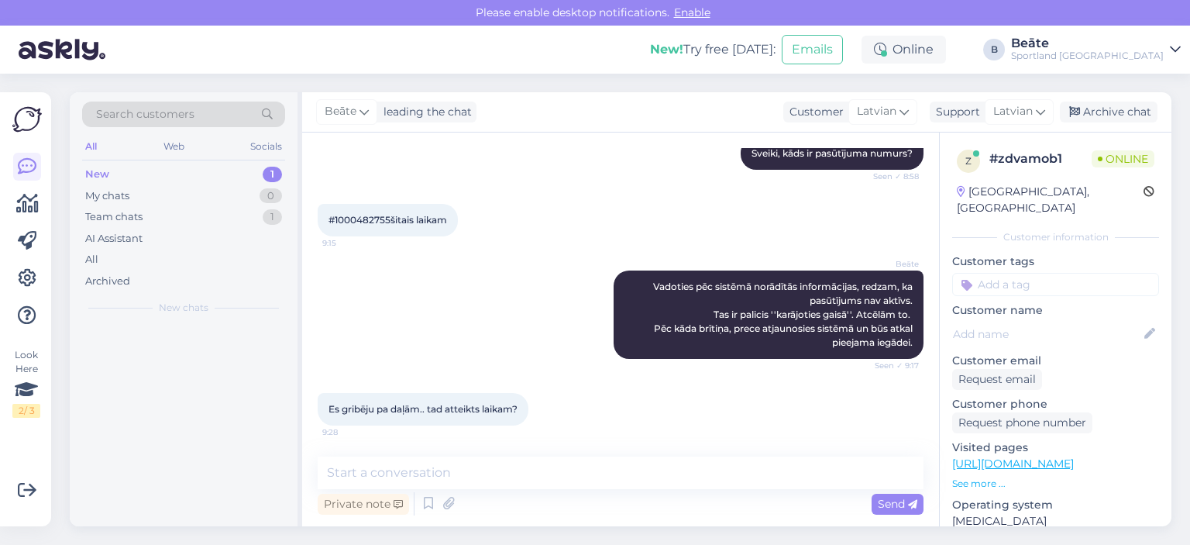
scroll to position [273, 0]
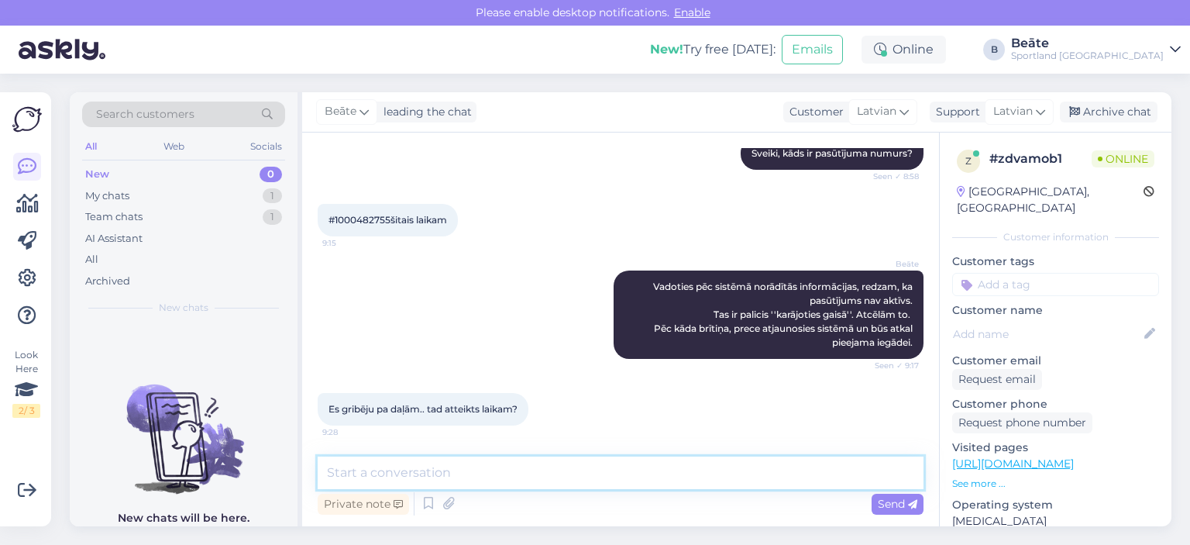
click at [615, 487] on textarea at bounding box center [621, 472] width 606 height 33
type textarea "Atteikts, jo līgums netika līdz galam noslēgts."
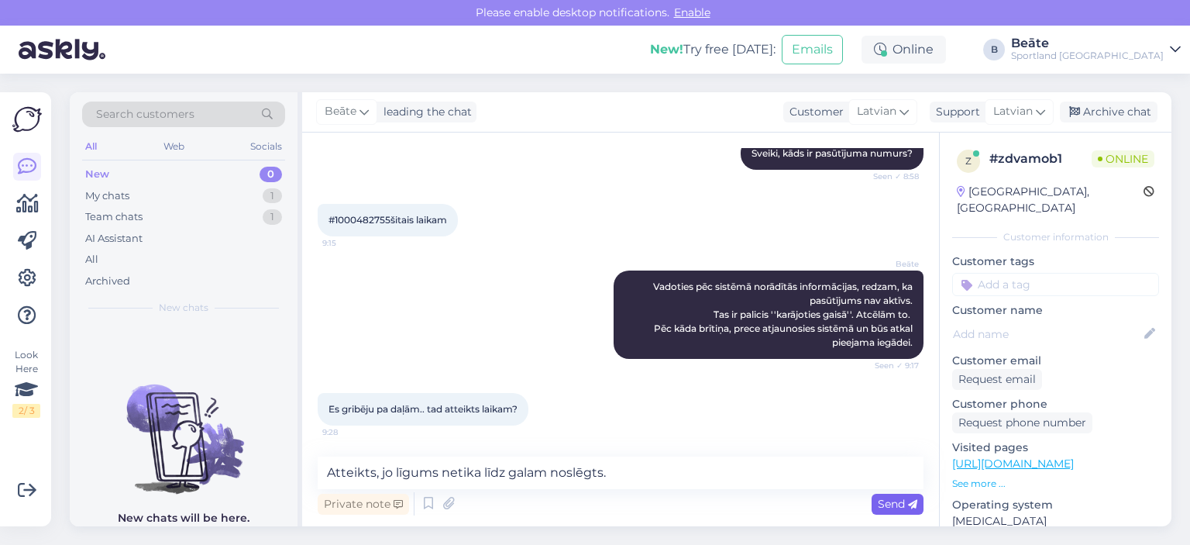
click at [891, 504] on span "Send" at bounding box center [898, 504] width 40 height 14
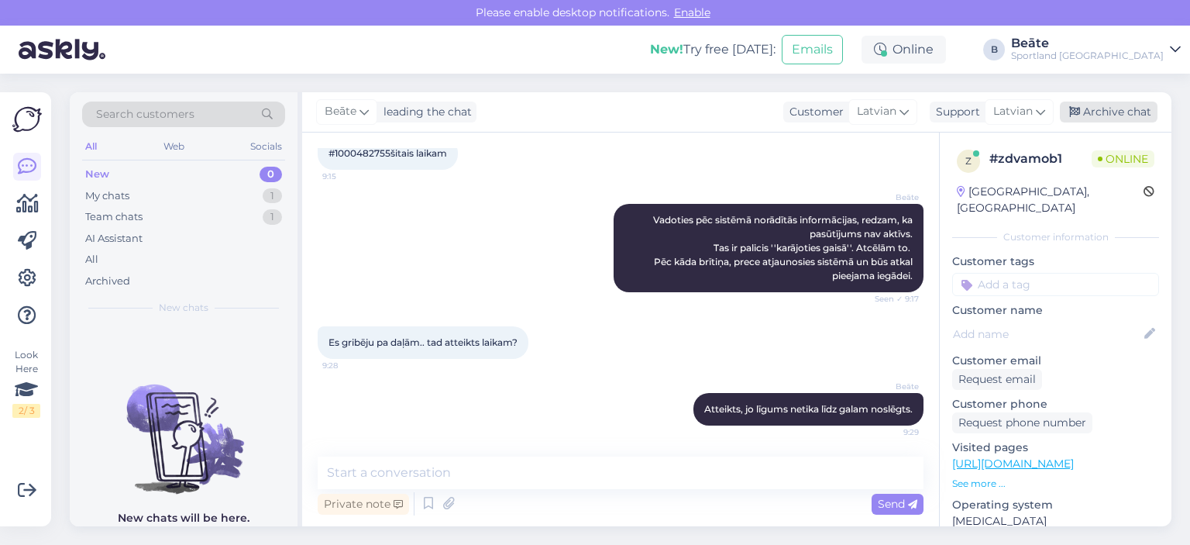
click at [1093, 111] on div "Archive chat" at bounding box center [1109, 112] width 98 height 21
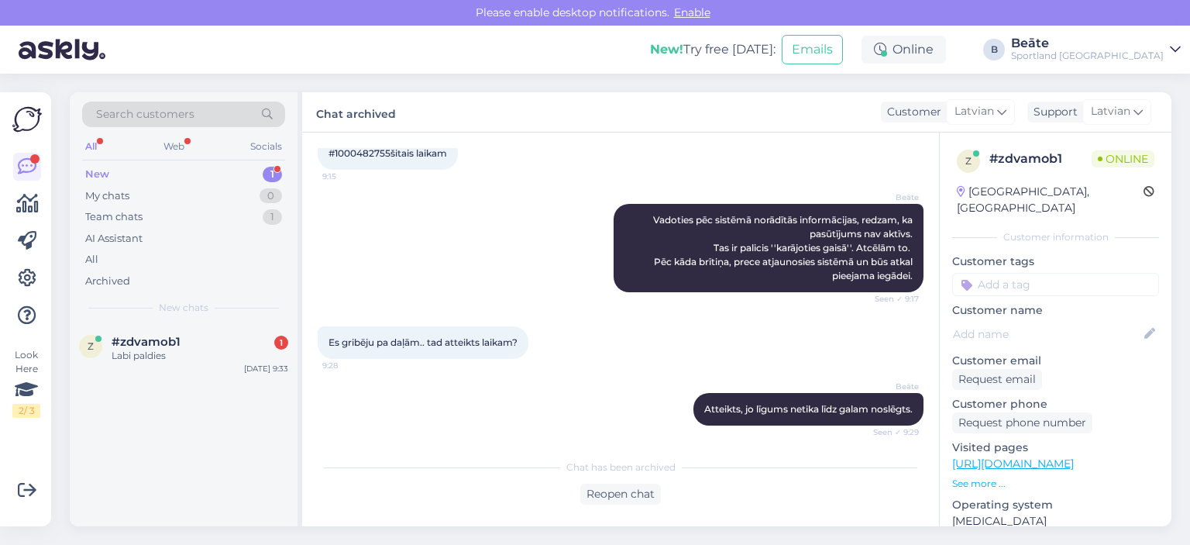
scroll to position [411, 0]
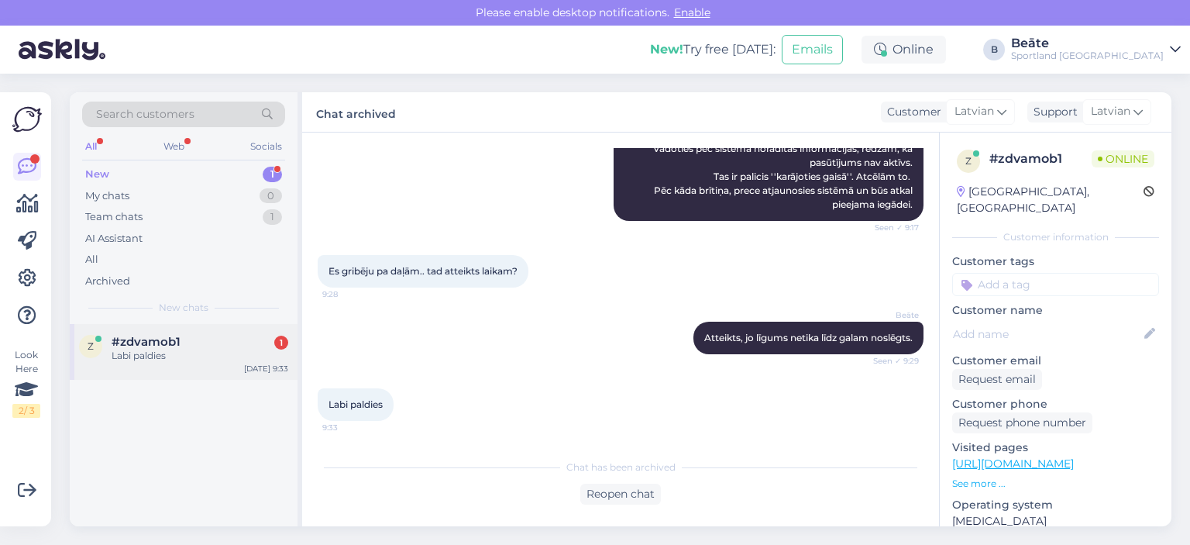
click at [187, 335] on div "#zdvamob1 1" at bounding box center [200, 342] width 177 height 14
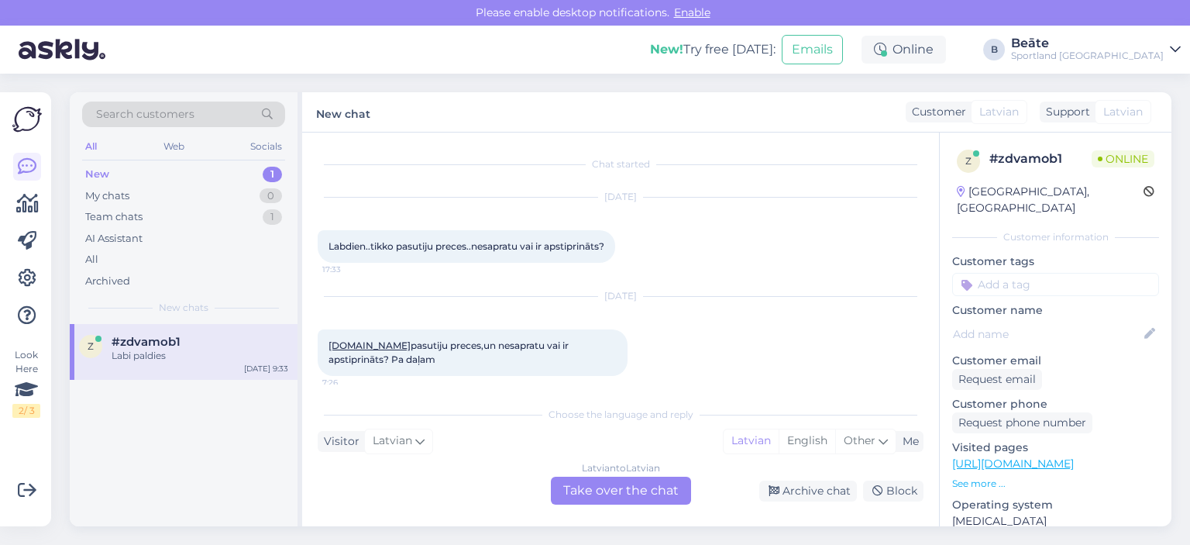
scroll to position [463, 0]
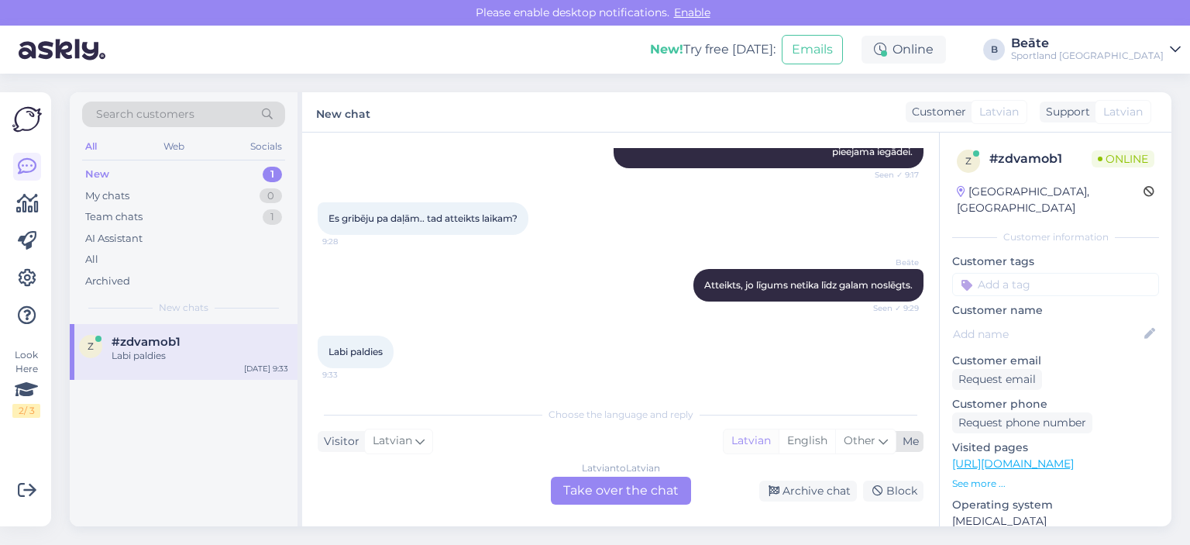
drag, startPoint x: 653, startPoint y: 484, endPoint x: 749, endPoint y: 433, distance: 108.9
click at [654, 486] on div "Latvian to Latvian Take over the chat" at bounding box center [621, 491] width 140 height 28
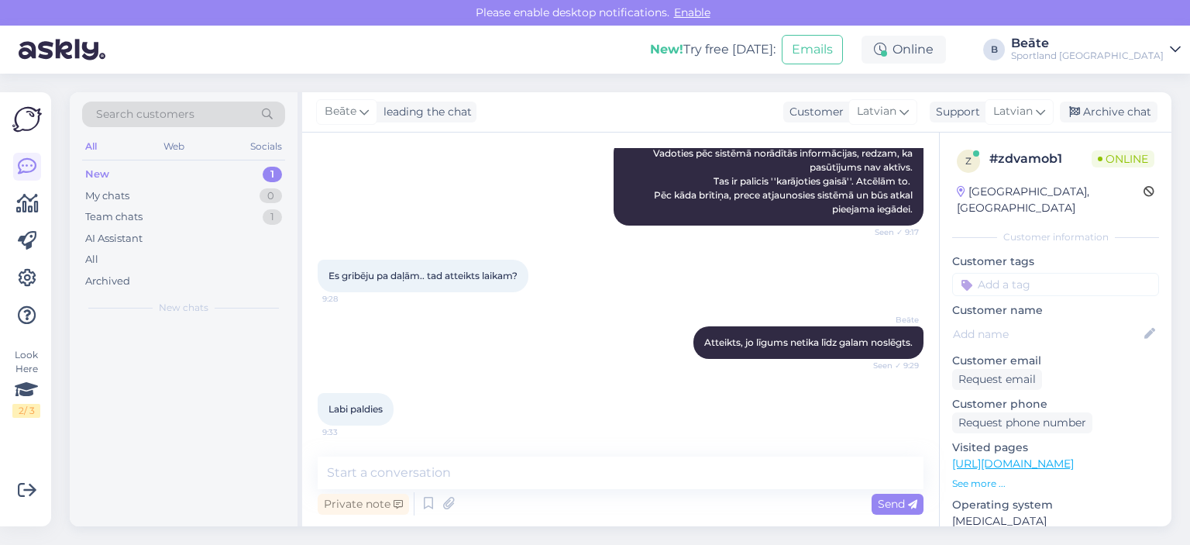
scroll to position [406, 0]
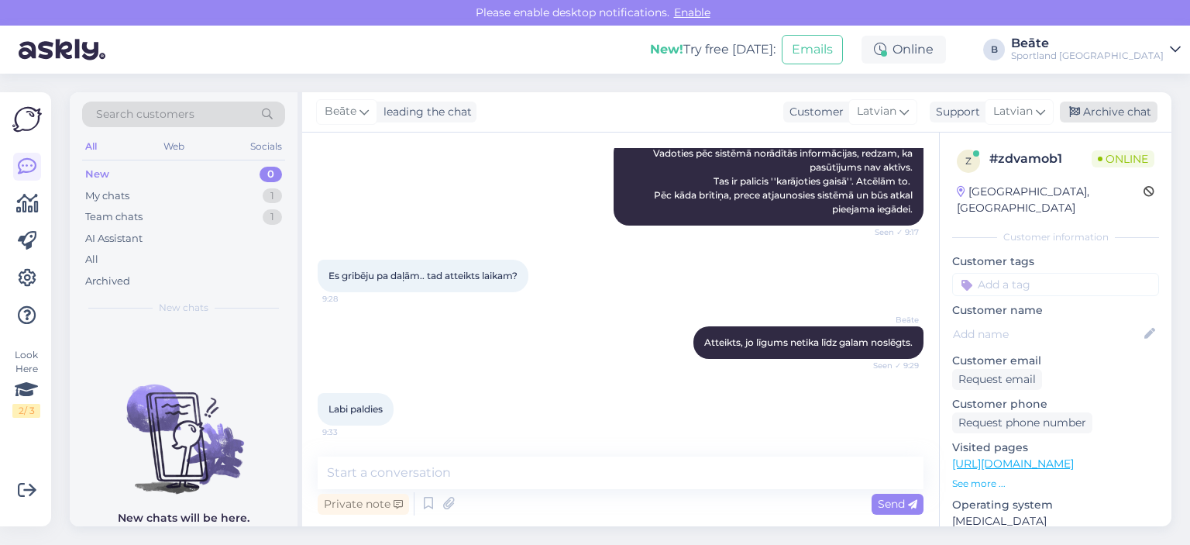
click at [1086, 117] on div "Archive chat" at bounding box center [1109, 112] width 98 height 21
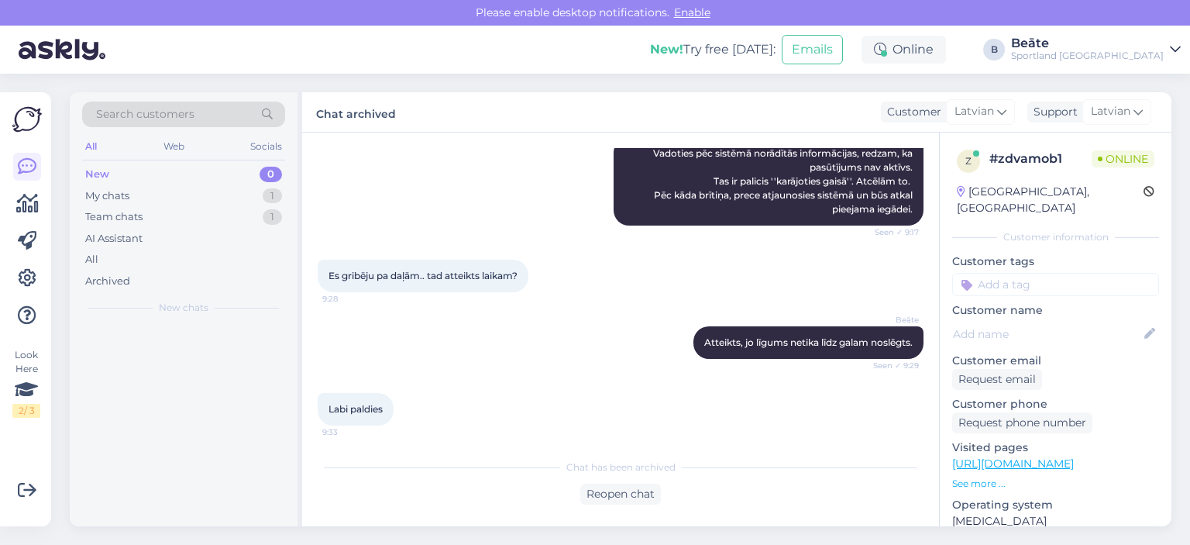
scroll to position [411, 0]
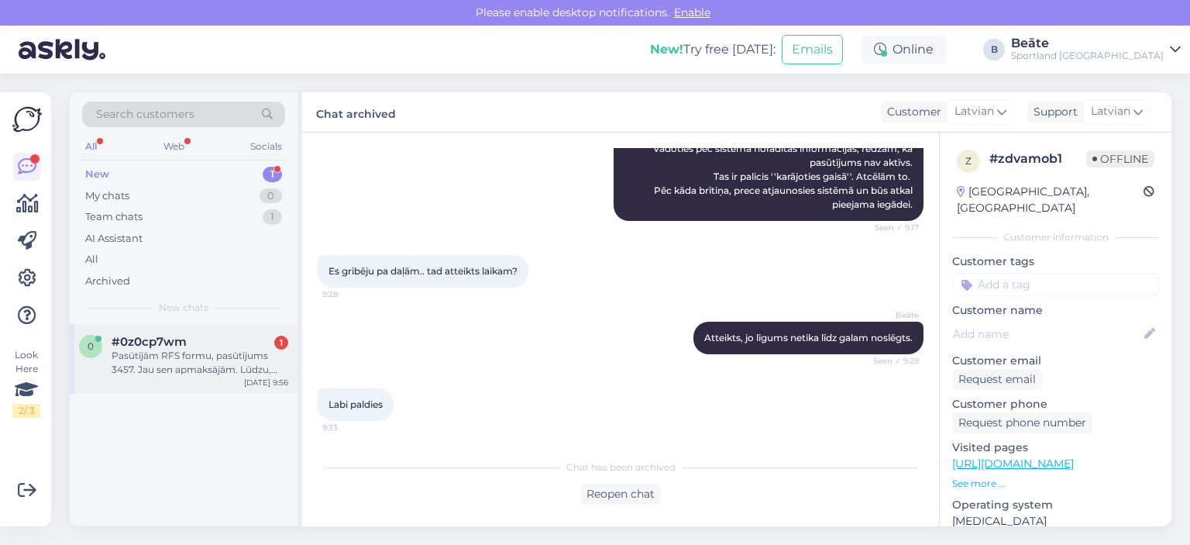
click at [152, 356] on div "Pasūtījām RFS formu, pasūtījums 3457. Jau sen apmaksājām. Lūdzu, pārbaudiet, kā…" at bounding box center [200, 363] width 177 height 28
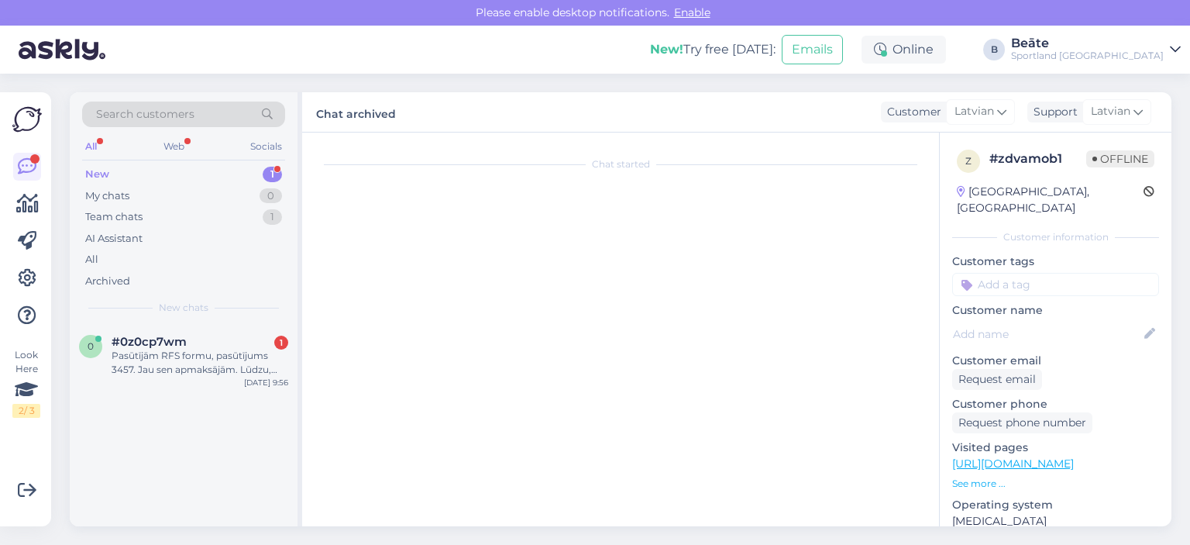
scroll to position [0, 0]
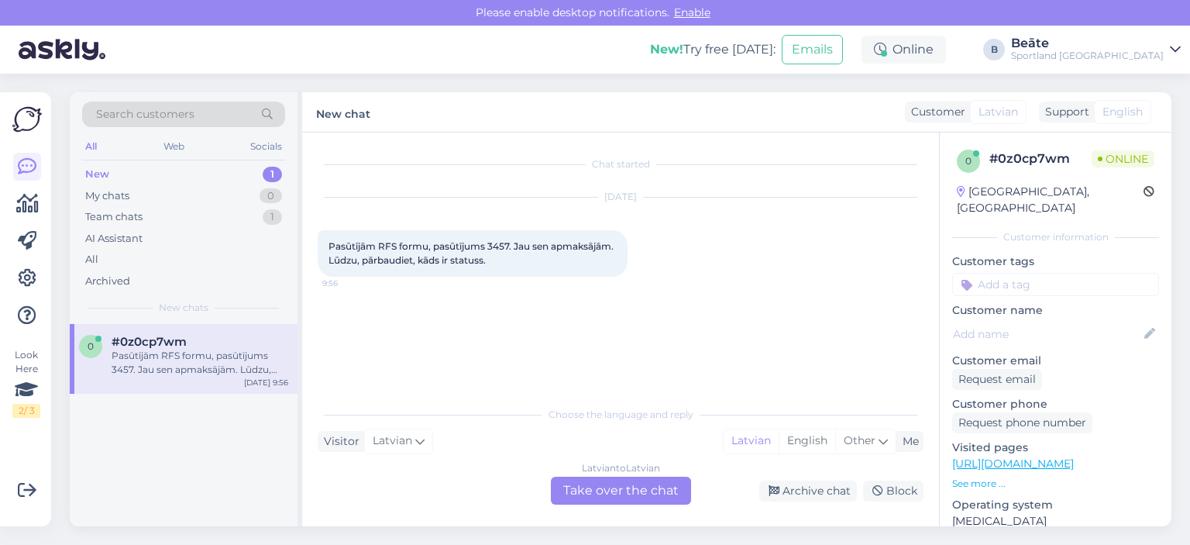
click at [628, 483] on div "Latvian to Latvian Take over the chat" at bounding box center [621, 491] width 140 height 28
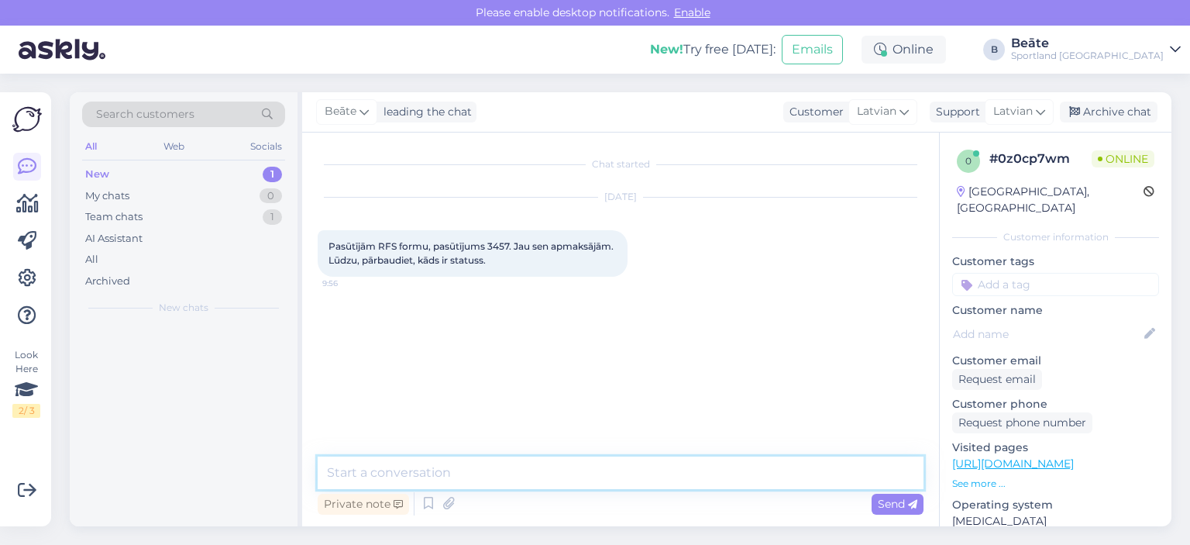
click at [628, 483] on textarea at bounding box center [621, 472] width 606 height 33
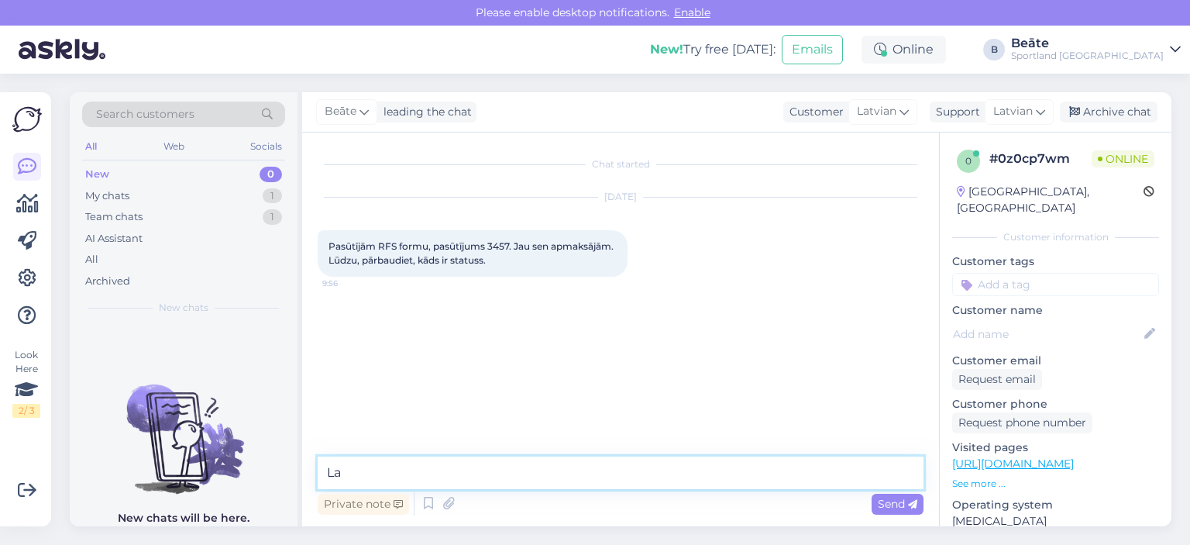
type textarea "L"
type textarea "Labdien, precizēsim informāciju un sazināsimies ar Jums."
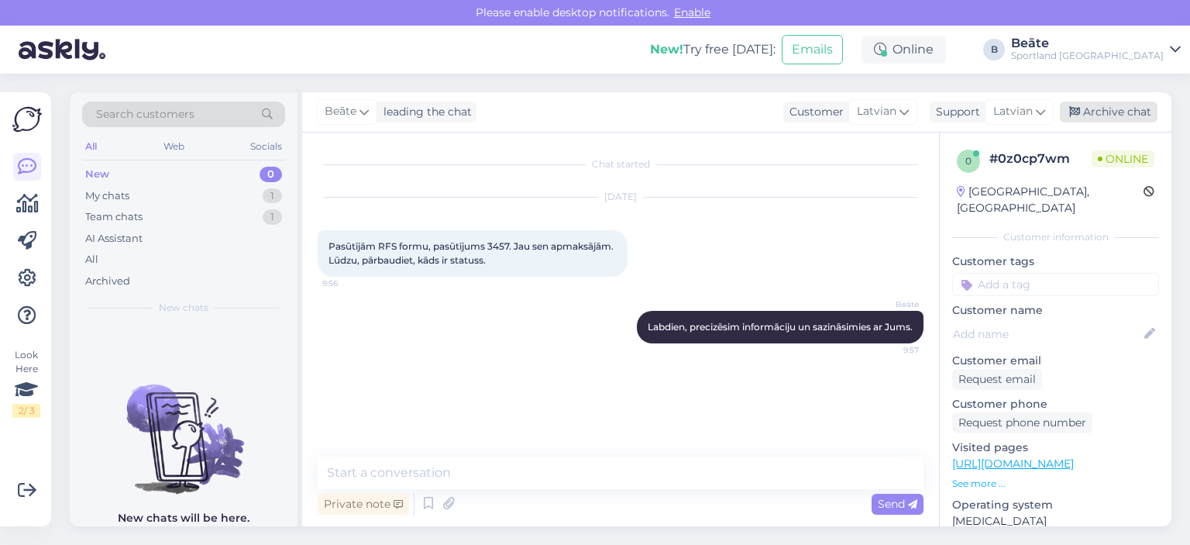
click at [1116, 107] on div "Archive chat" at bounding box center [1109, 112] width 98 height 21
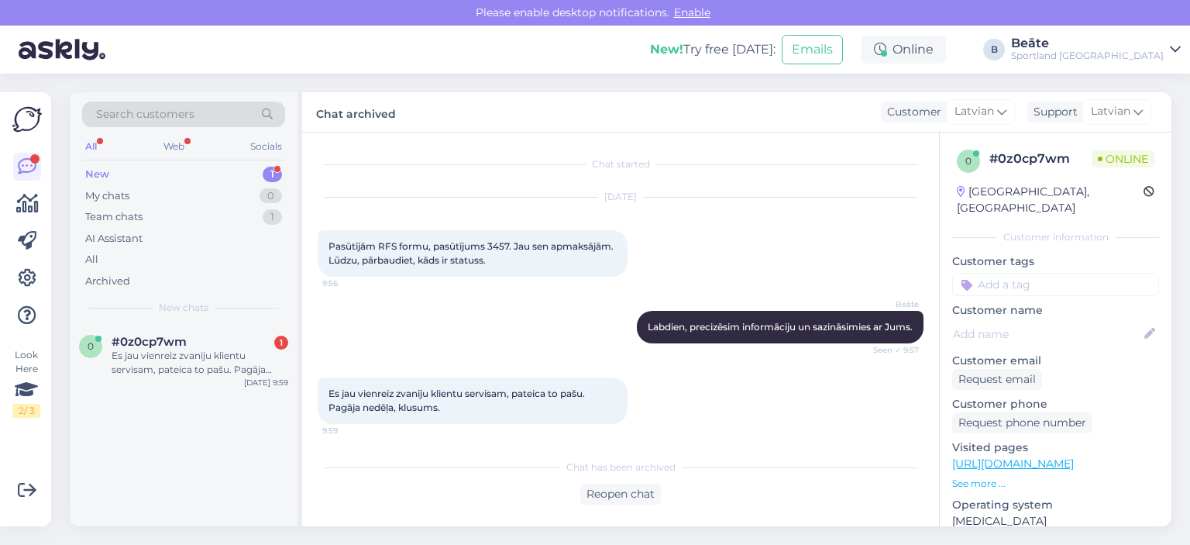
scroll to position [3, 0]
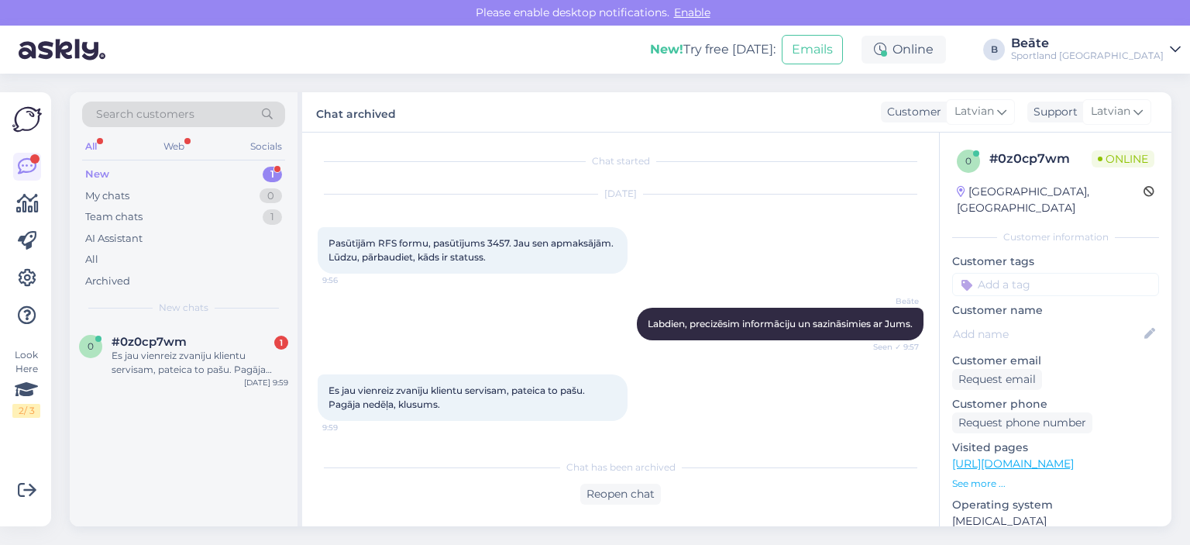
click at [794, 235] on div "[DATE] Pasūtījām RFS formu, pasūtījums 3457. Jau sen apmaksājām. Lūdzu, pārbaud…" at bounding box center [621, 233] width 606 height 113
click at [640, 499] on div "Reopen chat" at bounding box center [620, 494] width 81 height 21
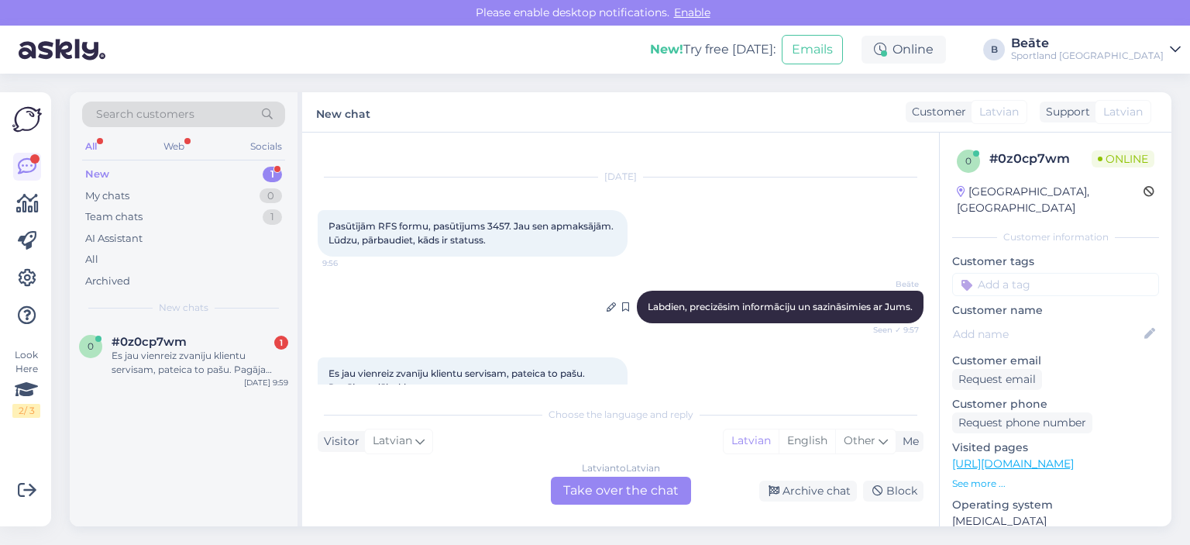
scroll to position [56, 0]
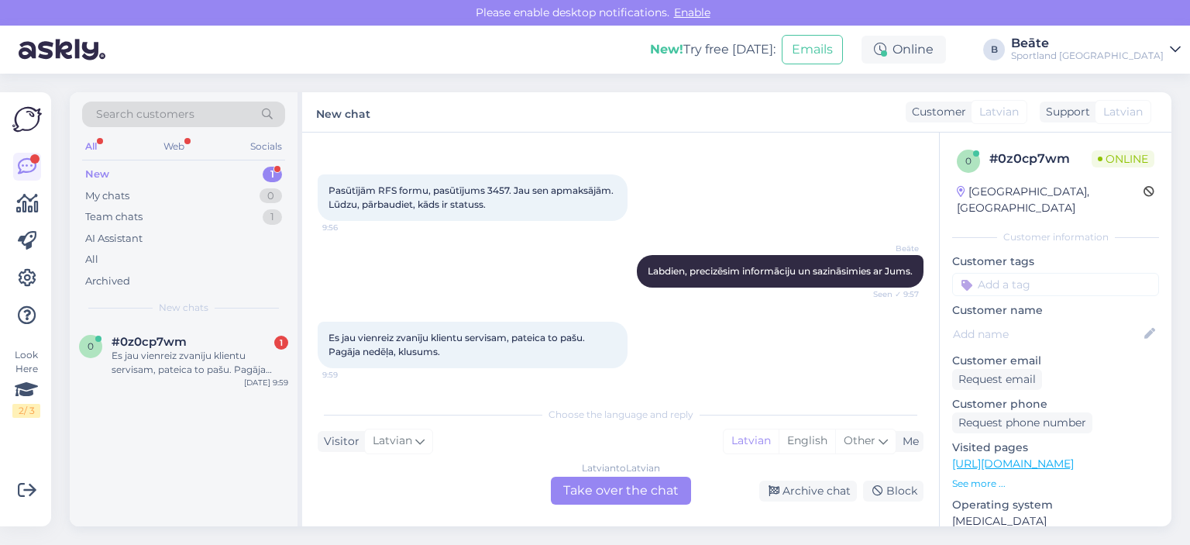
click at [655, 491] on div "Latvian to Latvian Take over the chat" at bounding box center [621, 491] width 140 height 28
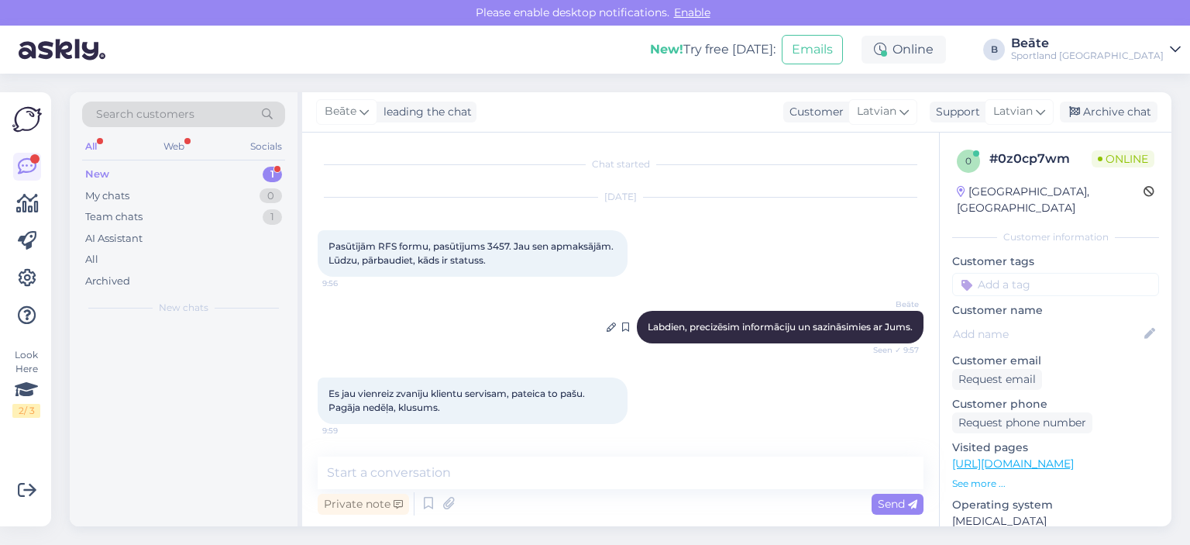
scroll to position [0, 0]
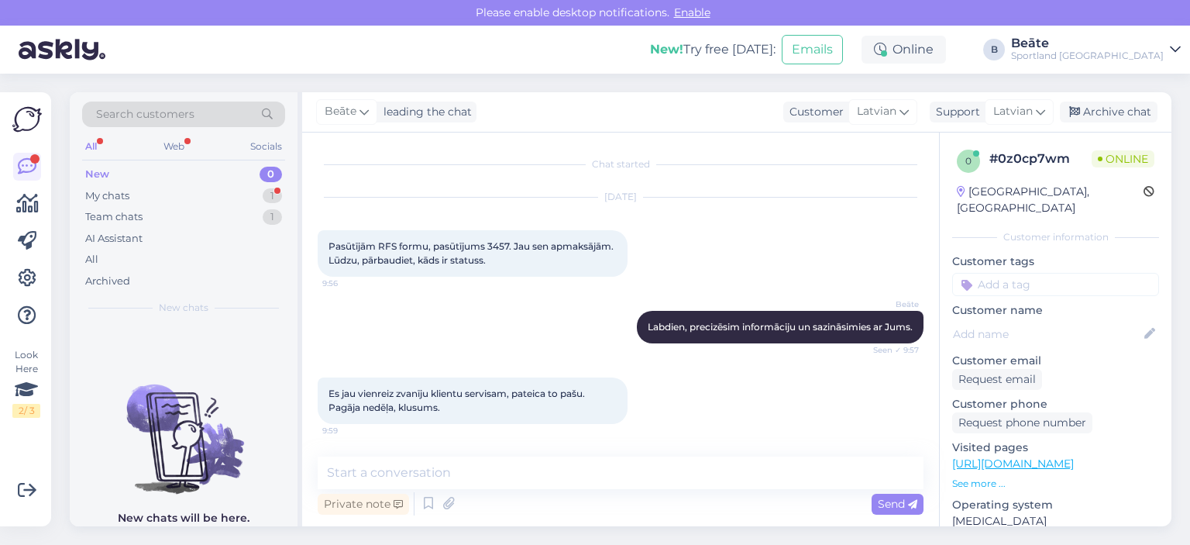
click at [766, 398] on div "Es jau vienreiz zvanīju klientu servisam, pateica to pašu. Pagāja nedēļa, klusu…" at bounding box center [621, 400] width 606 height 81
click at [119, 195] on div "My chats" at bounding box center [107, 195] width 44 height 15
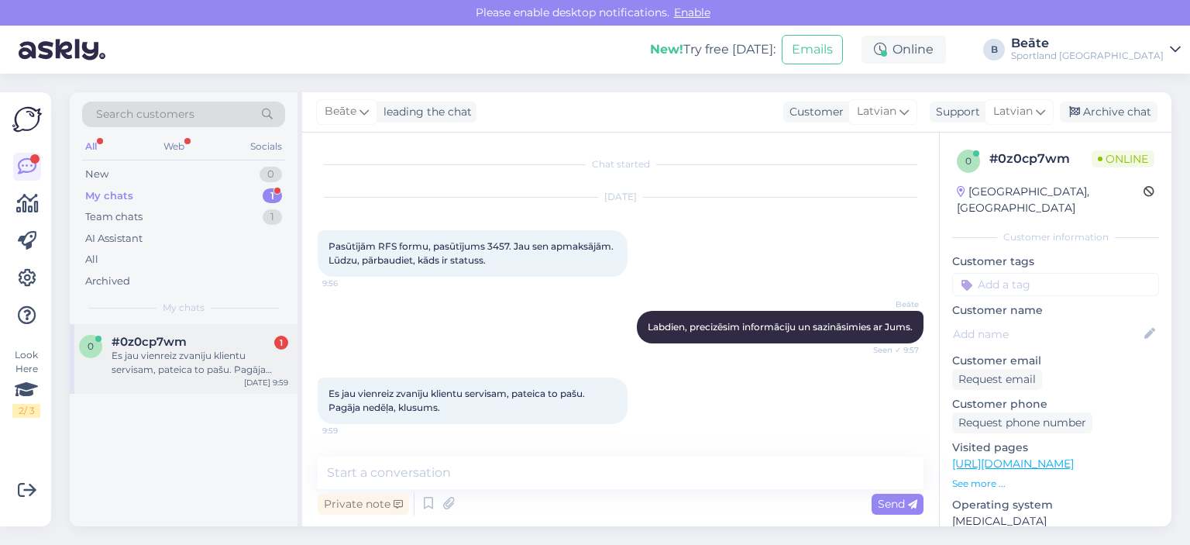
click at [152, 346] on span "#0z0cp7wm" at bounding box center [149, 342] width 75 height 14
click at [1090, 121] on div "Archive chat" at bounding box center [1109, 112] width 98 height 21
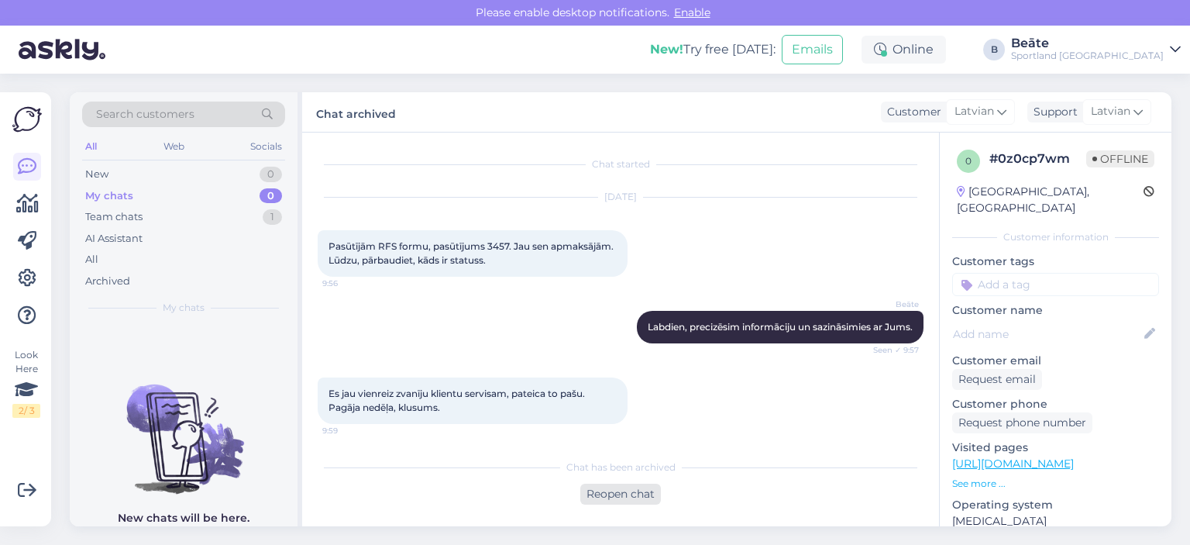
click at [635, 497] on div "Reopen chat" at bounding box center [620, 494] width 81 height 21
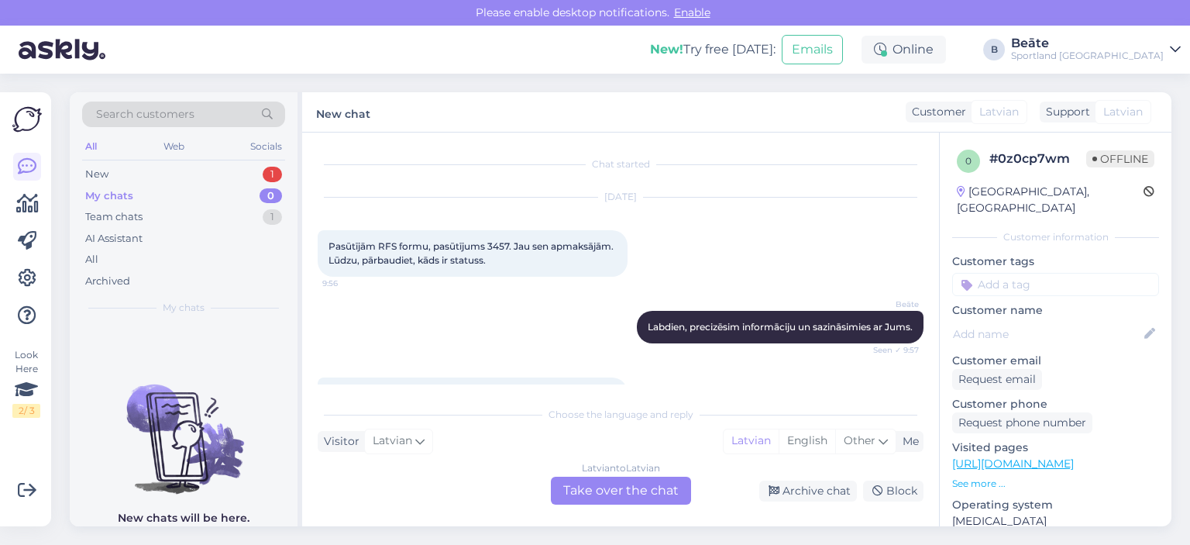
click at [628, 495] on div "Latvian to Latvian Take over the chat" at bounding box center [621, 491] width 140 height 28
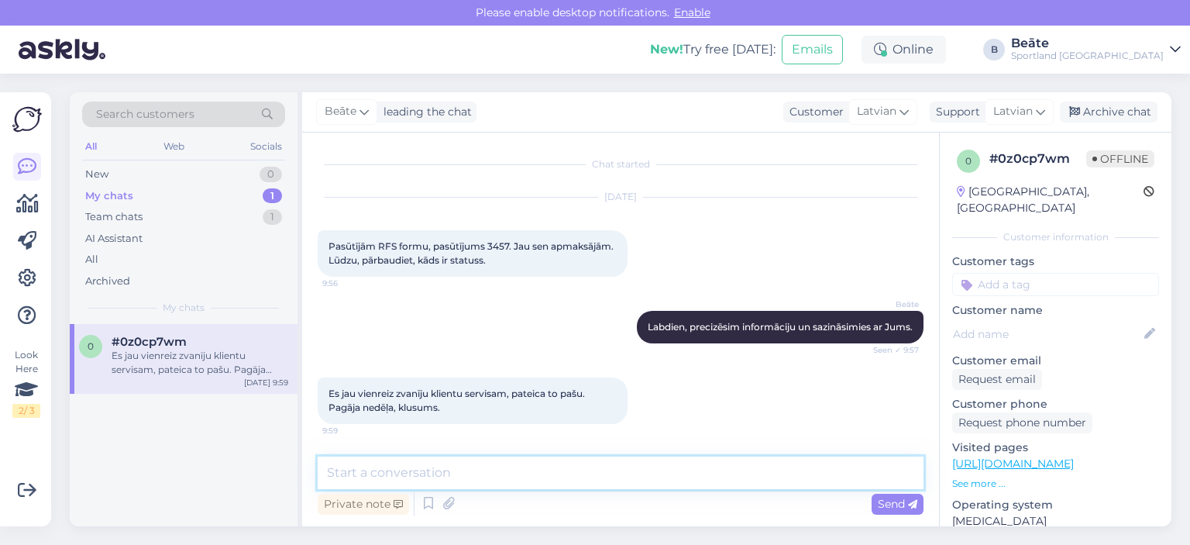
click at [555, 467] on textarea at bounding box center [621, 472] width 606 height 33
paste textarea "Diemžēl klientu servisam nav pieejama detalizēta informācija par RFS pasūtījumi…"
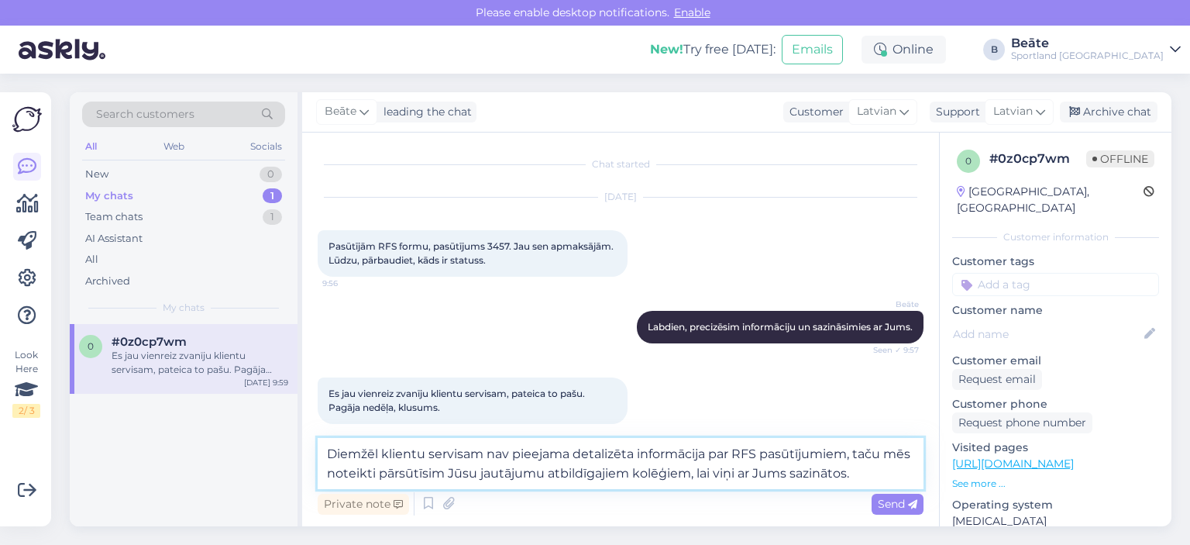
click at [379, 452] on textarea "Diemžēl klientu servisam nav pieejama detalizēta informācija par RFS pasūtījumi…" at bounding box center [621, 463] width 606 height 51
type textarea "Diemžēl, klientu servisam nav pieejama detalizēta informācija par RFS pasūtījum…"
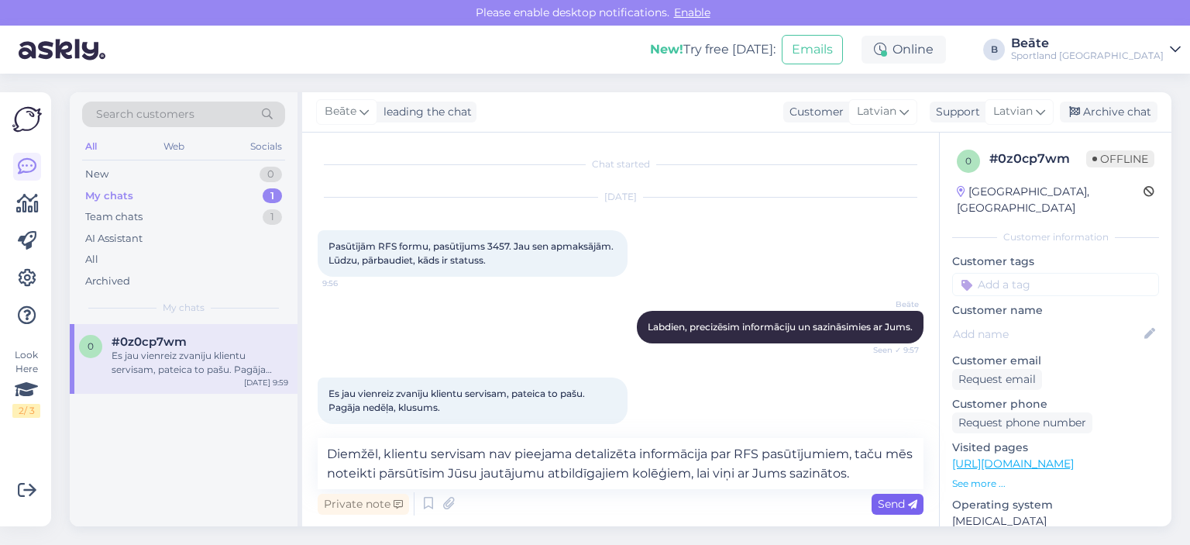
click at [896, 498] on span "Send" at bounding box center [898, 504] width 40 height 14
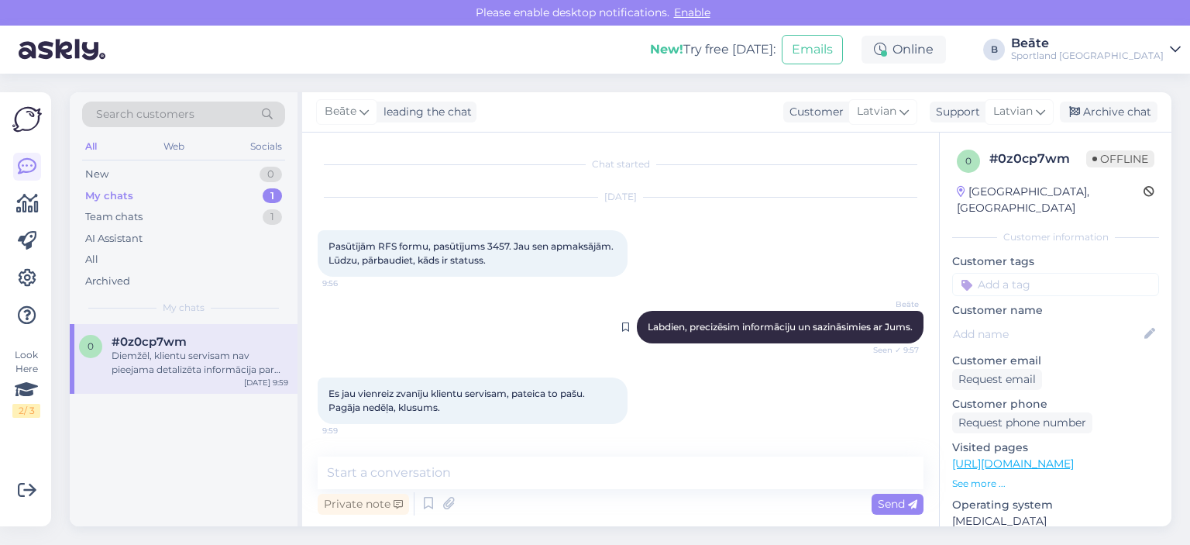
scroll to position [107, 0]
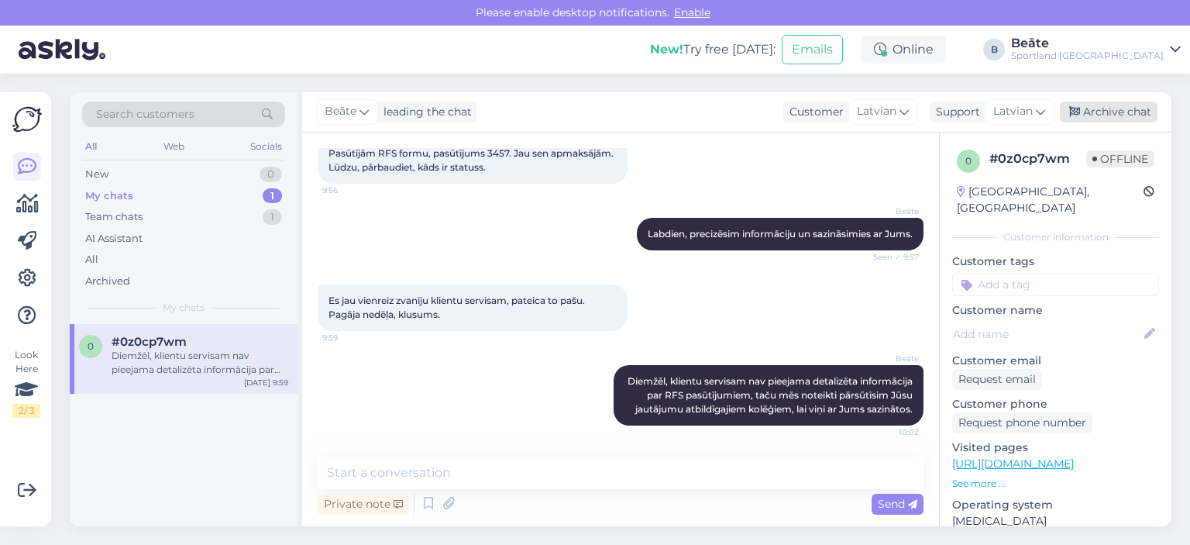
click at [1113, 113] on div "Archive chat" at bounding box center [1109, 112] width 98 height 21
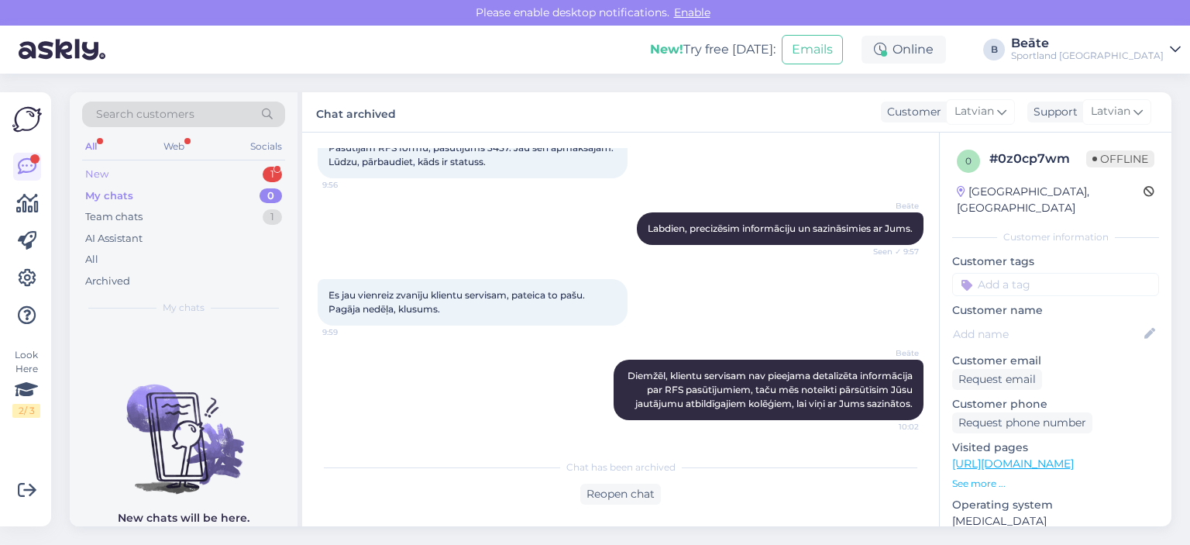
click at [124, 173] on div "New 1" at bounding box center [183, 175] width 203 height 22
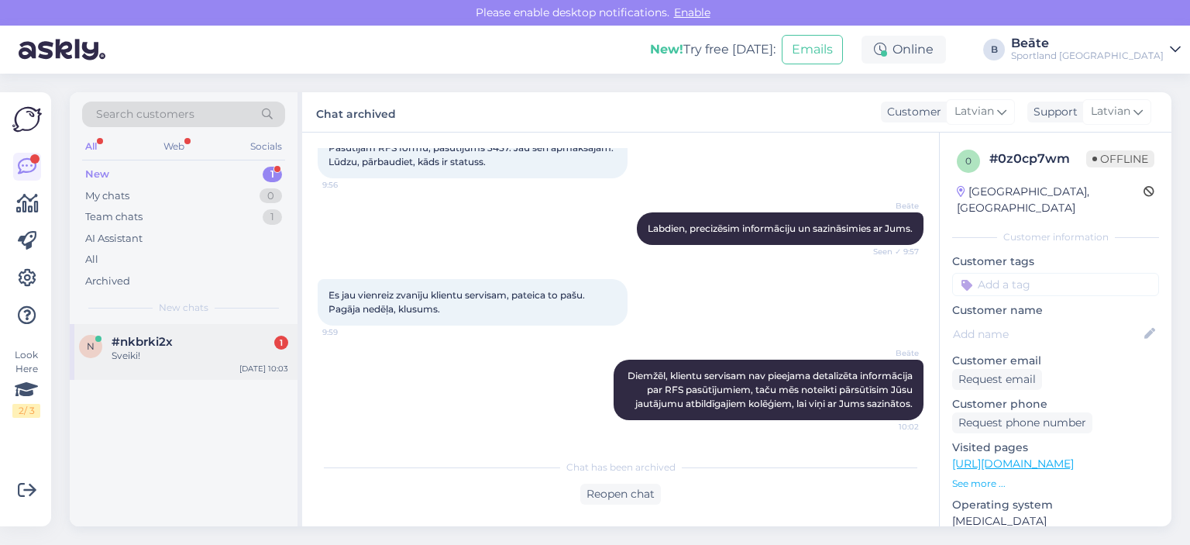
click at [196, 349] on div "Sveiki!" at bounding box center [200, 356] width 177 height 14
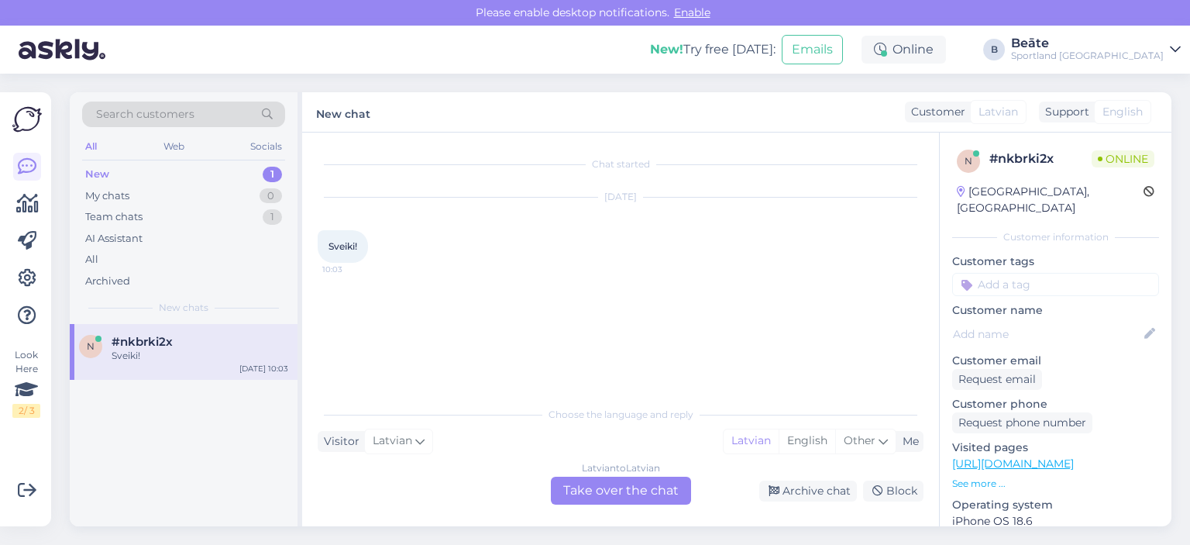
click at [629, 492] on div "Latvian to Latvian Take over the chat" at bounding box center [621, 491] width 140 height 28
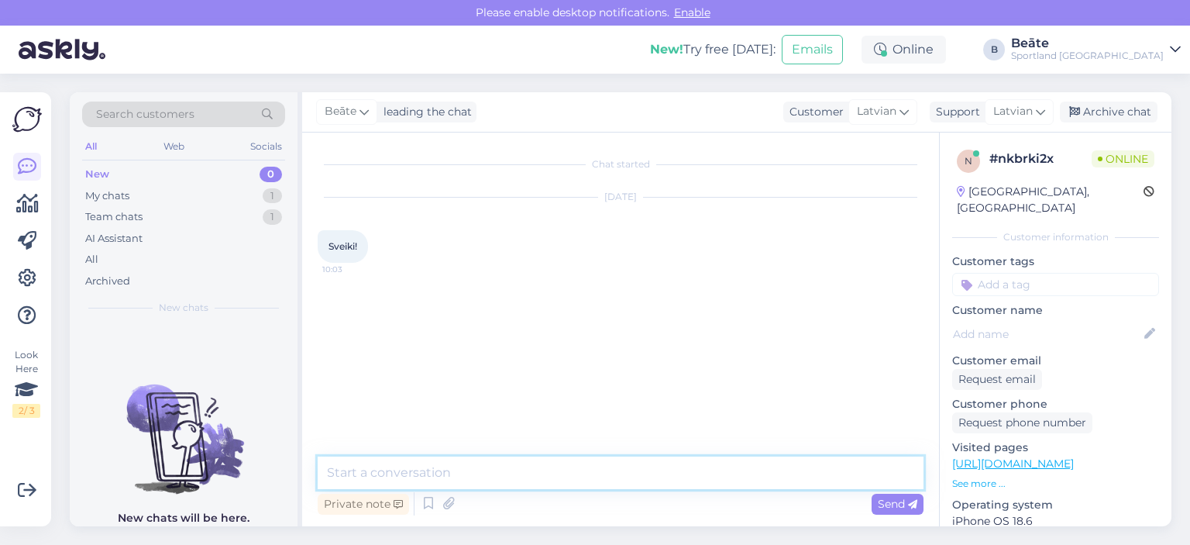
click at [636, 470] on textarea at bounding box center [621, 472] width 606 height 33
type textarea "Sveiki, kā varam Jums palīdzēt?"
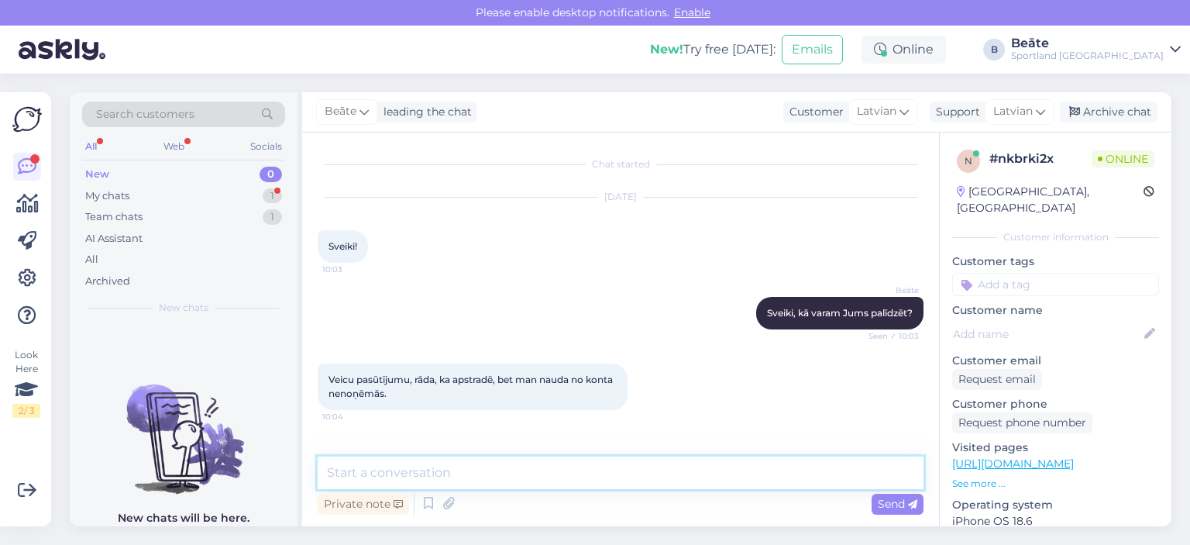
click at [577, 481] on textarea at bounding box center [621, 472] width 606 height 33
type textarea "Kāds ir pasūtījuma numurs?"
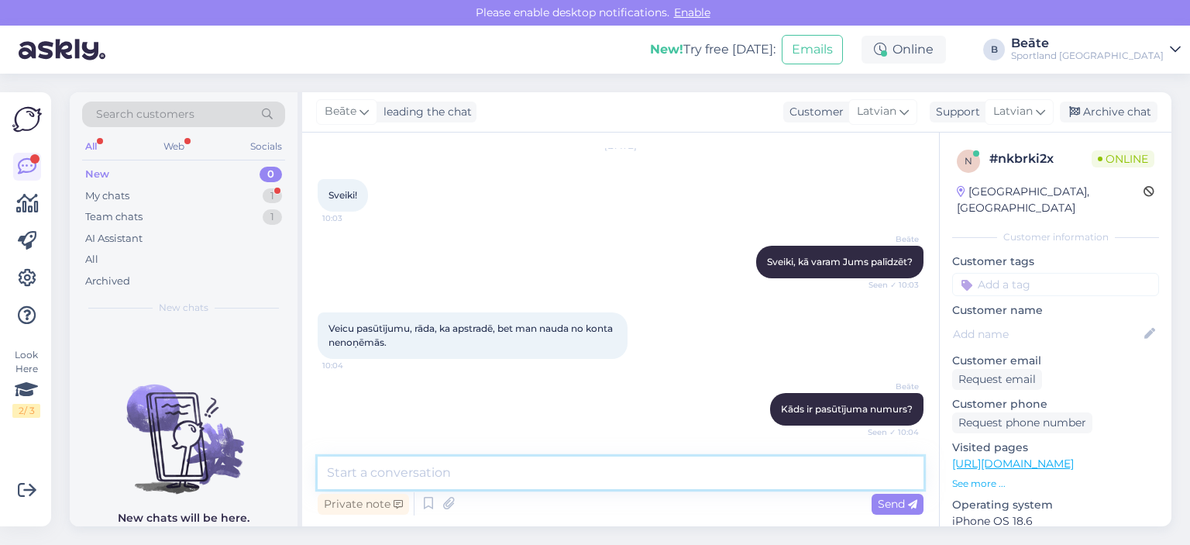
scroll to position [118, 0]
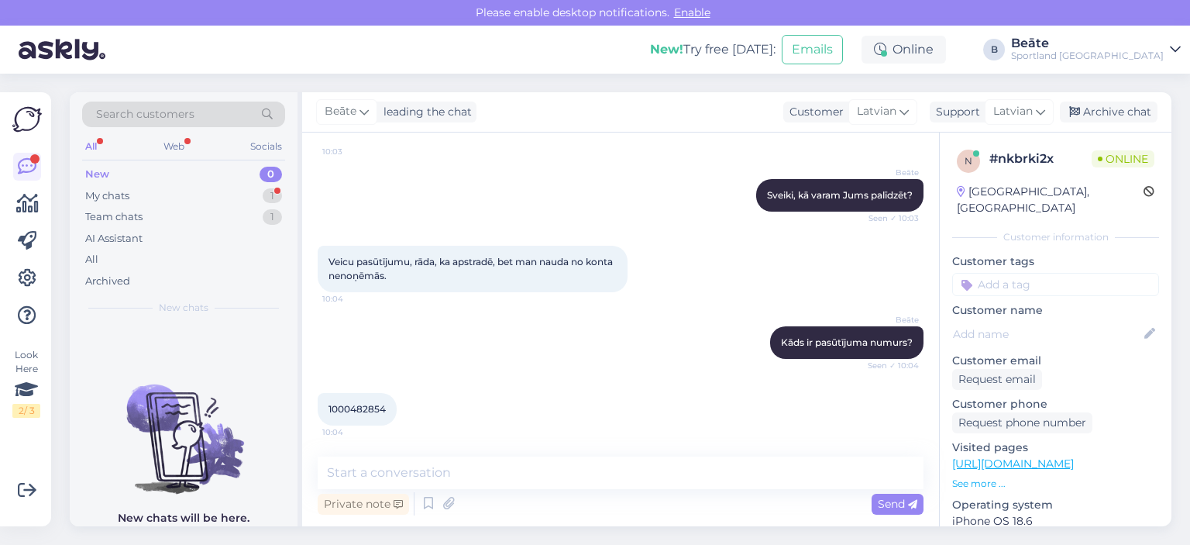
click at [359, 411] on span "1000482854" at bounding box center [357, 409] width 57 height 12
copy div "1000482854 10:04"
click at [474, 469] on textarea at bounding box center [621, 472] width 606 height 33
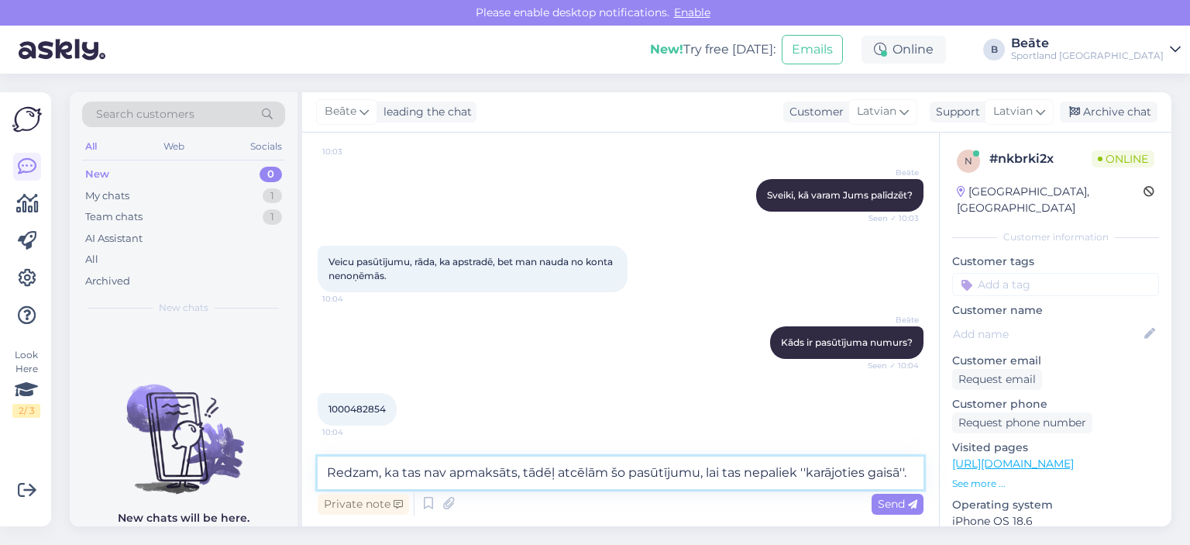
scroll to position [133, 0]
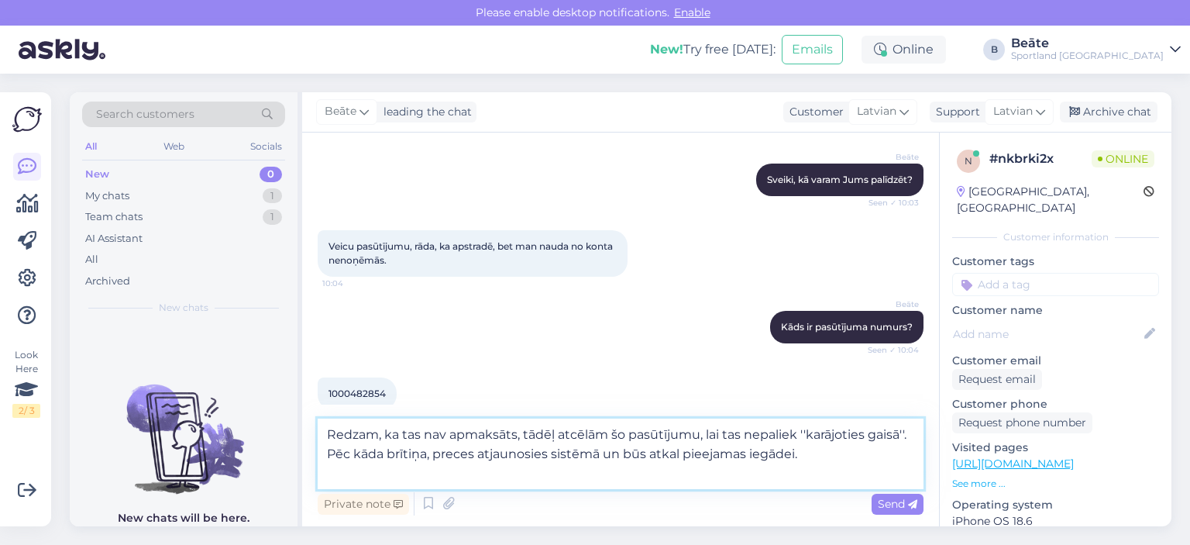
type textarea "Redzam, ka tas nav apmaksāts, tādēļ atcēlām šo pasūtījumu, lai tas nepaliek ''k…"
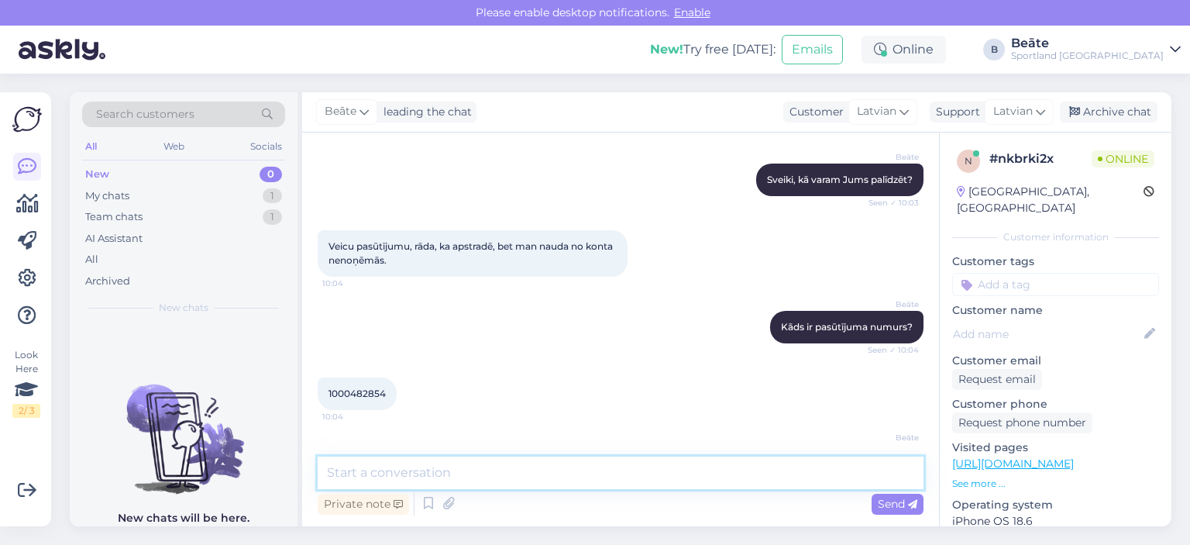
scroll to position [226, 0]
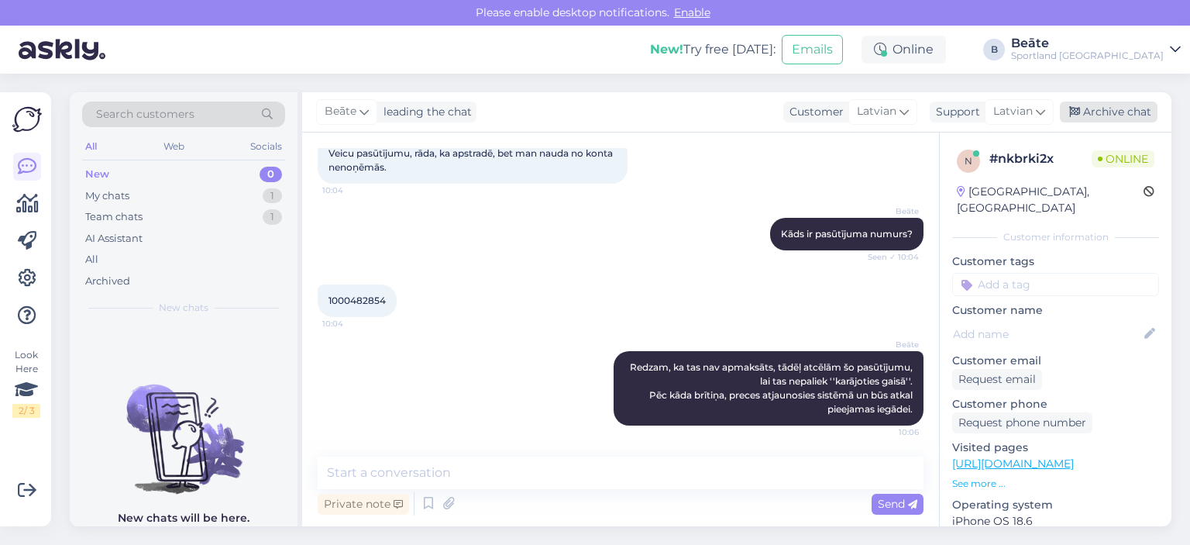
click at [1120, 117] on div "Archive chat" at bounding box center [1109, 112] width 98 height 21
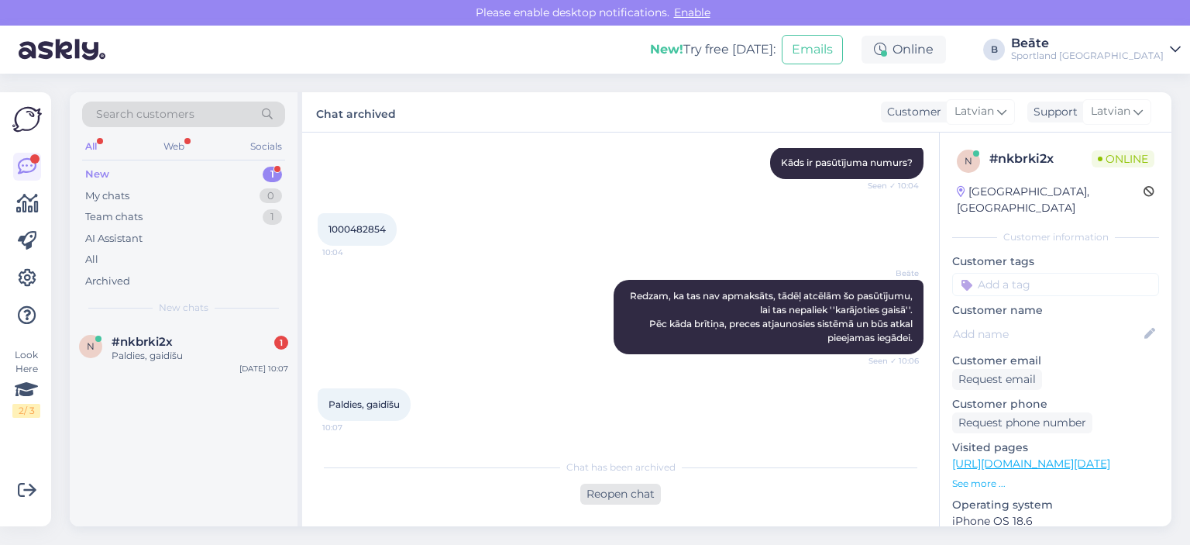
click at [617, 489] on div "Reopen chat" at bounding box center [620, 494] width 81 height 21
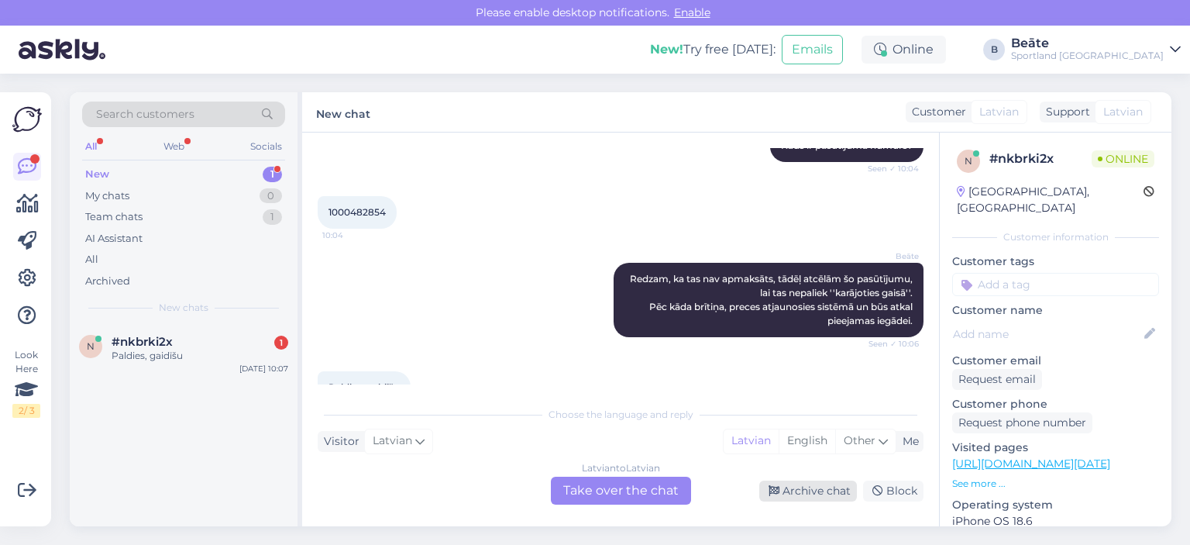
click at [812, 494] on div "Archive chat" at bounding box center [808, 490] width 98 height 21
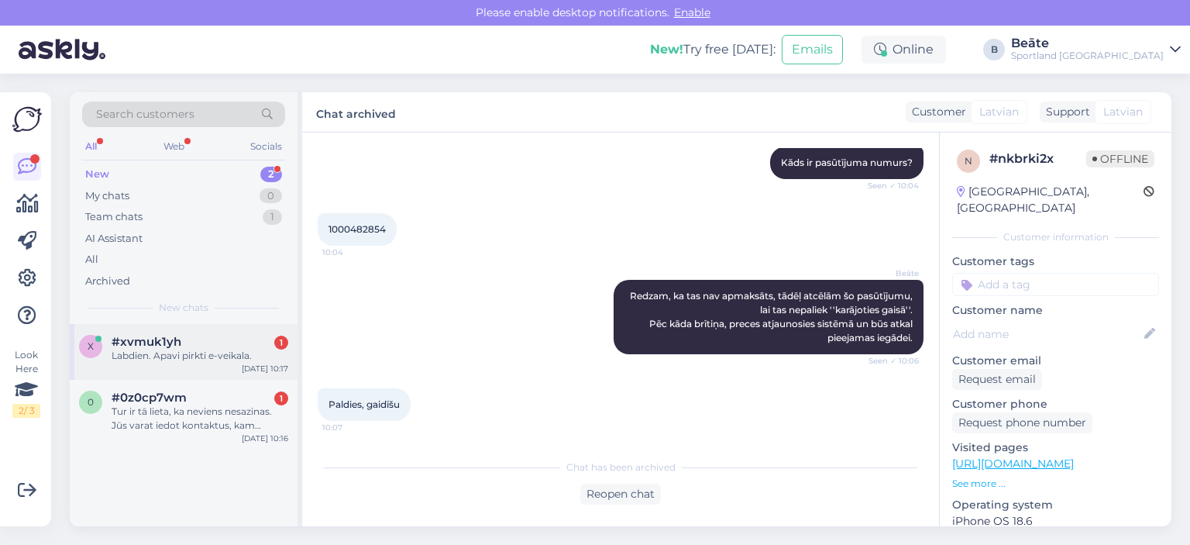
drag, startPoint x: 195, startPoint y: 349, endPoint x: 215, endPoint y: 343, distance: 21.8
click at [195, 349] on div "Labdien. Apavi pirkti e-veikala." at bounding box center [200, 356] width 177 height 14
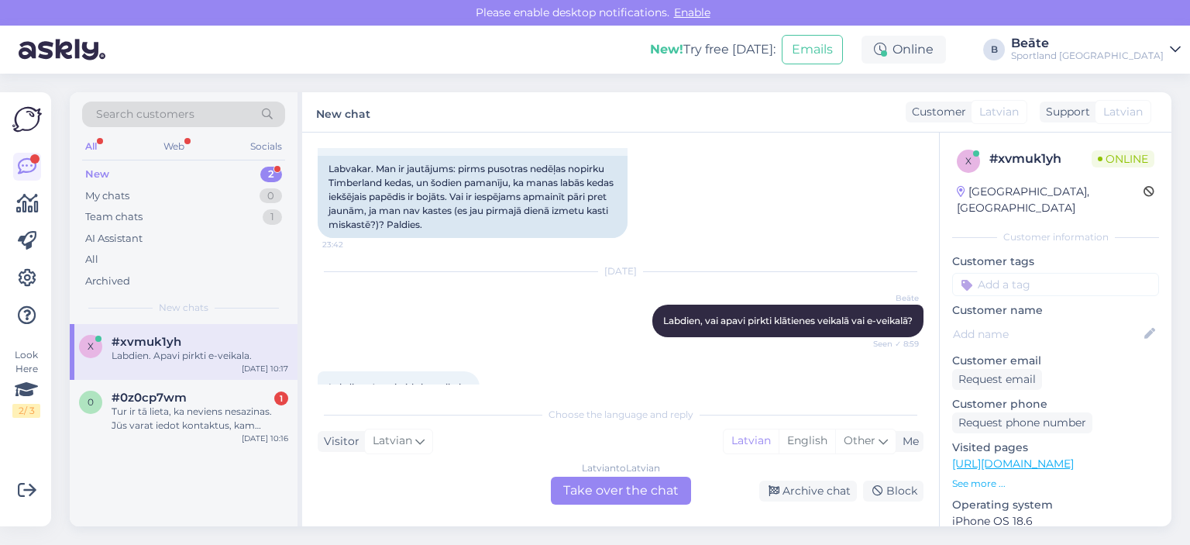
scroll to position [212, 0]
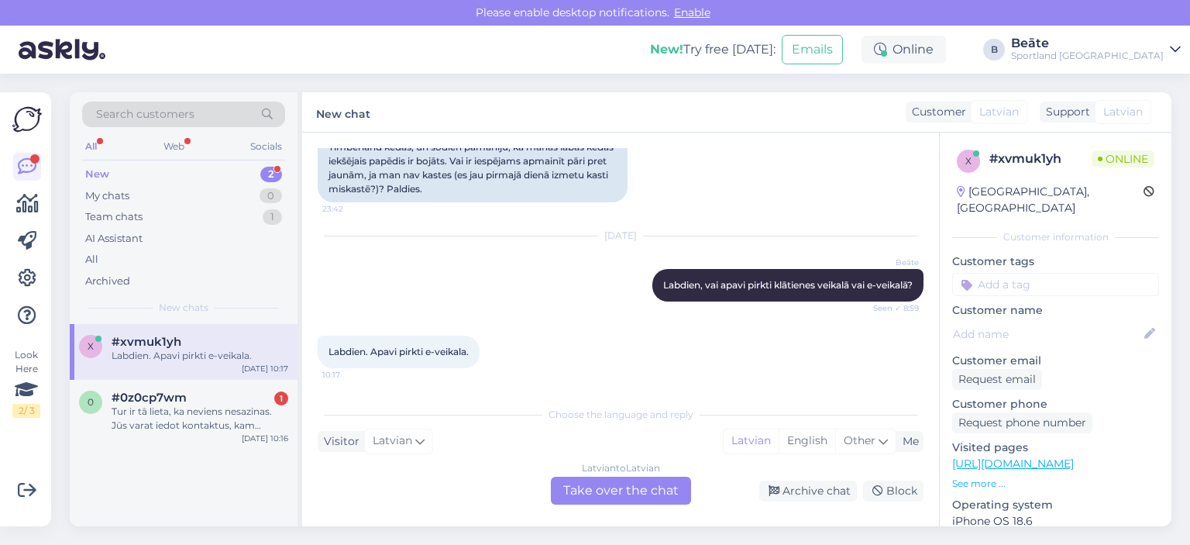
click at [633, 489] on div "Latvian to Latvian Take over the chat" at bounding box center [621, 491] width 140 height 28
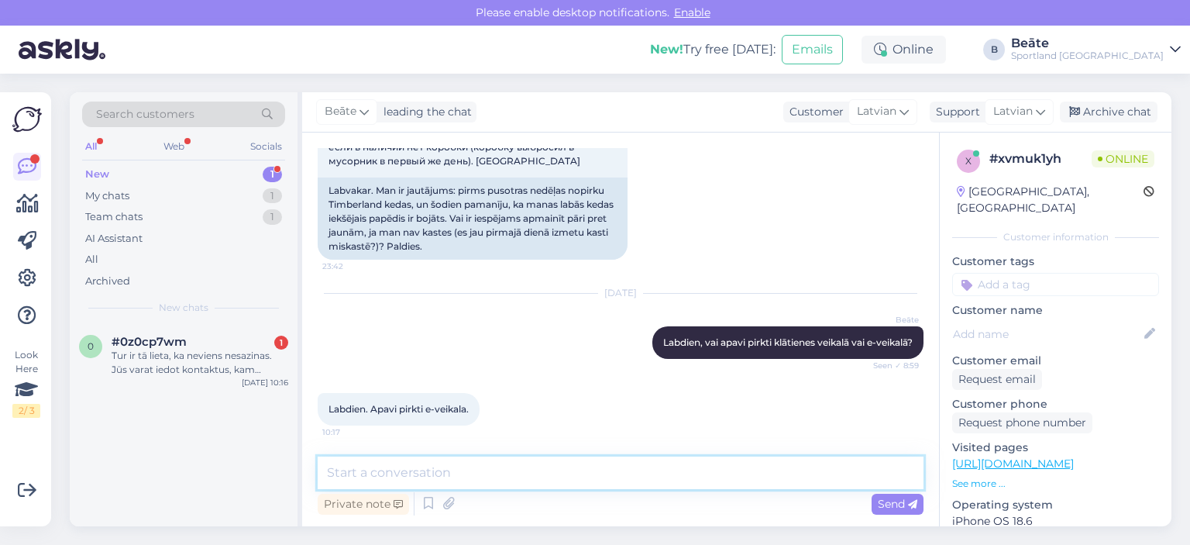
click at [622, 481] on textarea at bounding box center [621, 472] width 606 height 33
type textarea "L"
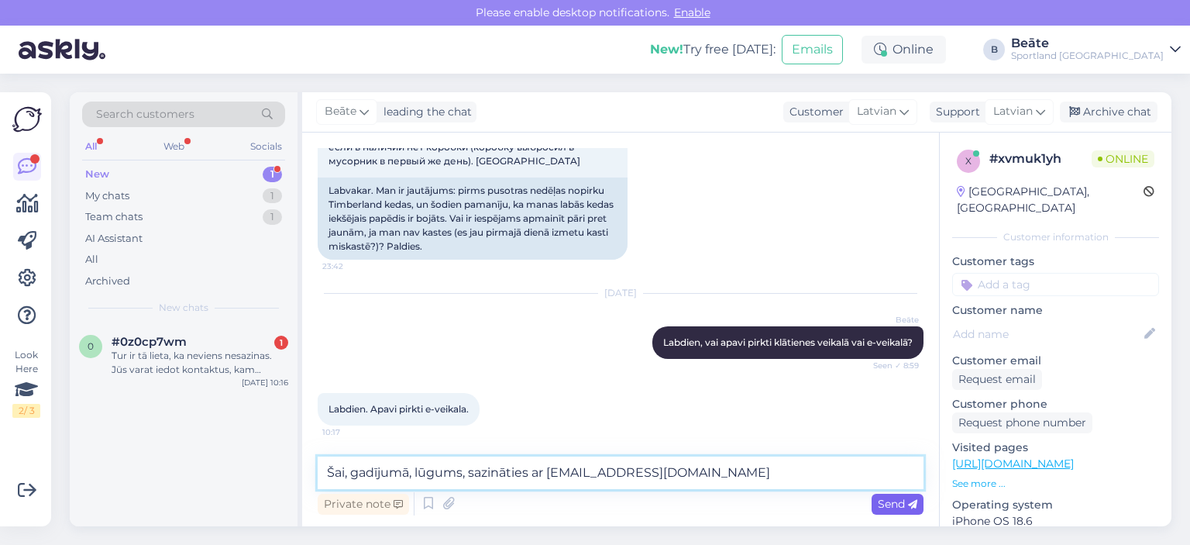
type textarea "Šai, gadījumā, lūgums, sazināties ar [EMAIL_ADDRESS][DOMAIN_NAME]"
click at [893, 501] on span "Send" at bounding box center [898, 504] width 40 height 14
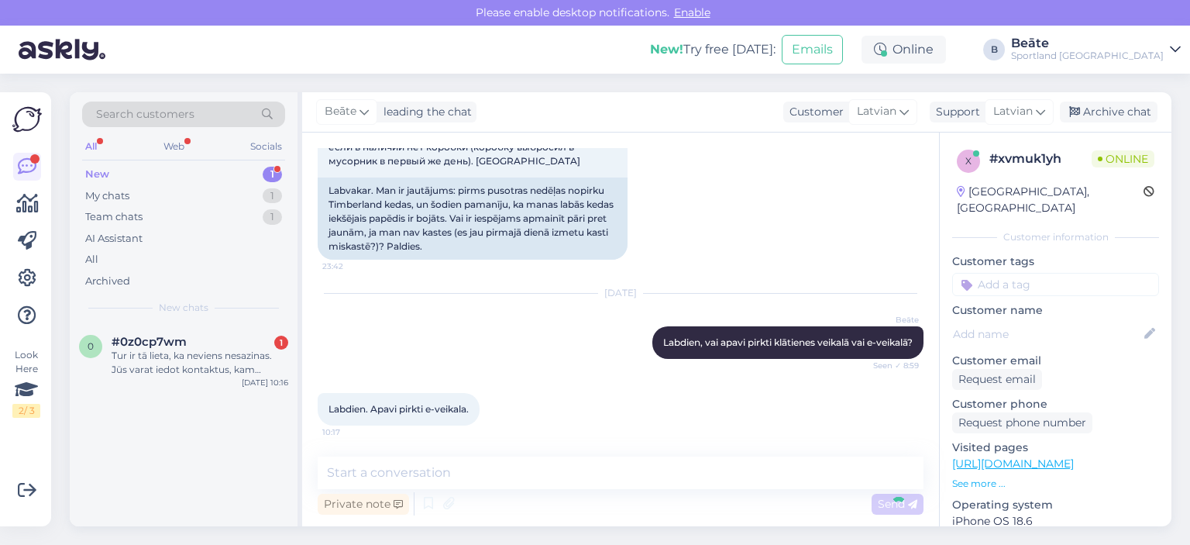
scroll to position [236, 0]
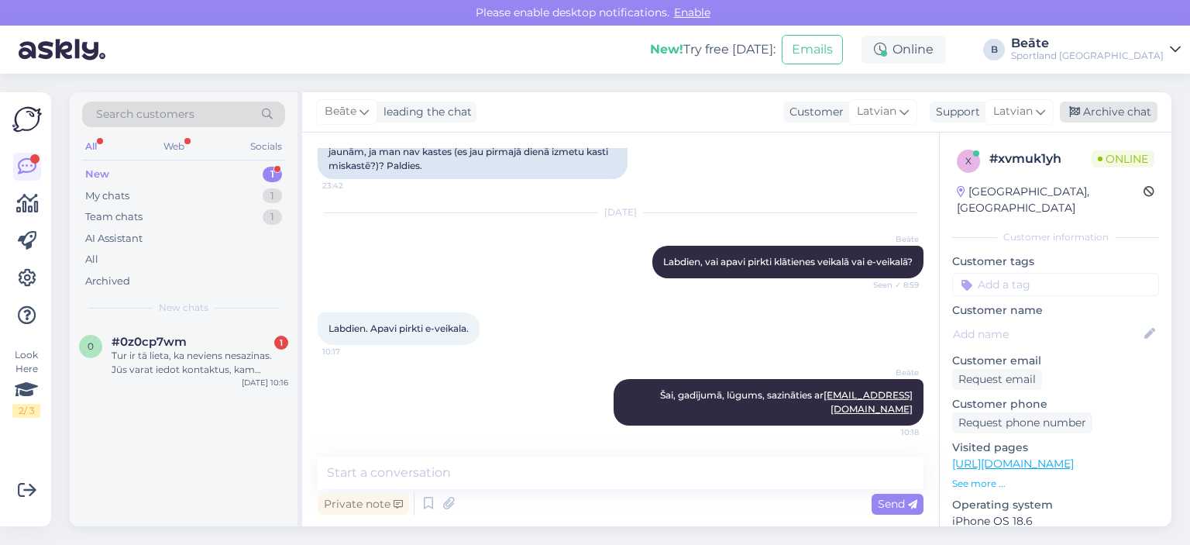
click at [1107, 102] on div "Archive chat" at bounding box center [1109, 112] width 98 height 21
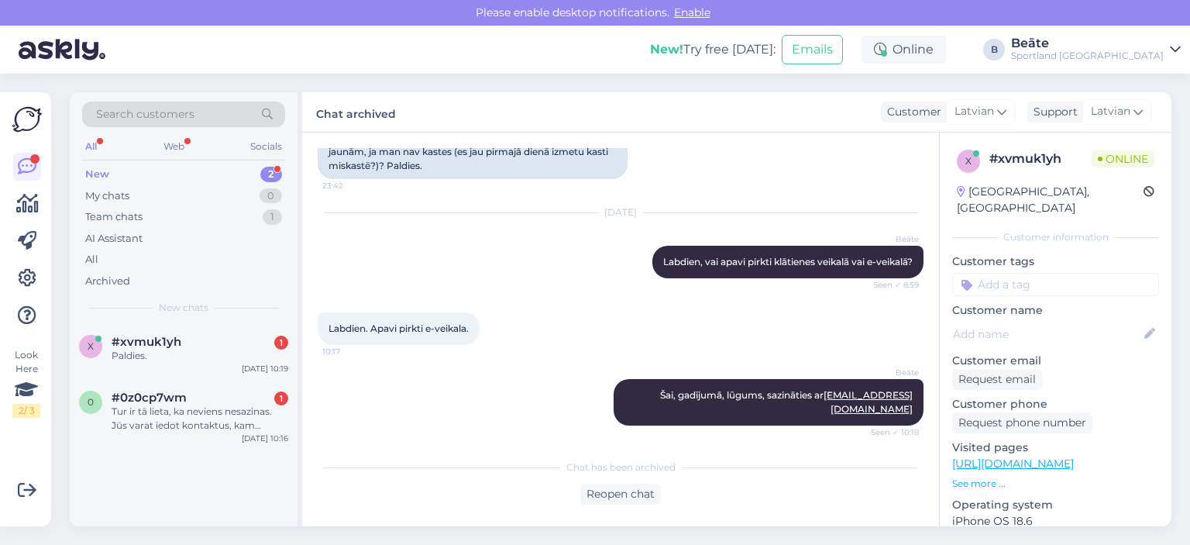
scroll to position [307, 0]
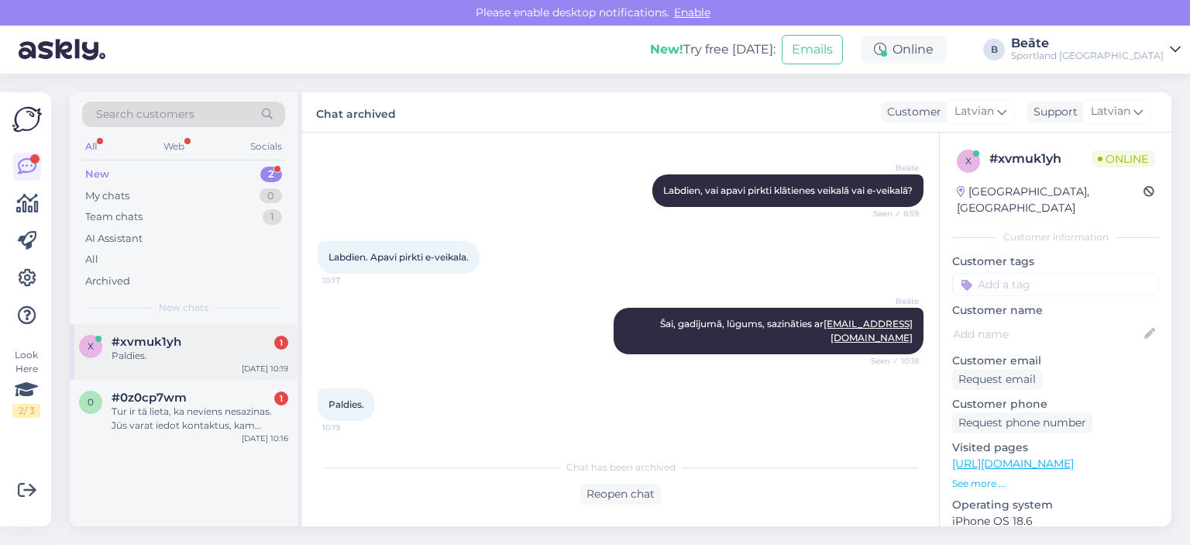
click at [170, 359] on div "Paldies." at bounding box center [200, 356] width 177 height 14
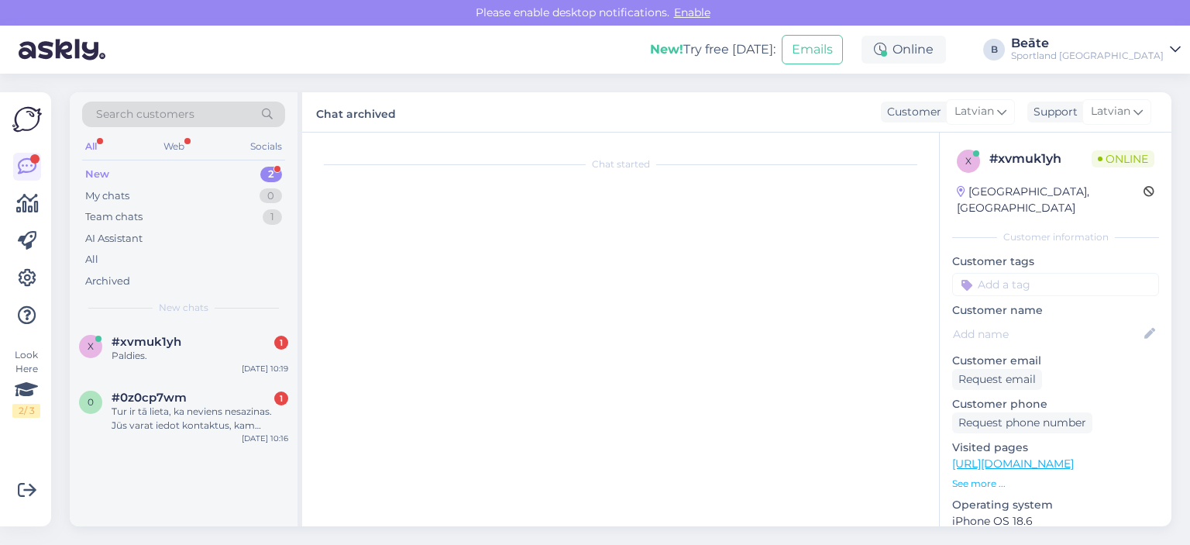
scroll to position [0, 0]
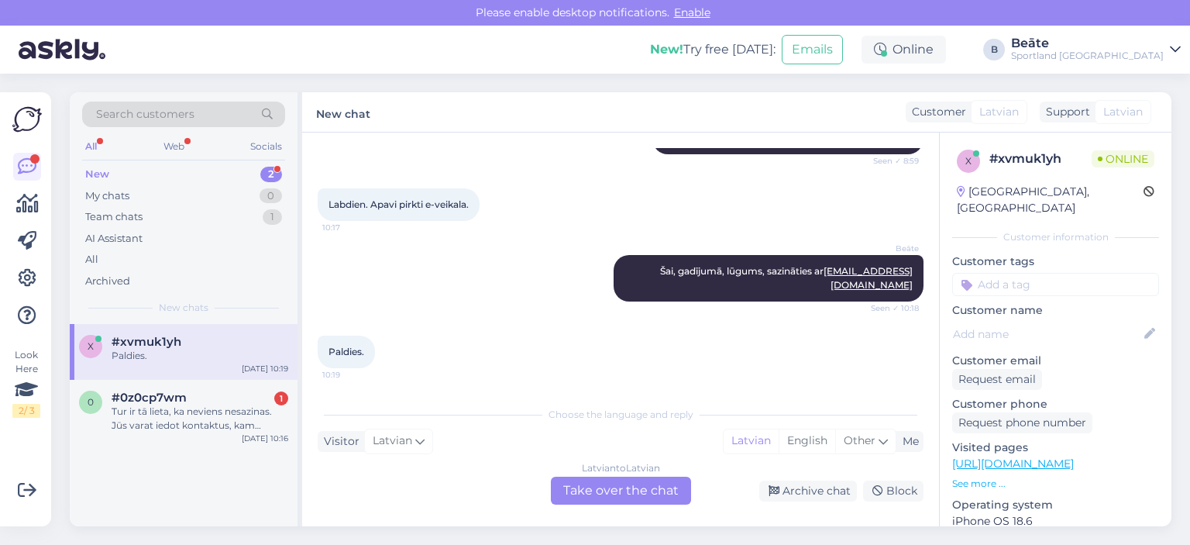
click at [621, 488] on div "Latvian to Latvian Take over the chat" at bounding box center [621, 491] width 140 height 28
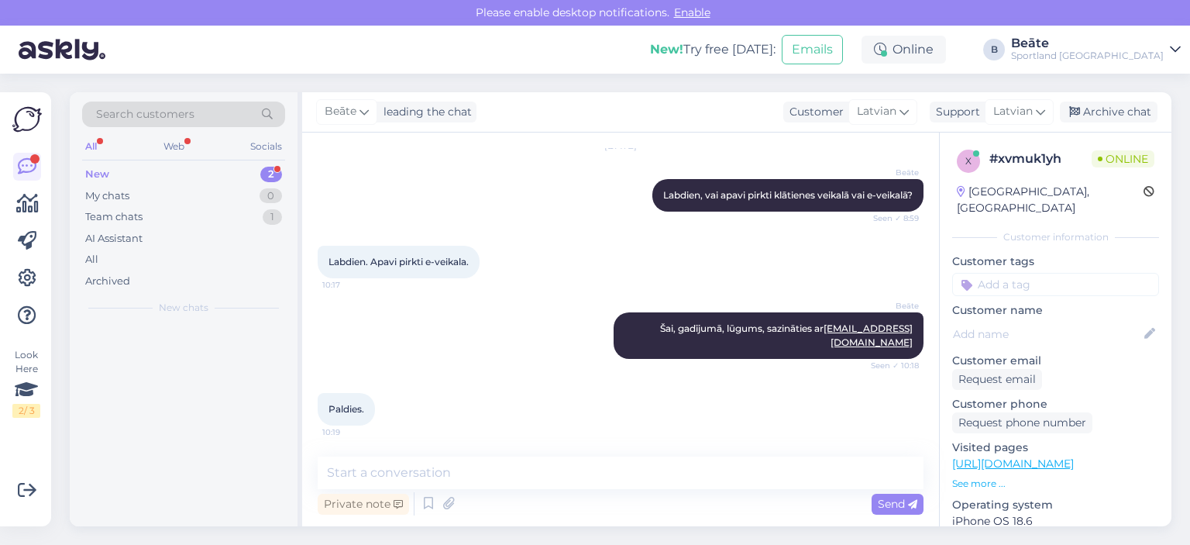
scroll to position [302, 0]
click at [1108, 106] on div "Archive chat" at bounding box center [1109, 112] width 98 height 21
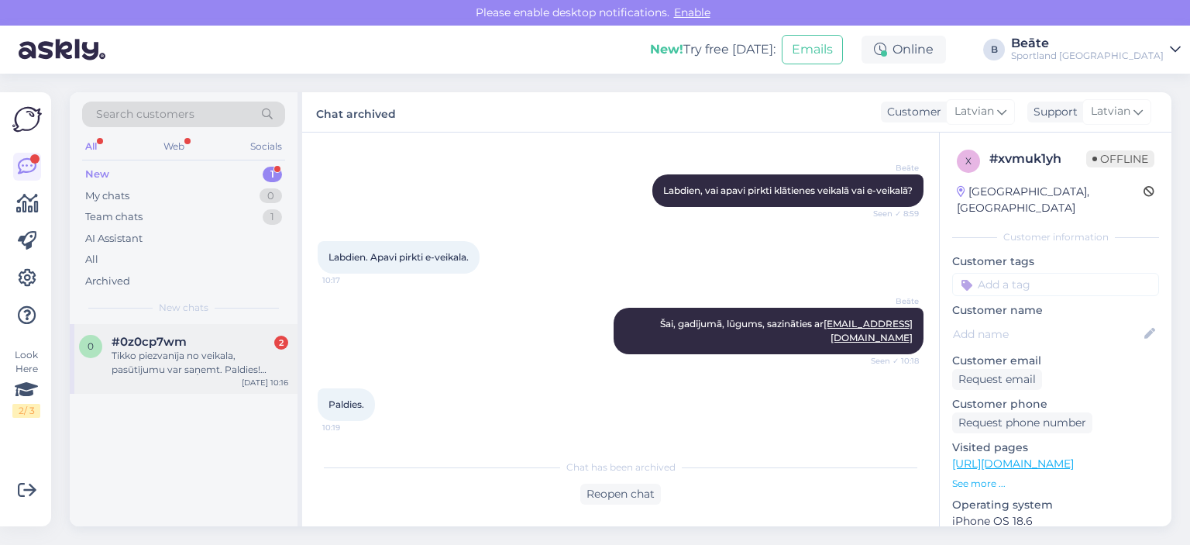
click at [172, 350] on div "Tikko piezvanīja no veikala, pasūtījumu var saņemt. Paldies! Tagad viss kārtībā…" at bounding box center [200, 363] width 177 height 28
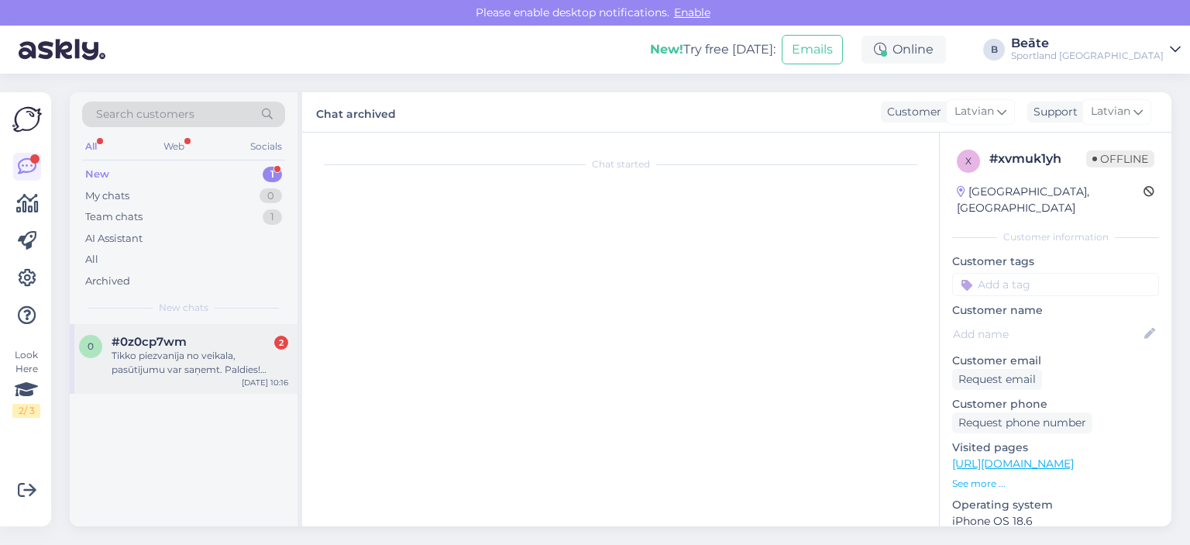
scroll to position [325, 0]
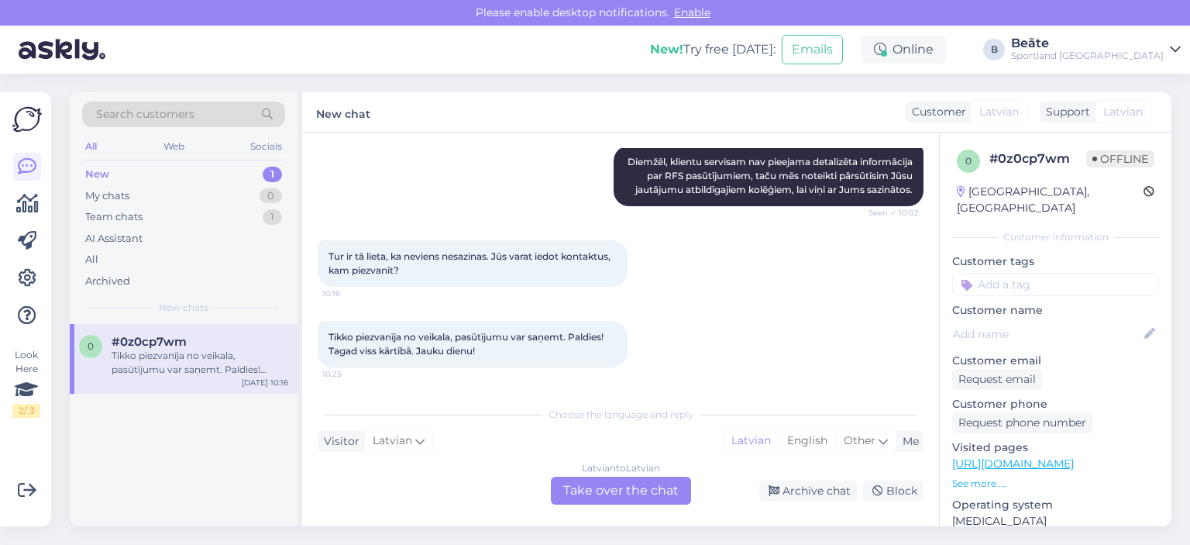
click at [669, 487] on div "Latvian to Latvian Take over the chat" at bounding box center [621, 491] width 140 height 28
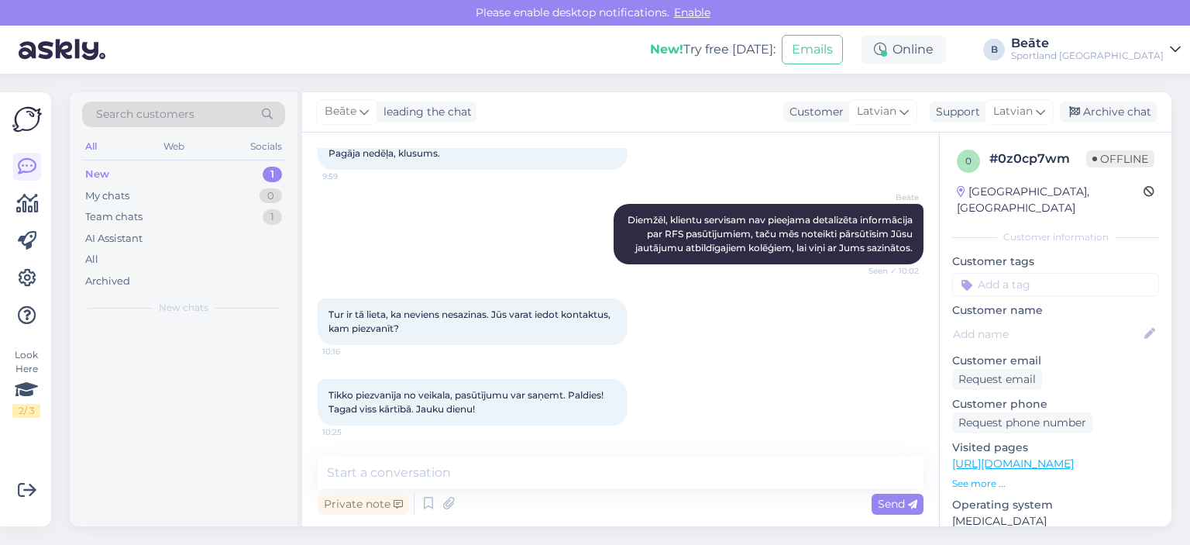
scroll to position [267, 0]
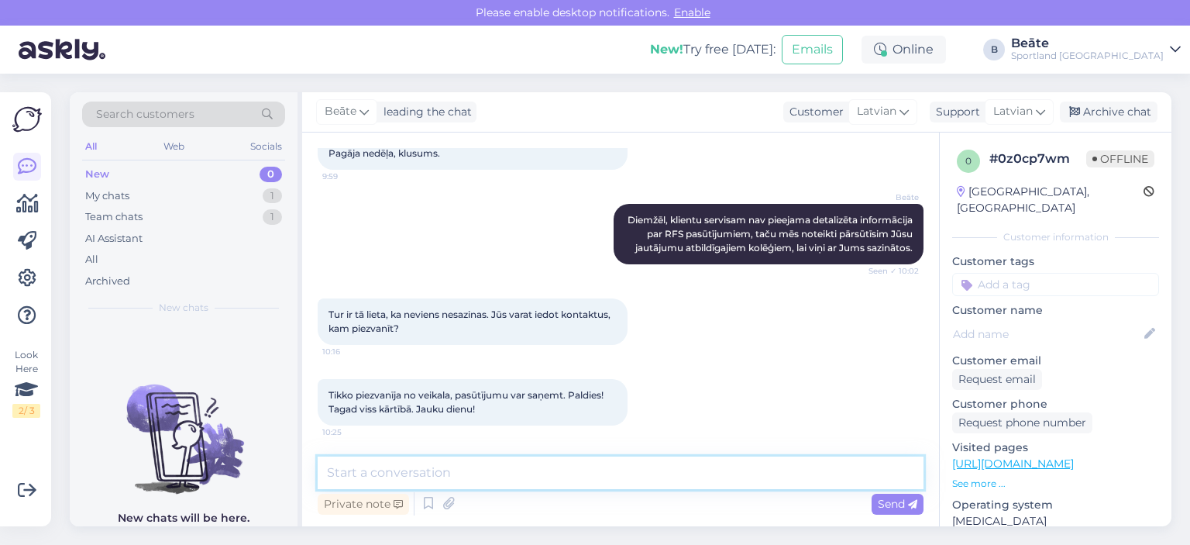
click at [666, 462] on textarea at bounding box center [621, 472] width 606 height 33
type textarea "Jauku Jums dienu!"
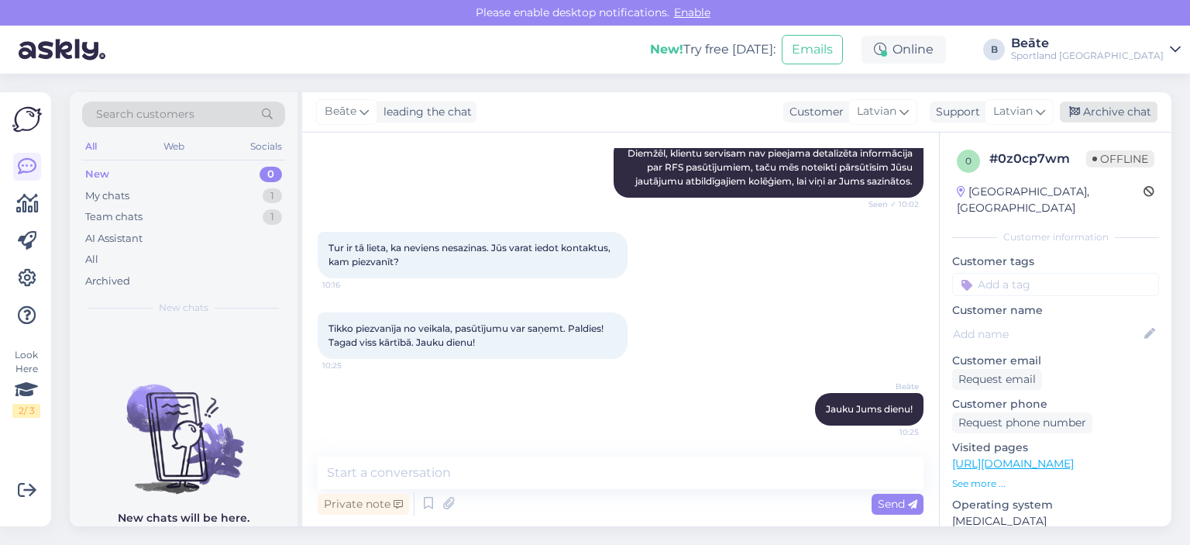
click at [1094, 113] on div "Archive chat" at bounding box center [1109, 112] width 98 height 21
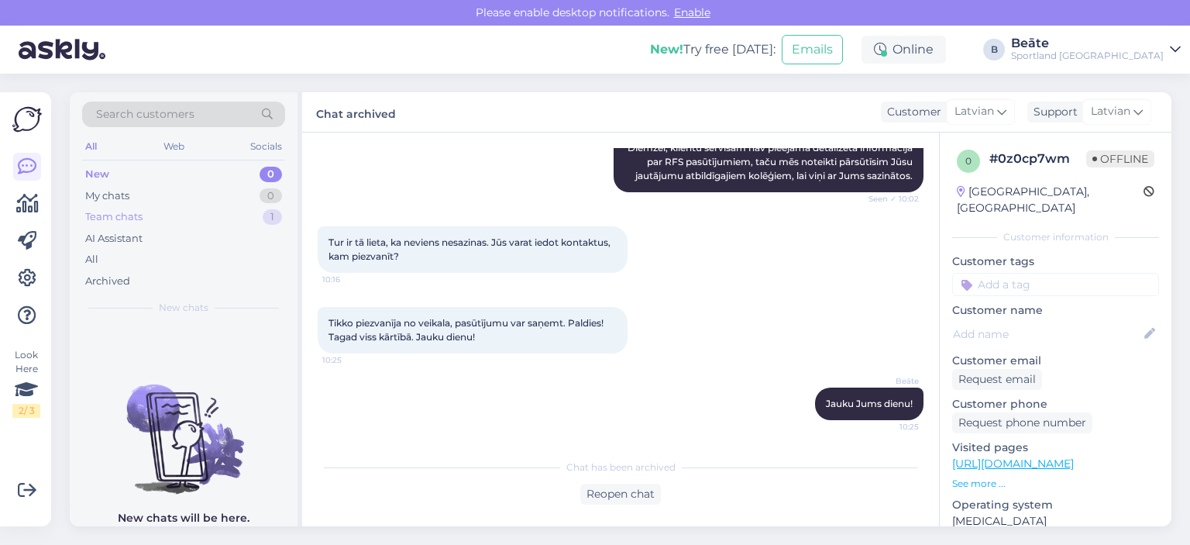
click at [154, 216] on div "Team chats 1" at bounding box center [183, 217] width 203 height 22
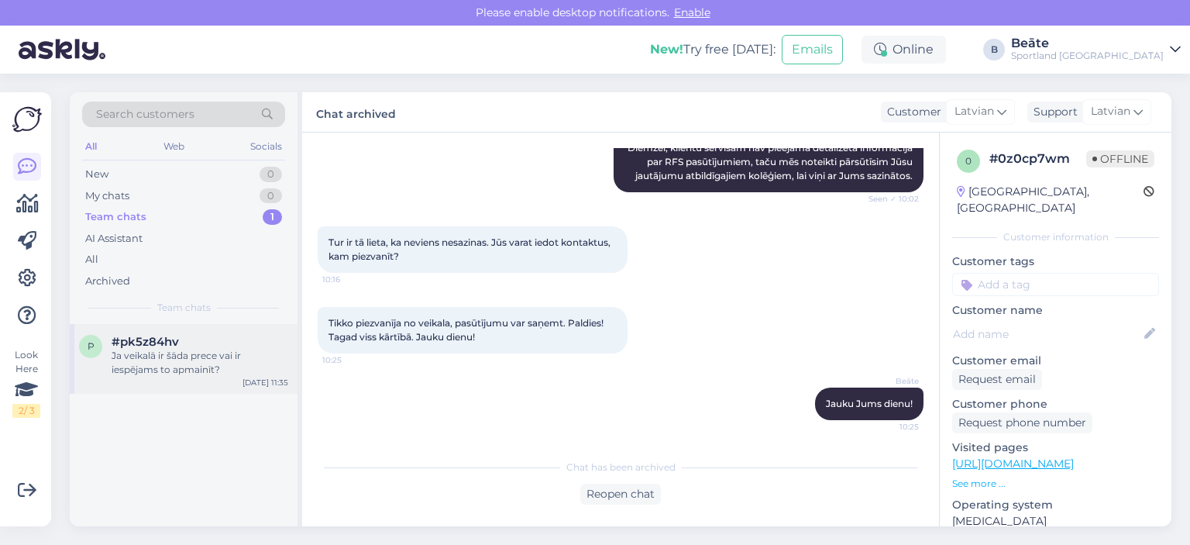
click at [214, 368] on div "Ja veikalā ir šāda prece vai ir iespējams to apmainīt?" at bounding box center [200, 363] width 177 height 28
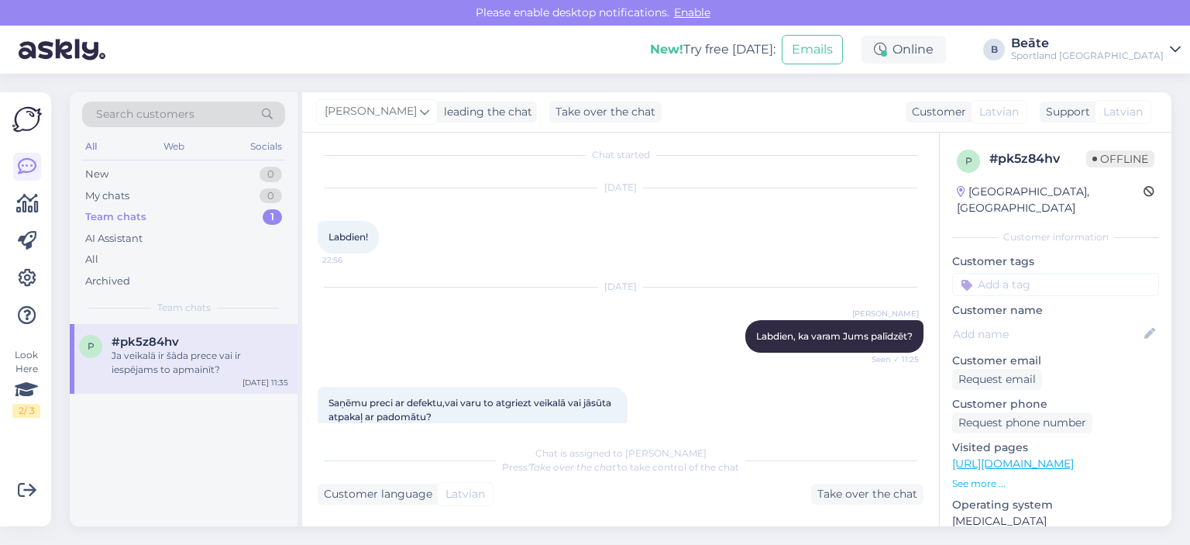
scroll to position [0, 0]
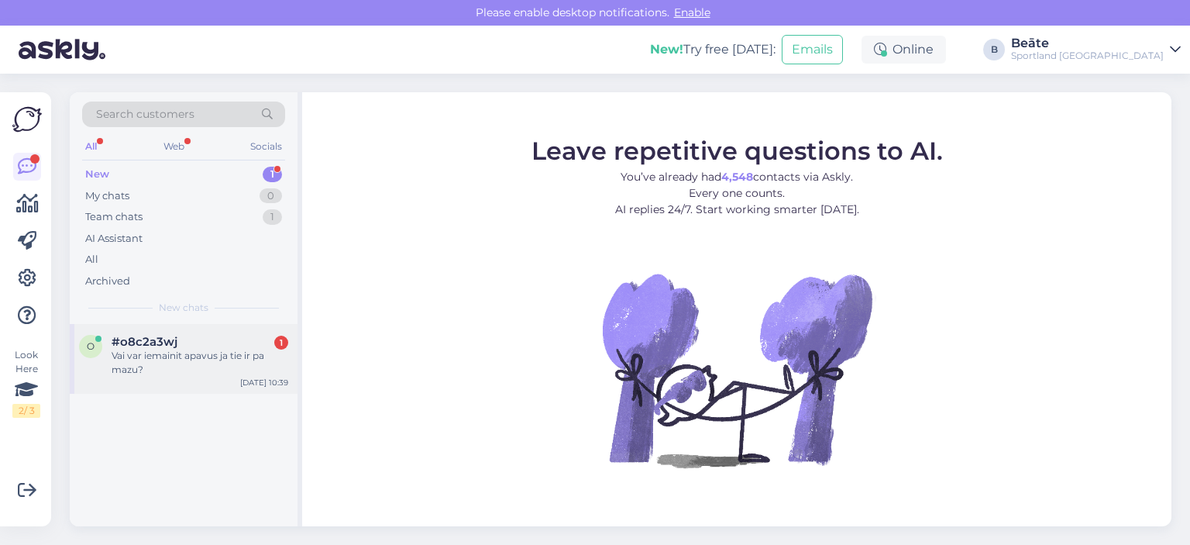
click at [189, 343] on div "#o8c2a3wj 1" at bounding box center [200, 342] width 177 height 14
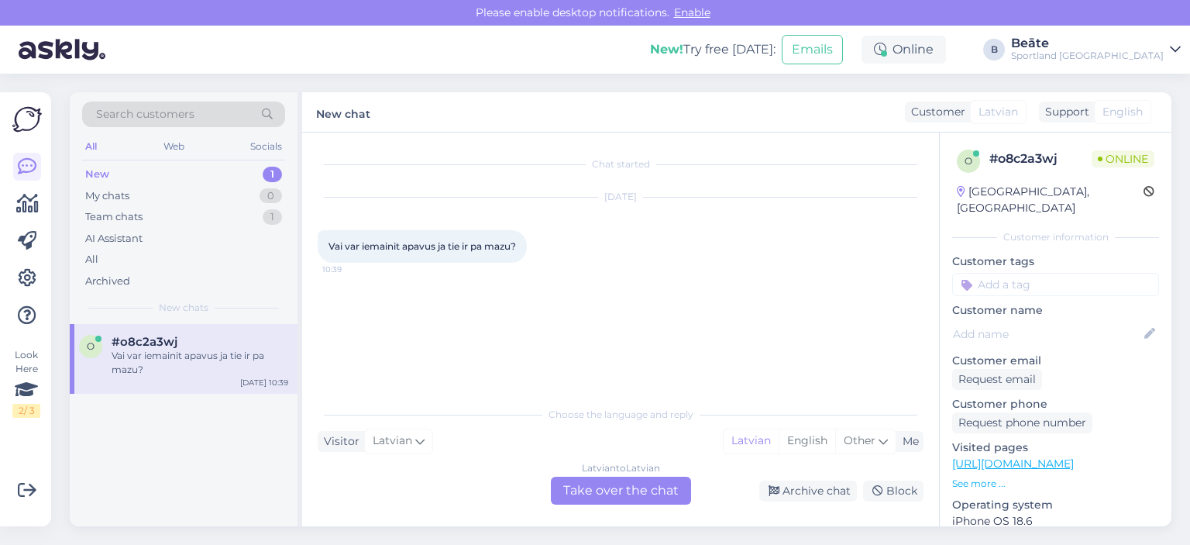
click at [619, 492] on div "Latvian to Latvian Take over the chat" at bounding box center [621, 491] width 140 height 28
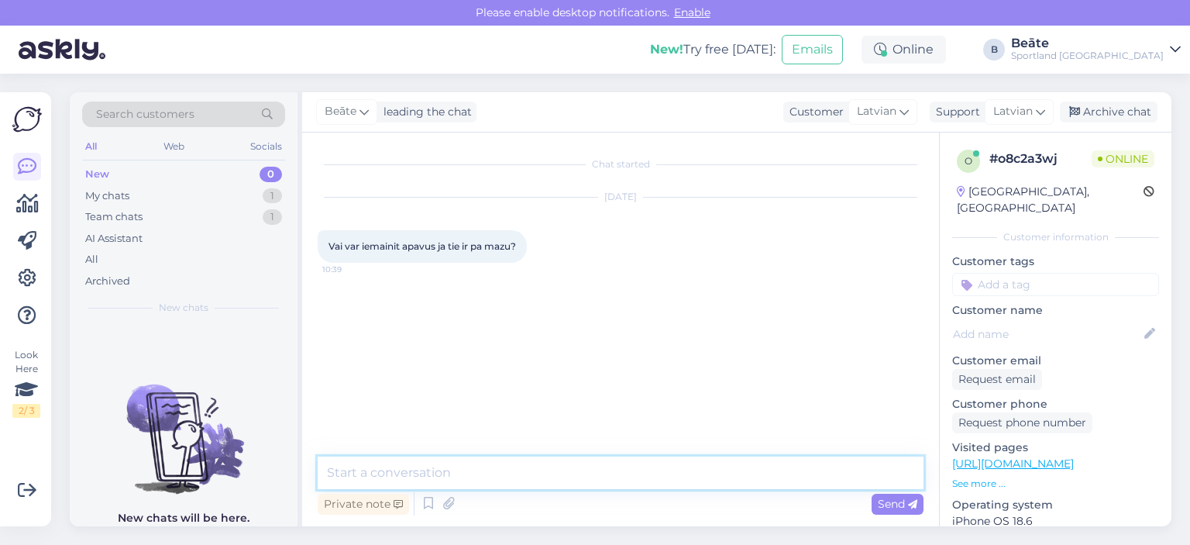
click at [576, 467] on textarea at bounding box center [621, 472] width 606 height 33
type textarea "SveikiP"
type textarea "r"
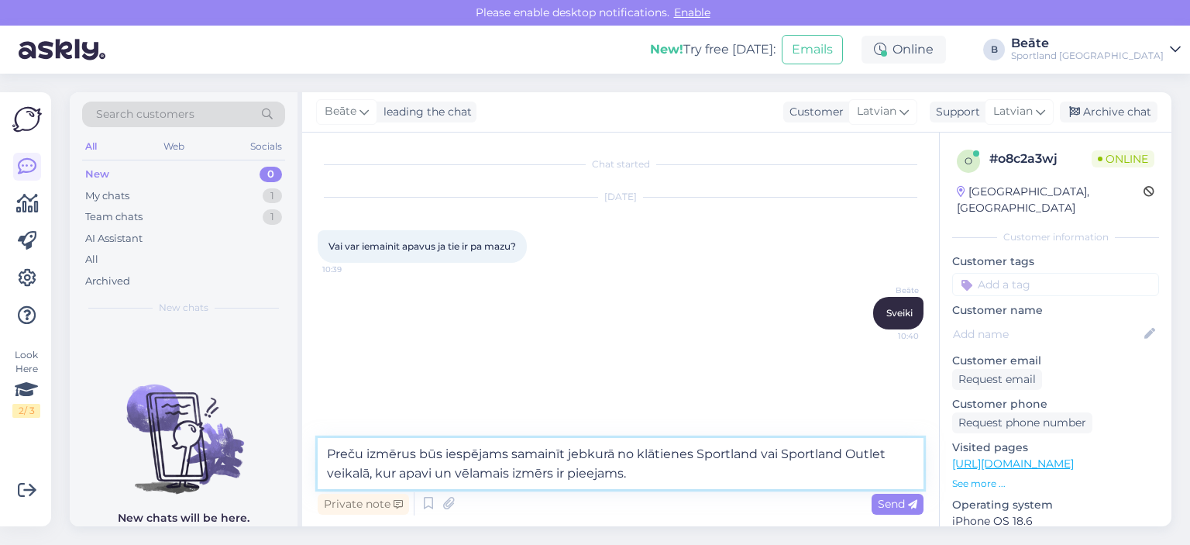
type textarea "Preču izmērus būs iespējams samainīt jebkurā no klātienes Sportland vai Sportla…"
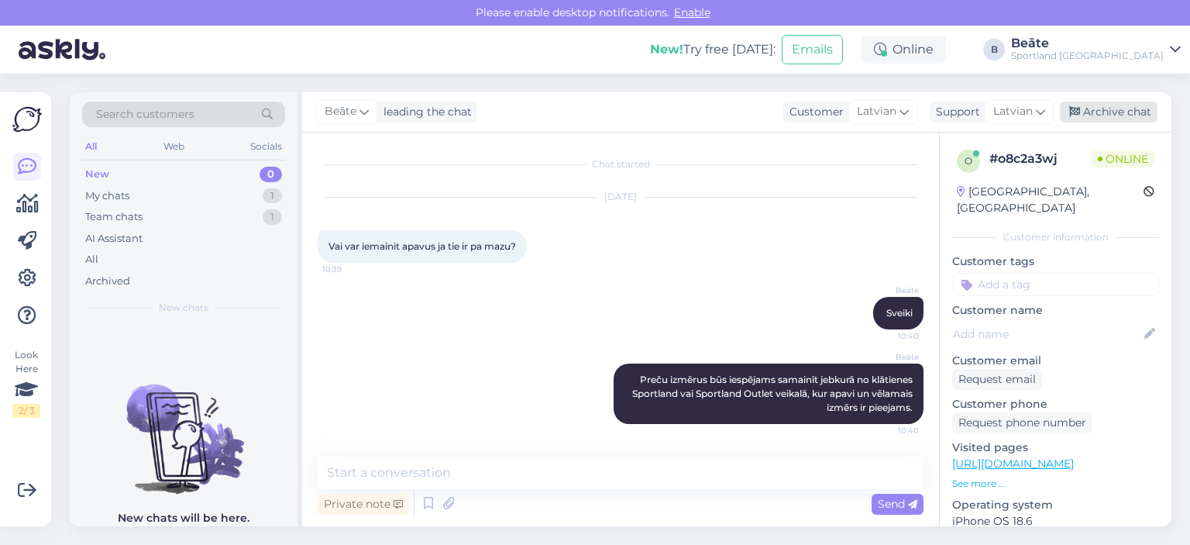
click at [1137, 120] on div "Archive chat" at bounding box center [1109, 112] width 98 height 21
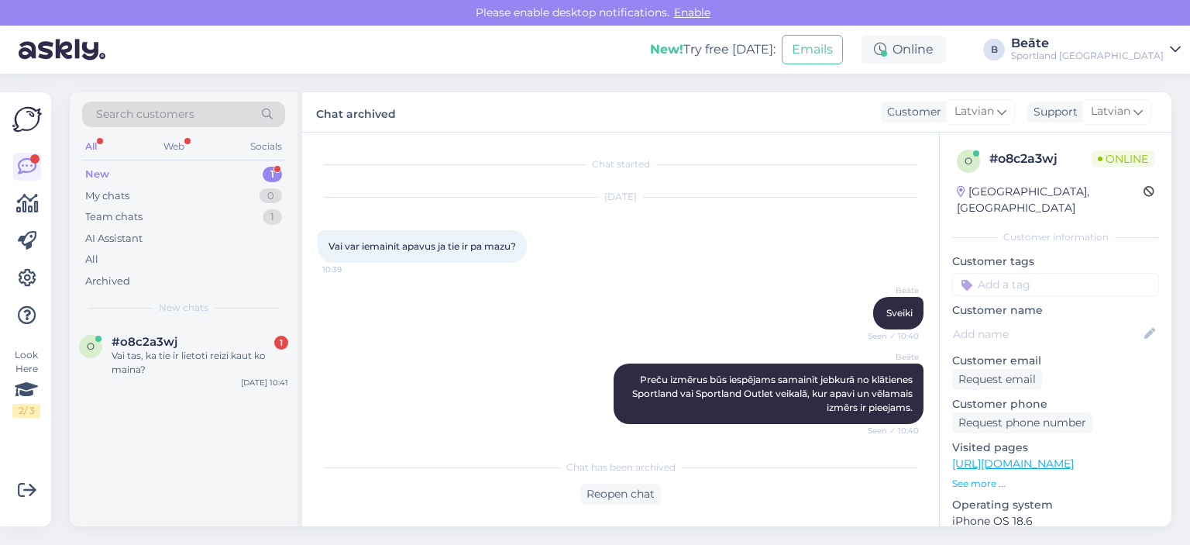
scroll to position [70, 0]
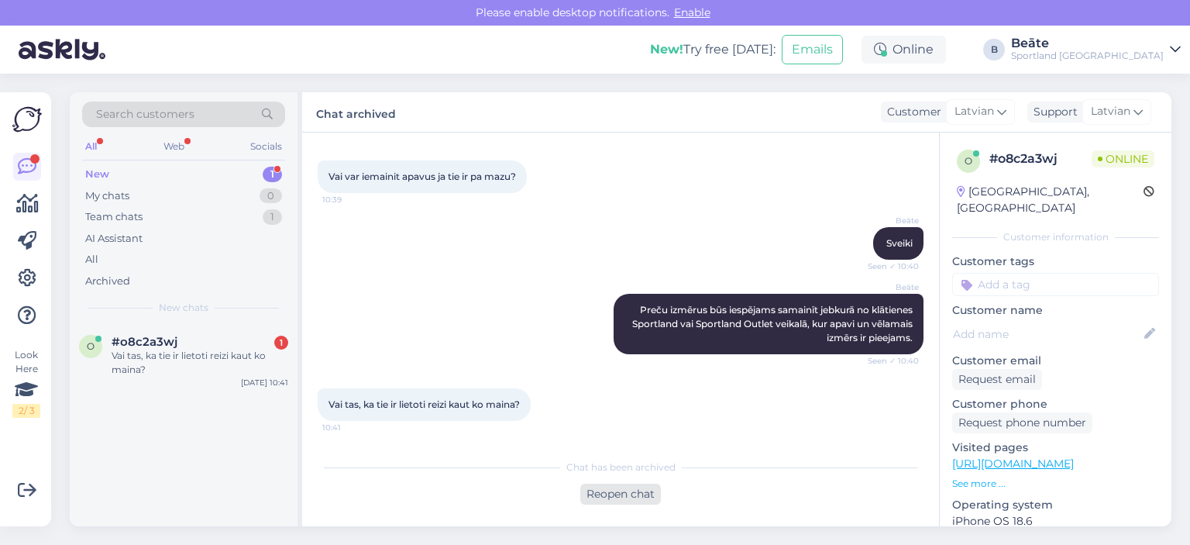
click at [628, 498] on div "Reopen chat" at bounding box center [620, 494] width 81 height 21
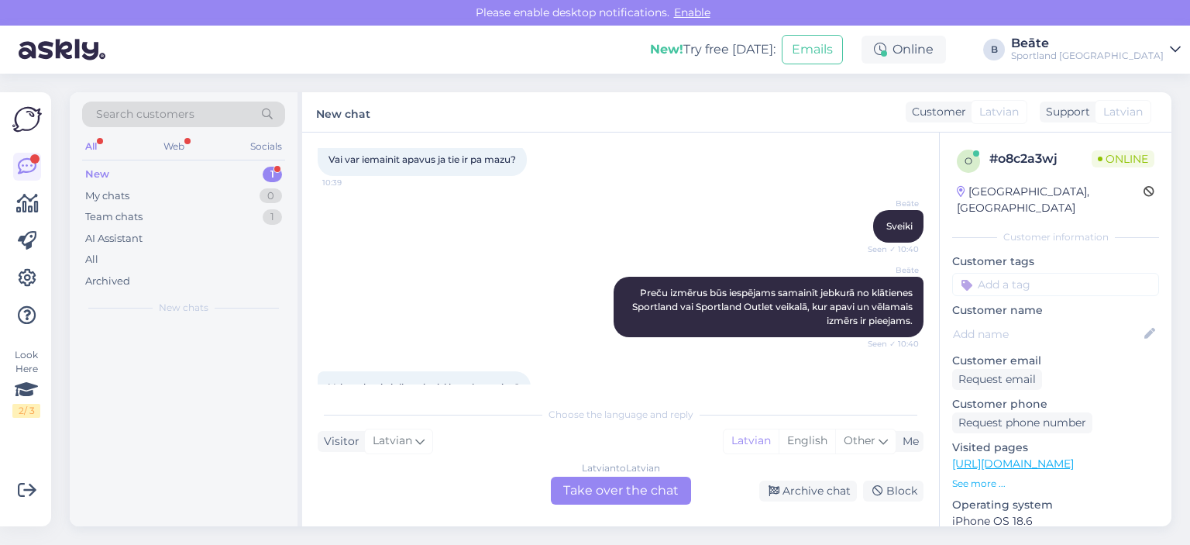
click at [631, 494] on div "Latvian to Latvian Take over the chat" at bounding box center [621, 491] width 140 height 28
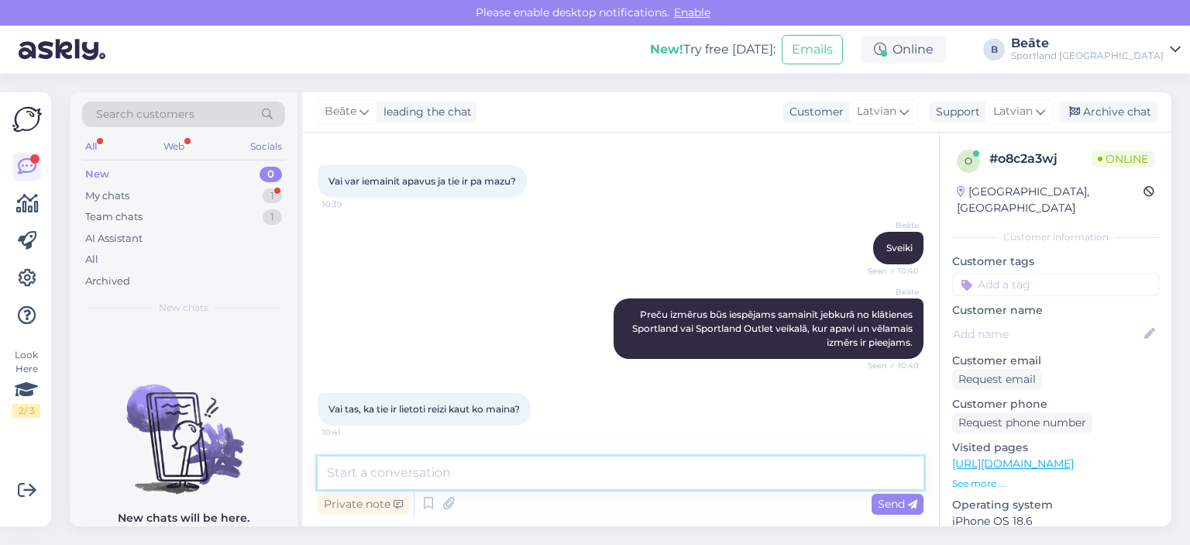
click at [639, 483] on textarea at bounding box center [621, 472] width 606 height 33
type textarea "J"
type textarea "P"
type textarea "Preces ir iespējams samainīt vai atgriezt tikai nelietotas."
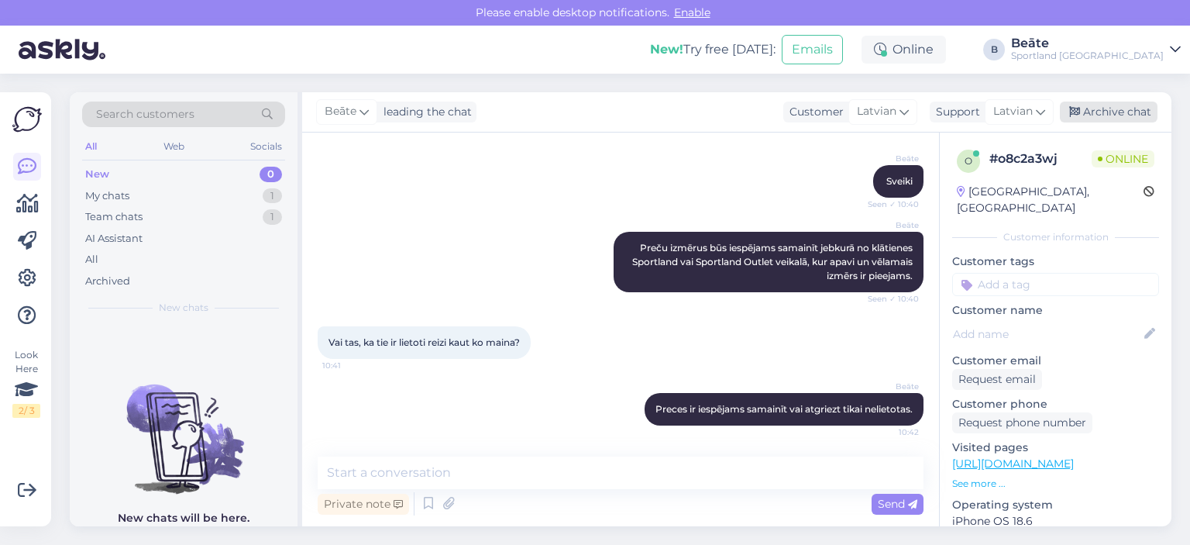
click at [1099, 111] on div "Archive chat" at bounding box center [1109, 112] width 98 height 21
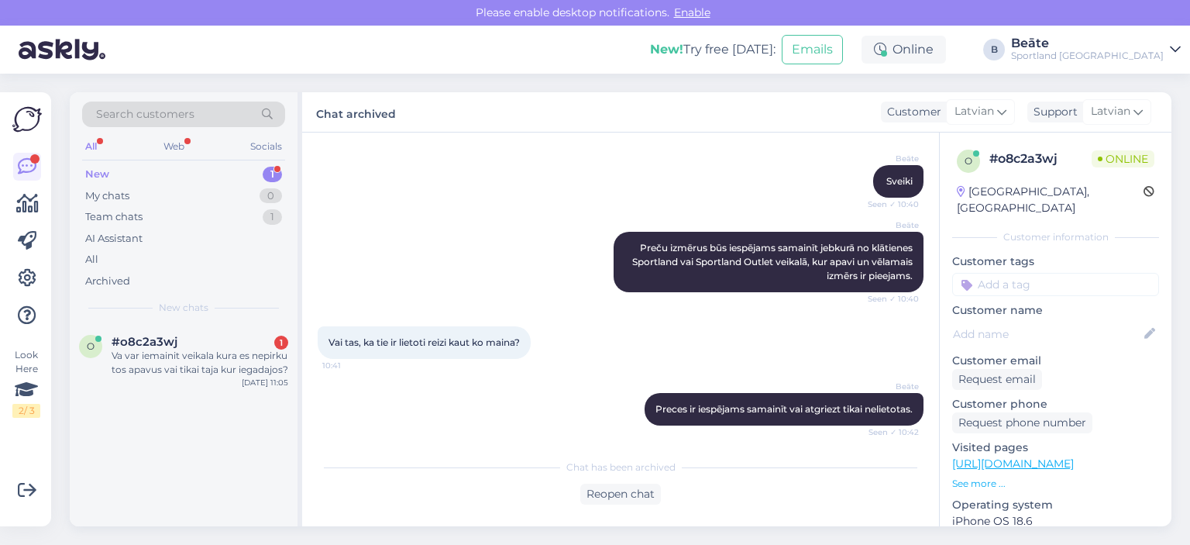
scroll to position [217, 0]
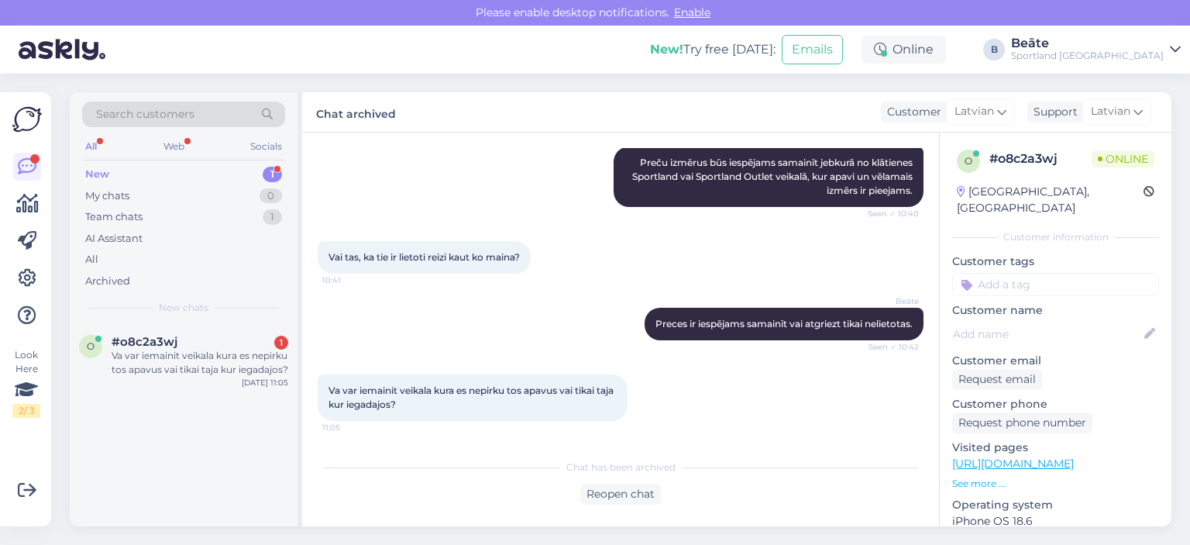
click at [762, 408] on div "Va var iemainit veikala kura es nepirku tos apavus vai tikai taja kur iegadajos…" at bounding box center [621, 397] width 606 height 81
click at [617, 487] on div "Reopen chat" at bounding box center [620, 494] width 81 height 21
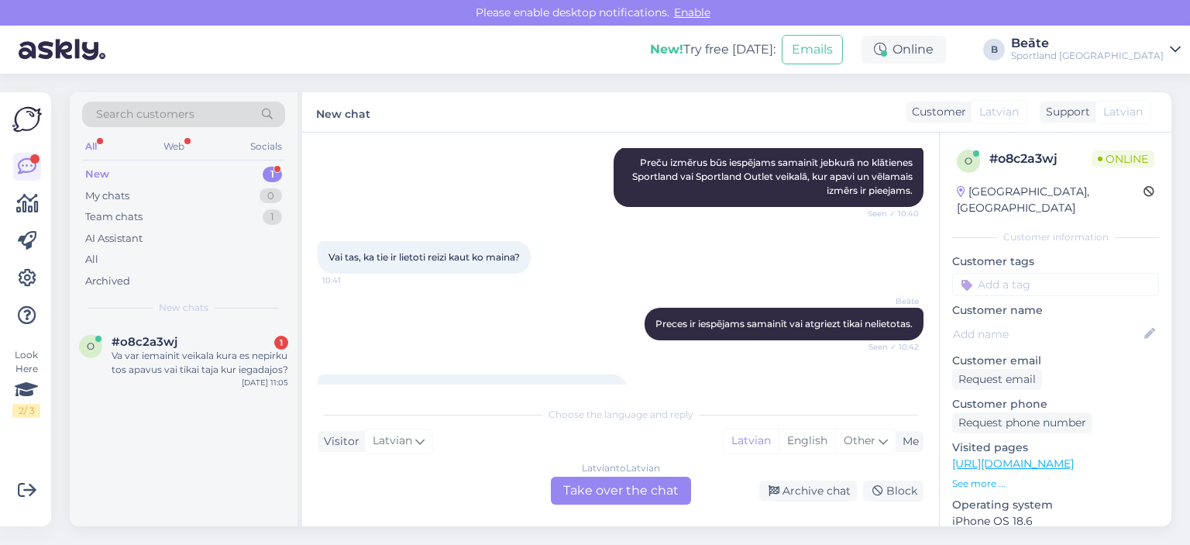
click at [622, 493] on div "Latvian to Latvian Take over the chat" at bounding box center [621, 491] width 140 height 28
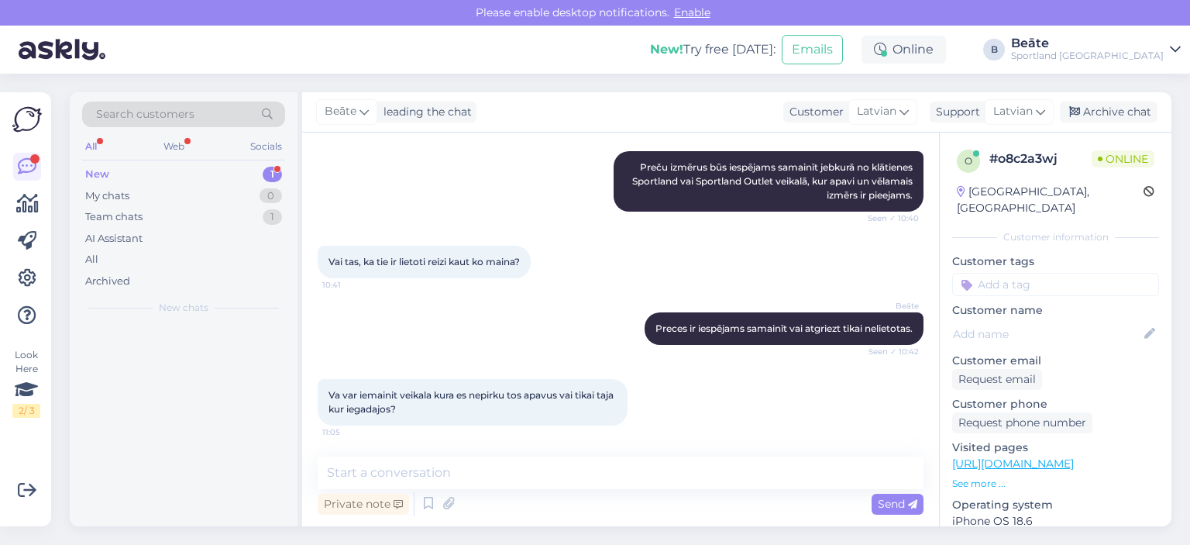
scroll to position [212, 0]
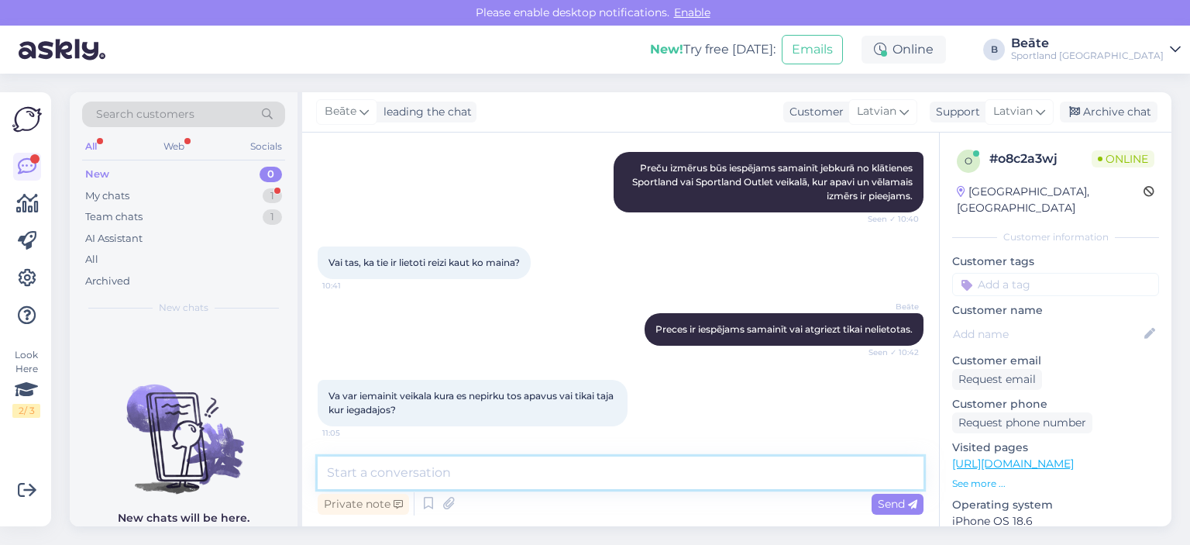
click at [611, 467] on textarea at bounding box center [621, 472] width 606 height 33
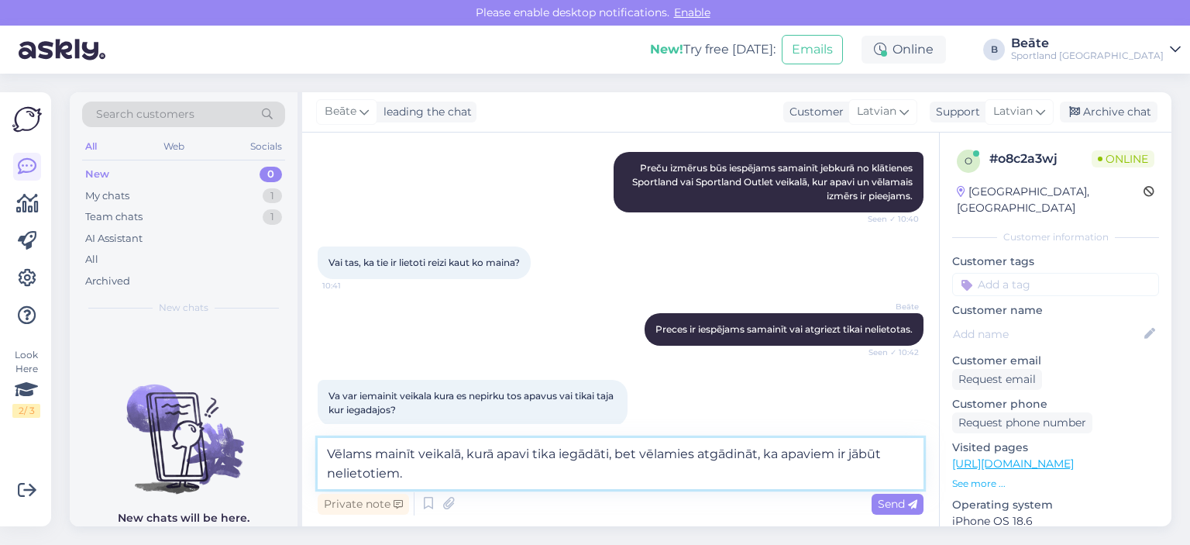
type textarea "Vēlams mainīt veikalā, kurā apavi tika iegādāti, bet vēlamies atgādināt, ka apa…"
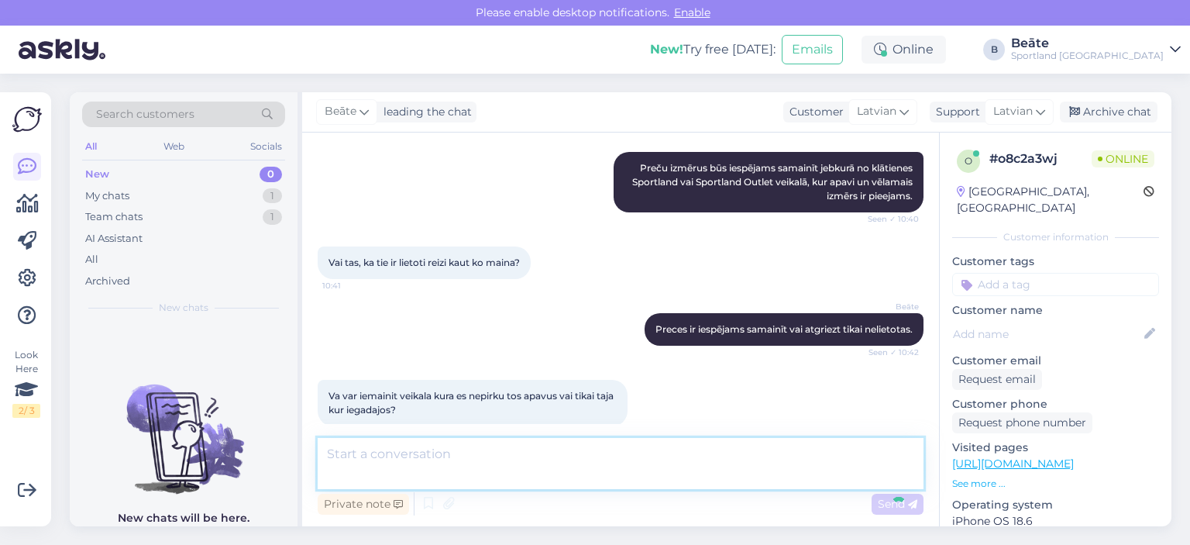
scroll to position [293, 0]
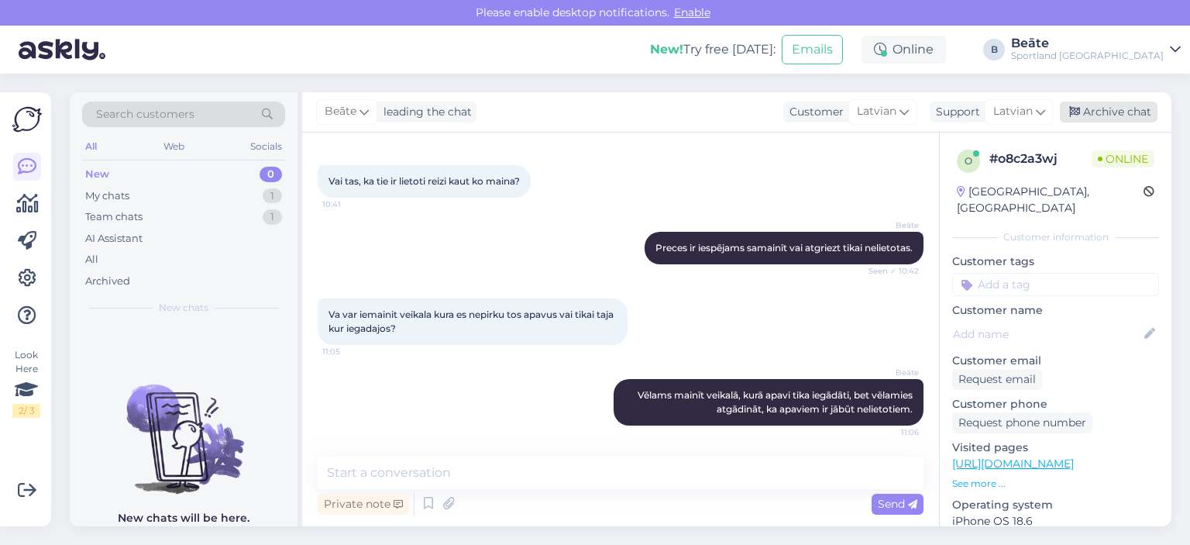
click at [1116, 115] on div "Archive chat" at bounding box center [1109, 112] width 98 height 21
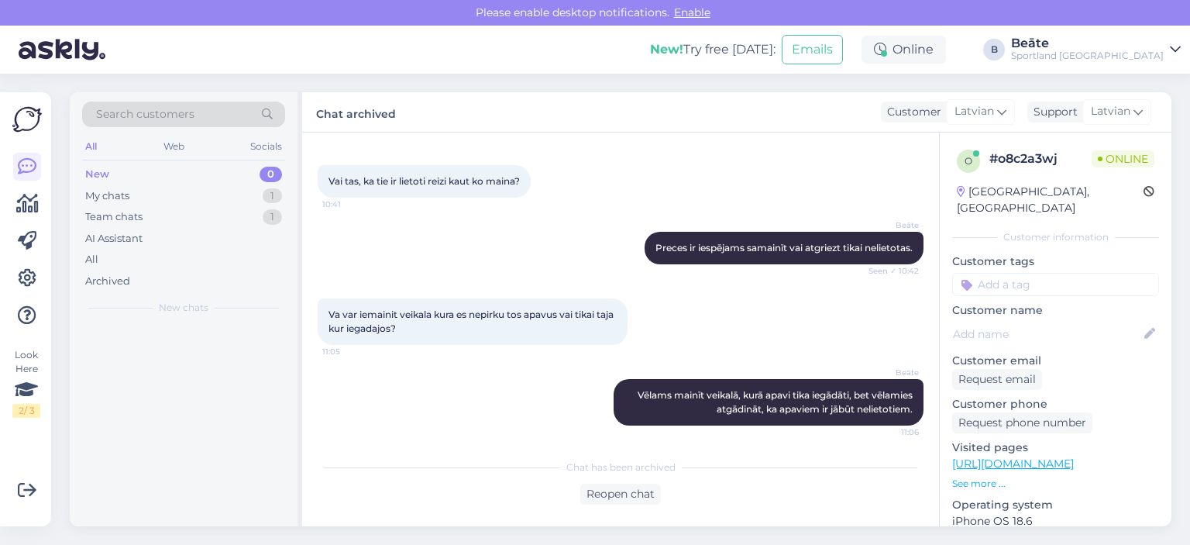
scroll to position [298, 0]
